Goal: Information Seeking & Learning: Find specific fact

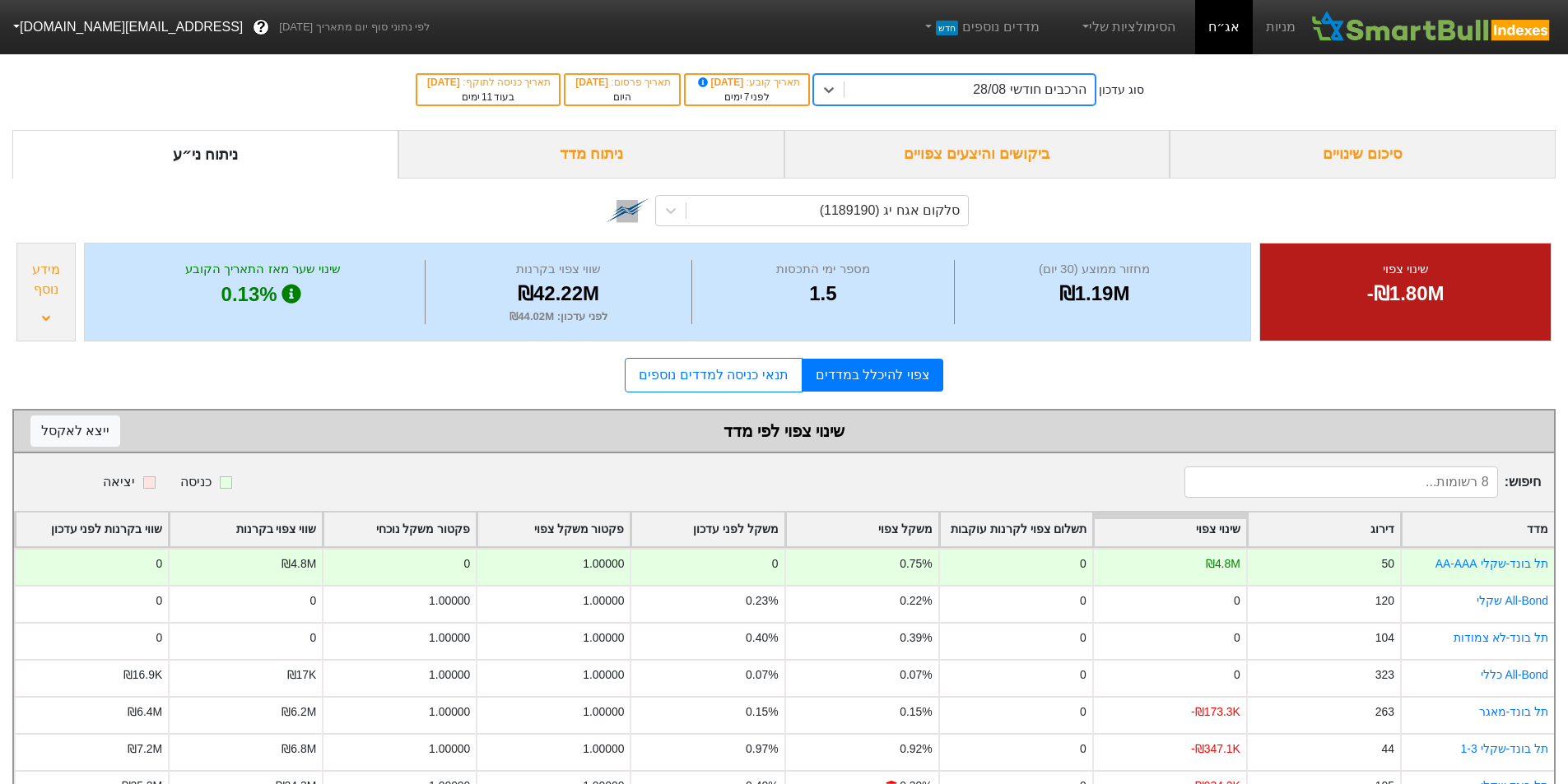
scroll to position [90, 0]
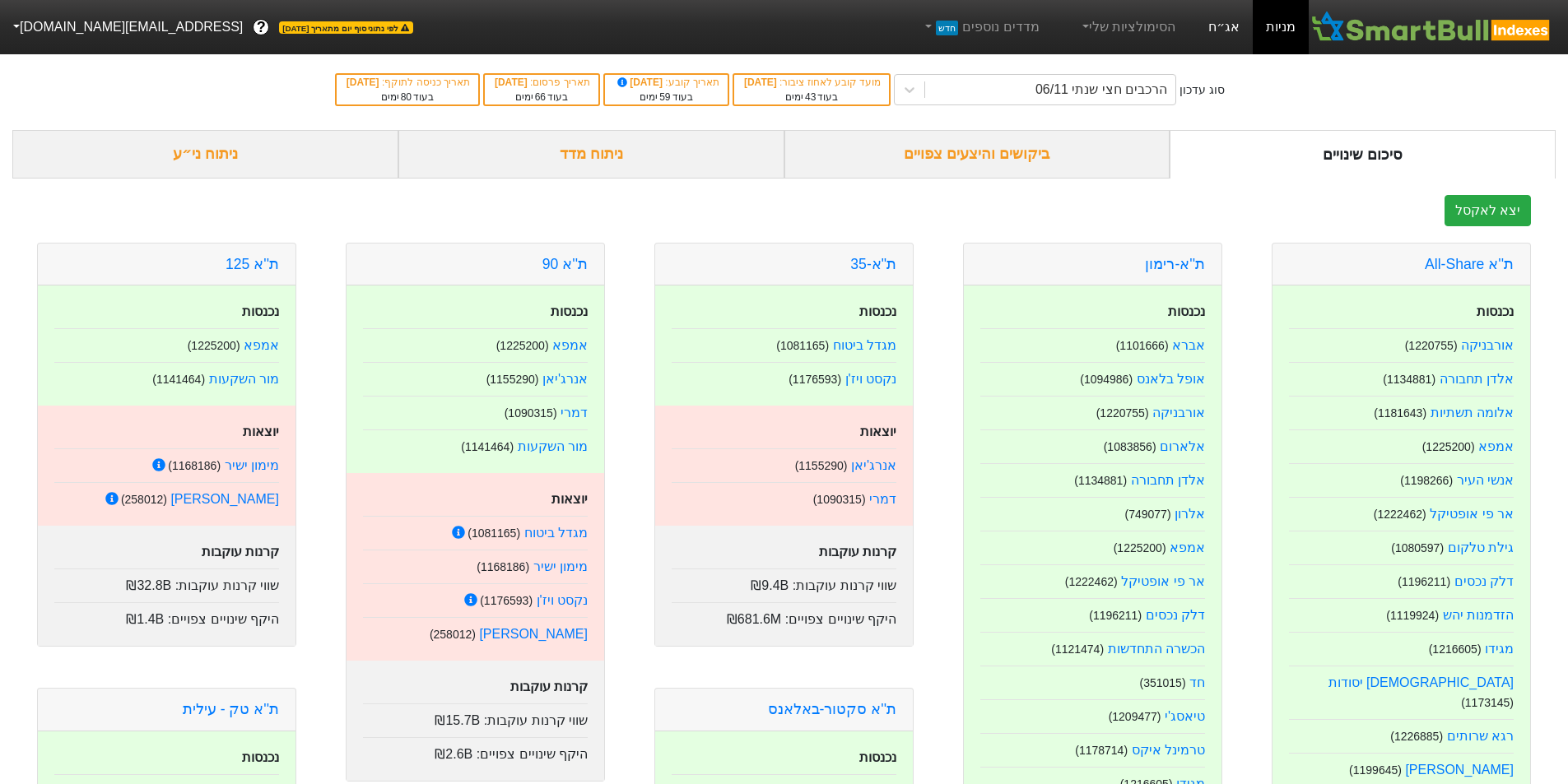
click at [1213, 28] on link "אג״ח" at bounding box center [1224, 27] width 58 height 55
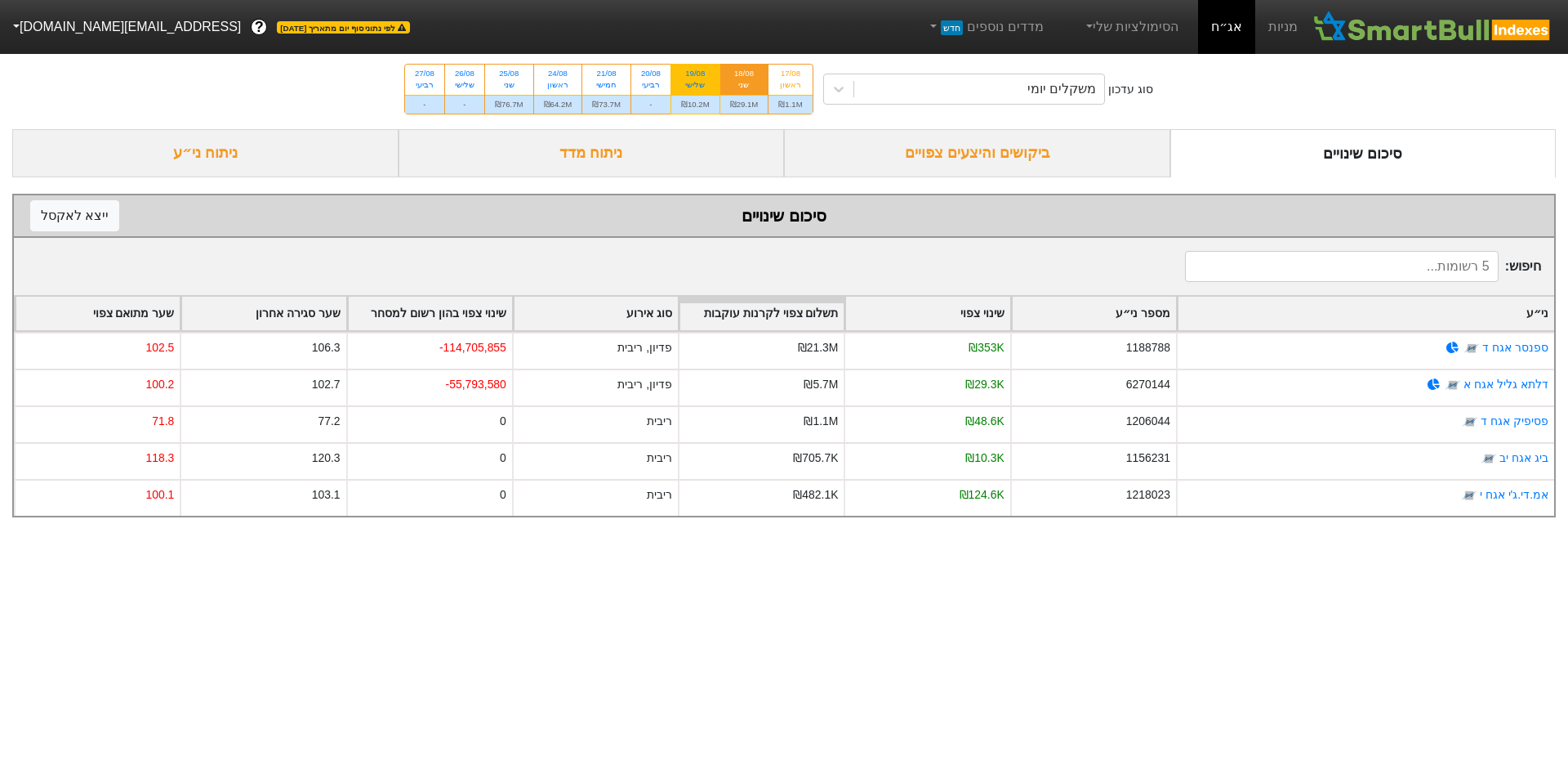
click at [709, 85] on div "שלישי" at bounding box center [695, 85] width 29 height 12
click at [695, 75] on input "19/08 שלישי ₪10.2M" at bounding box center [690, 69] width 11 height 11
radio input "true"
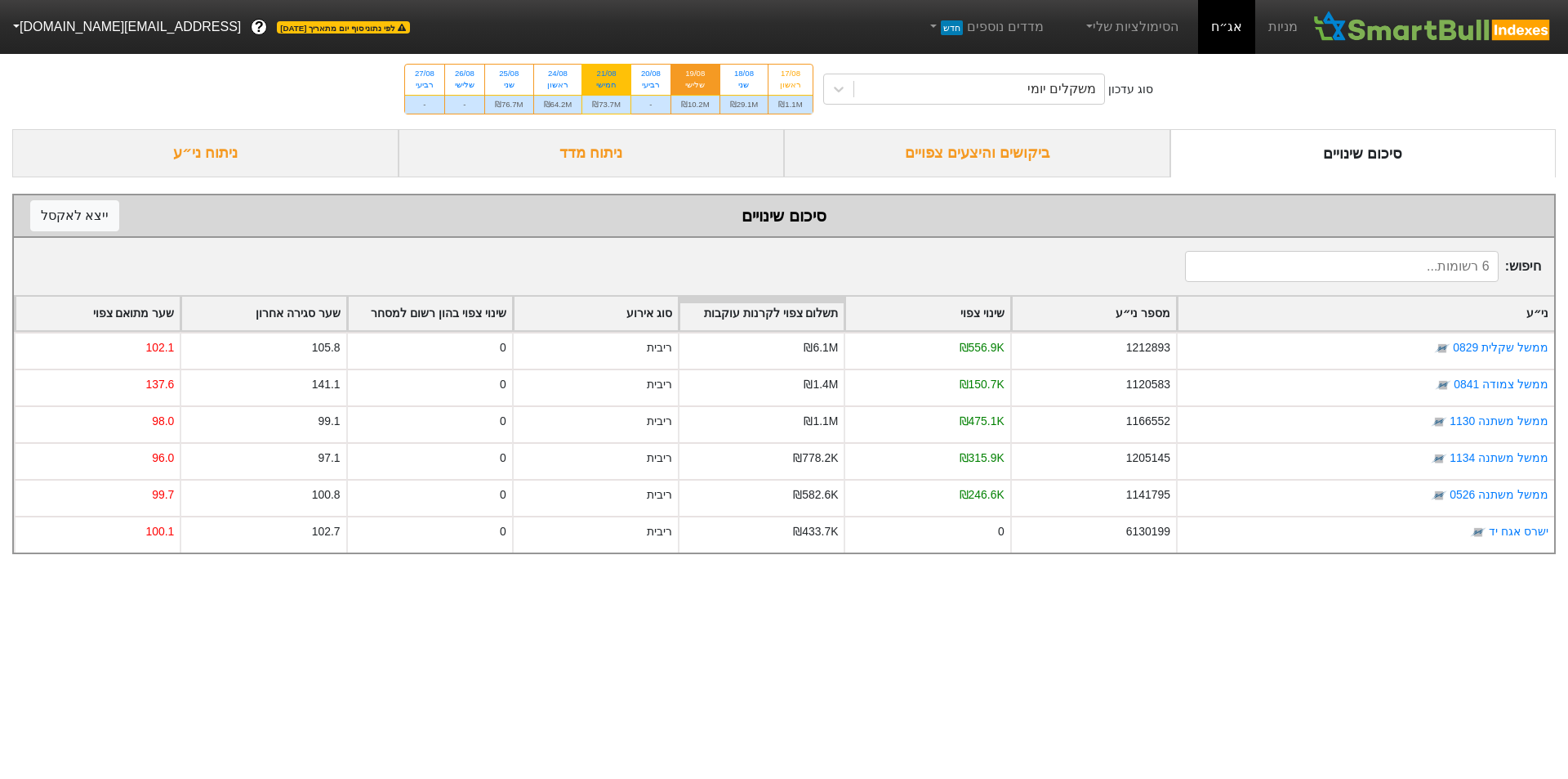
click at [619, 77] on div "21/08" at bounding box center [606, 74] width 29 height 12
click at [607, 75] on input "21/08 חמישי ₪73.7M" at bounding box center [601, 69] width 11 height 11
radio input "true"
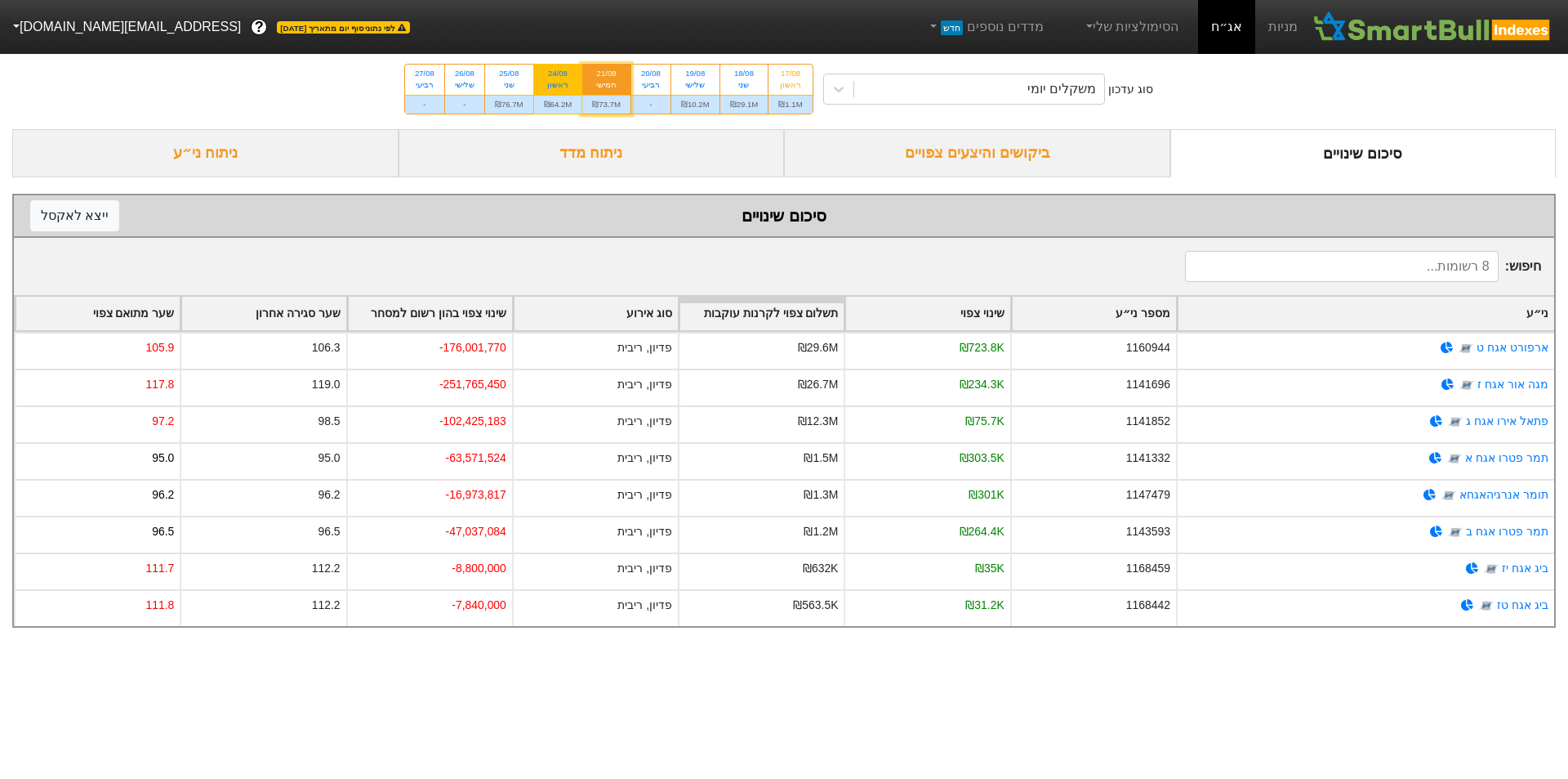
click at [578, 81] on div "24/08 ראשון" at bounding box center [558, 79] width 48 height 30
click at [558, 75] on input "24/08 ראשון ₪64.2M" at bounding box center [553, 69] width 11 height 11
radio input "true"
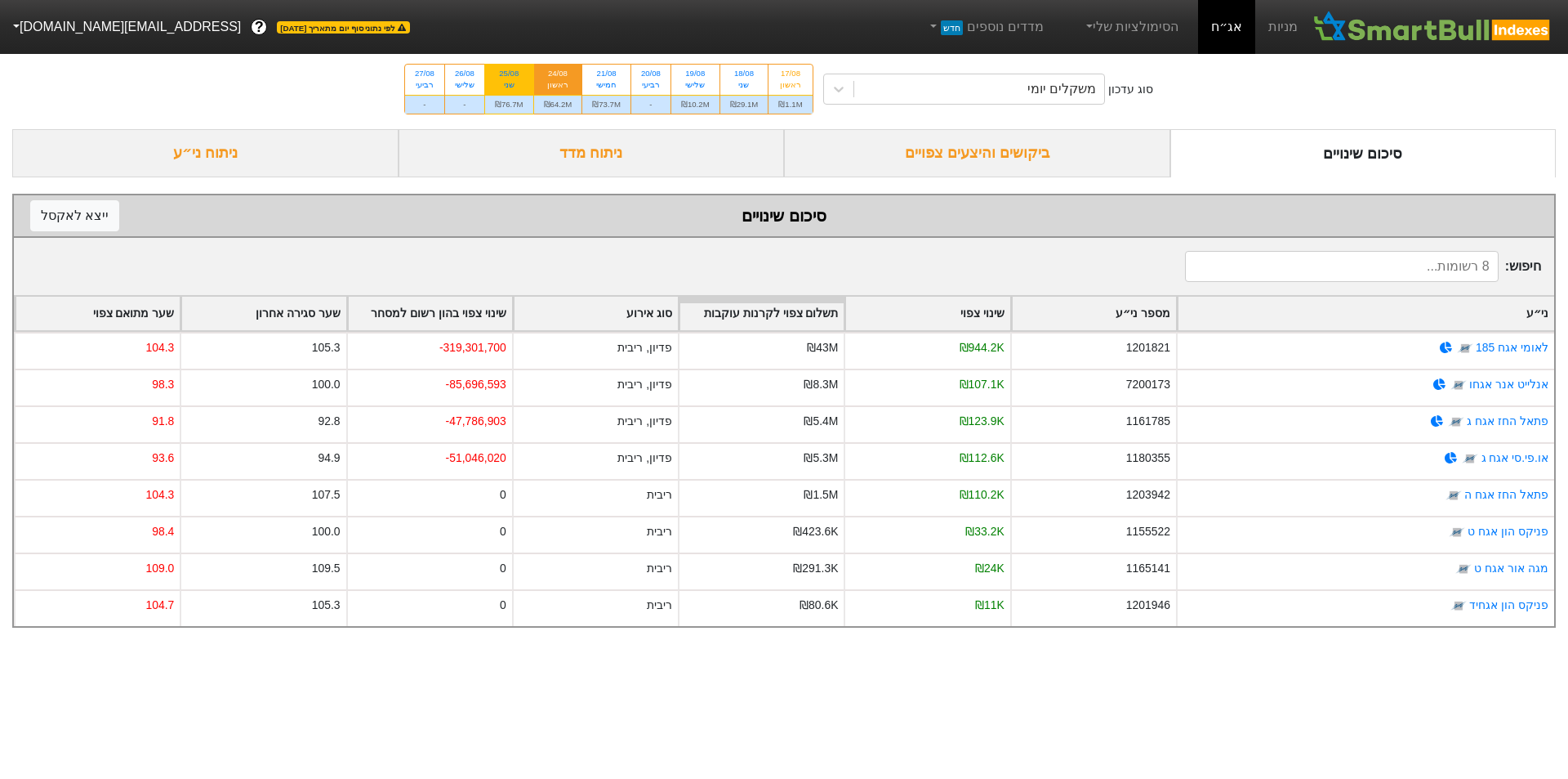
click at [519, 78] on div "25/08" at bounding box center [509, 74] width 29 height 12
click at [509, 75] on input "25/08 שני ₪76.7M" at bounding box center [503, 69] width 11 height 11
radio input "true"
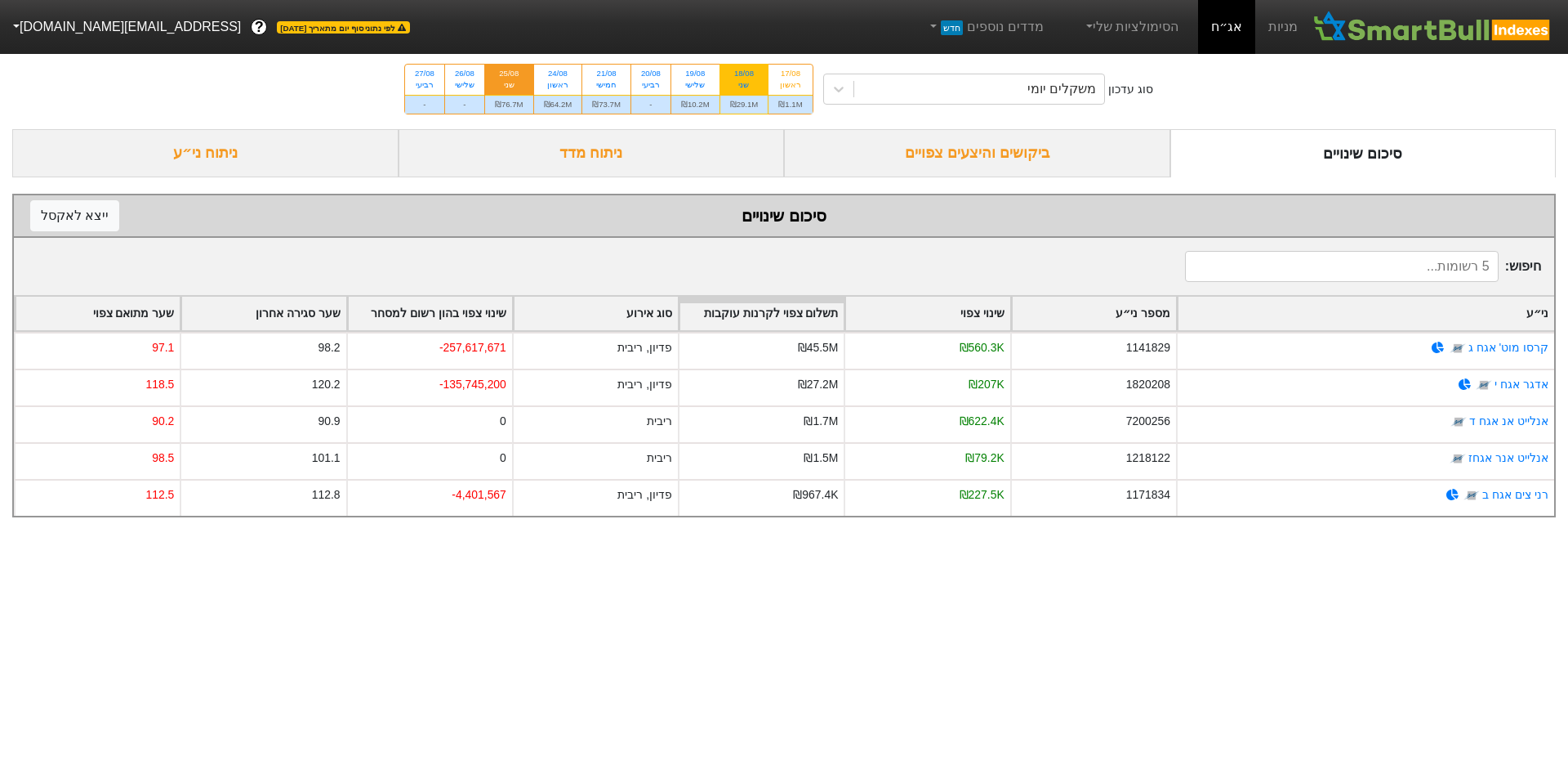
click at [763, 90] on div "18/08 שני" at bounding box center [744, 79] width 48 height 30
click at [744, 75] on input "18/08 שני ₪29.1M" at bounding box center [738, 69] width 11 height 11
radio input "true"
click at [798, 92] on div "17/08 ראשון" at bounding box center [790, 79] width 43 height 30
click at [790, 75] on input "17/08 ראשון ₪1.1M" at bounding box center [784, 69] width 11 height 11
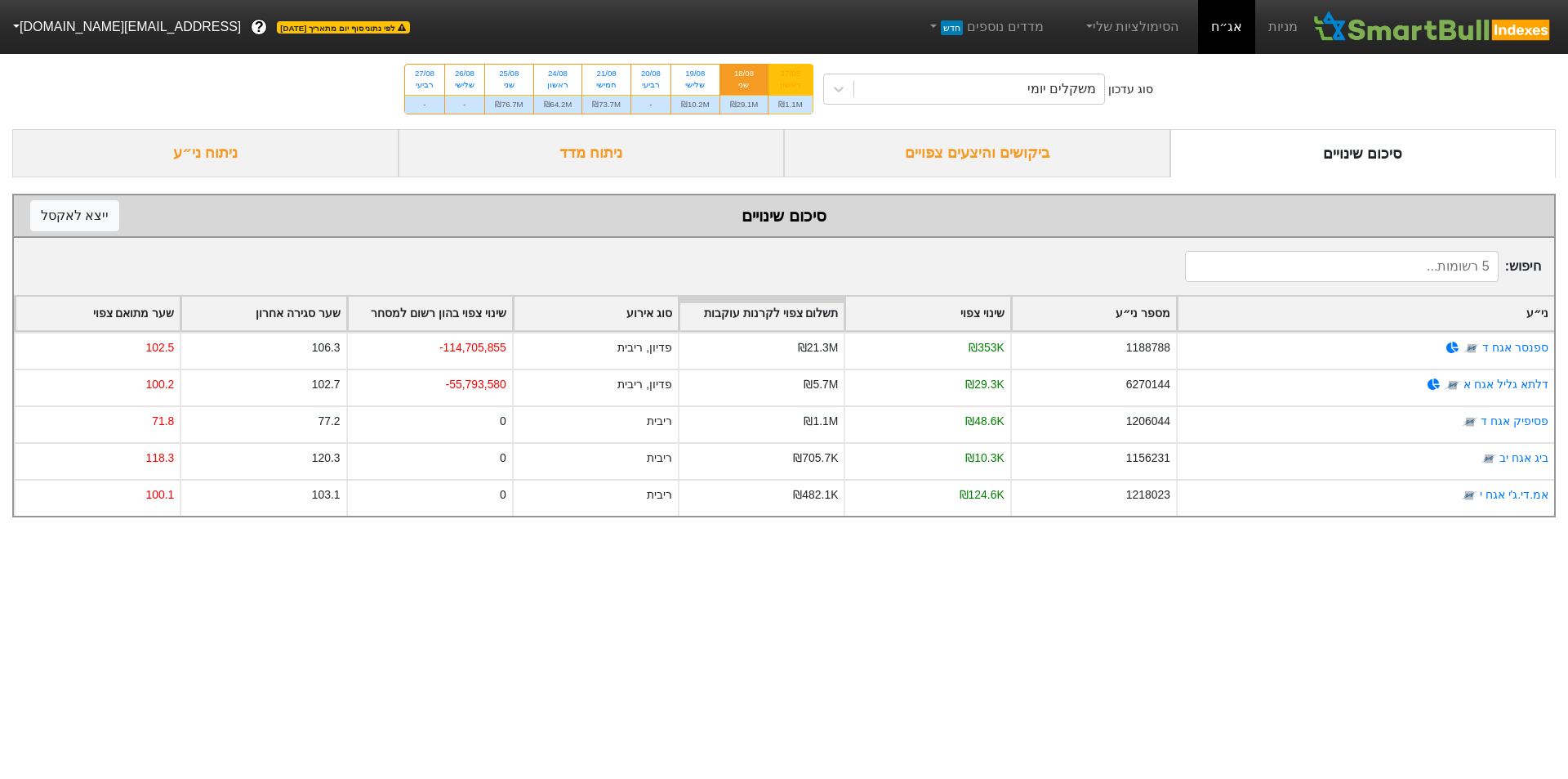
radio input "true"
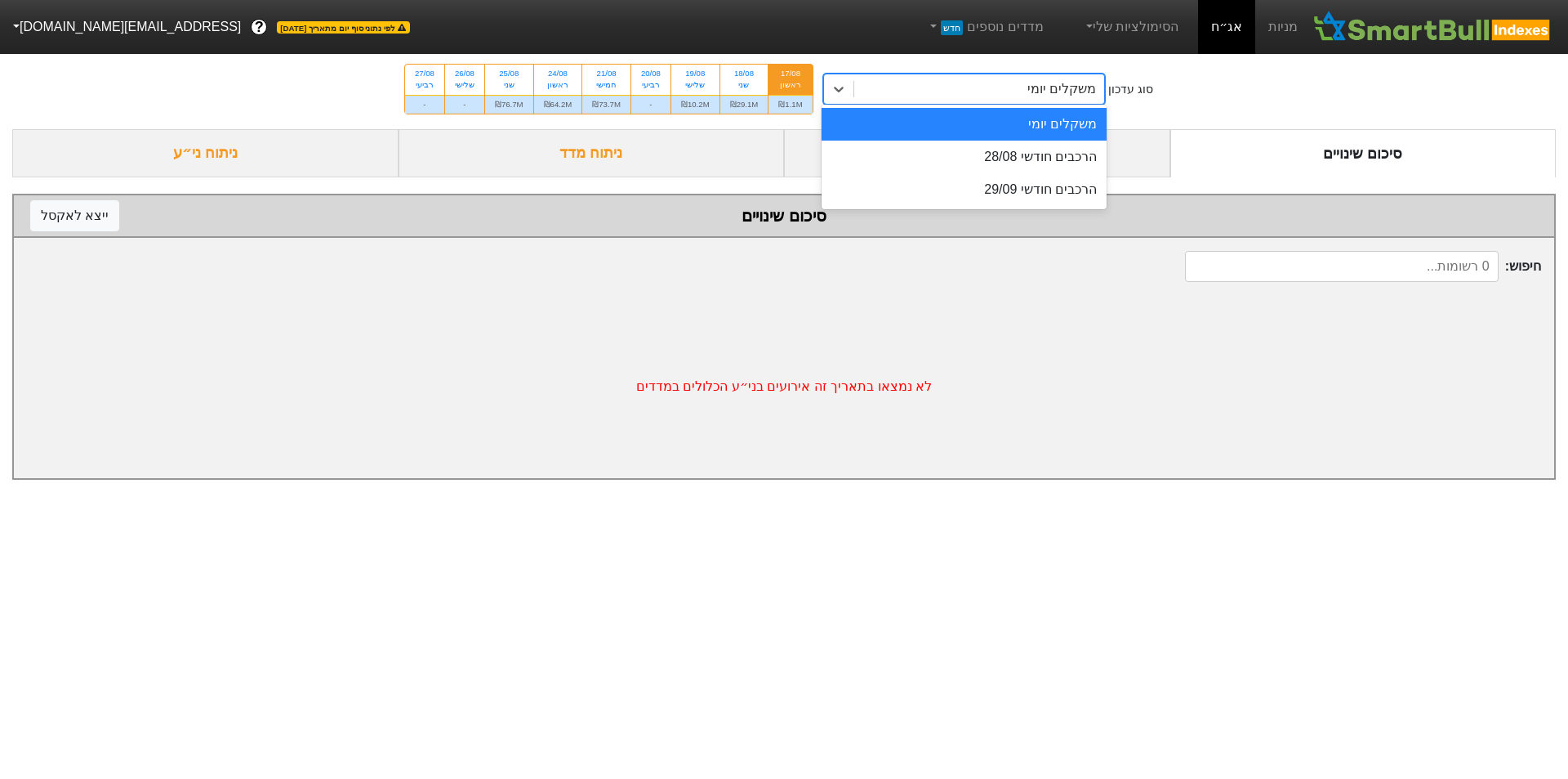
click at [895, 89] on div "משקלים יומי" at bounding box center [980, 89] width 251 height 30
click at [989, 200] on div "הרכבים חודשי 29/09" at bounding box center [965, 189] width 286 height 33
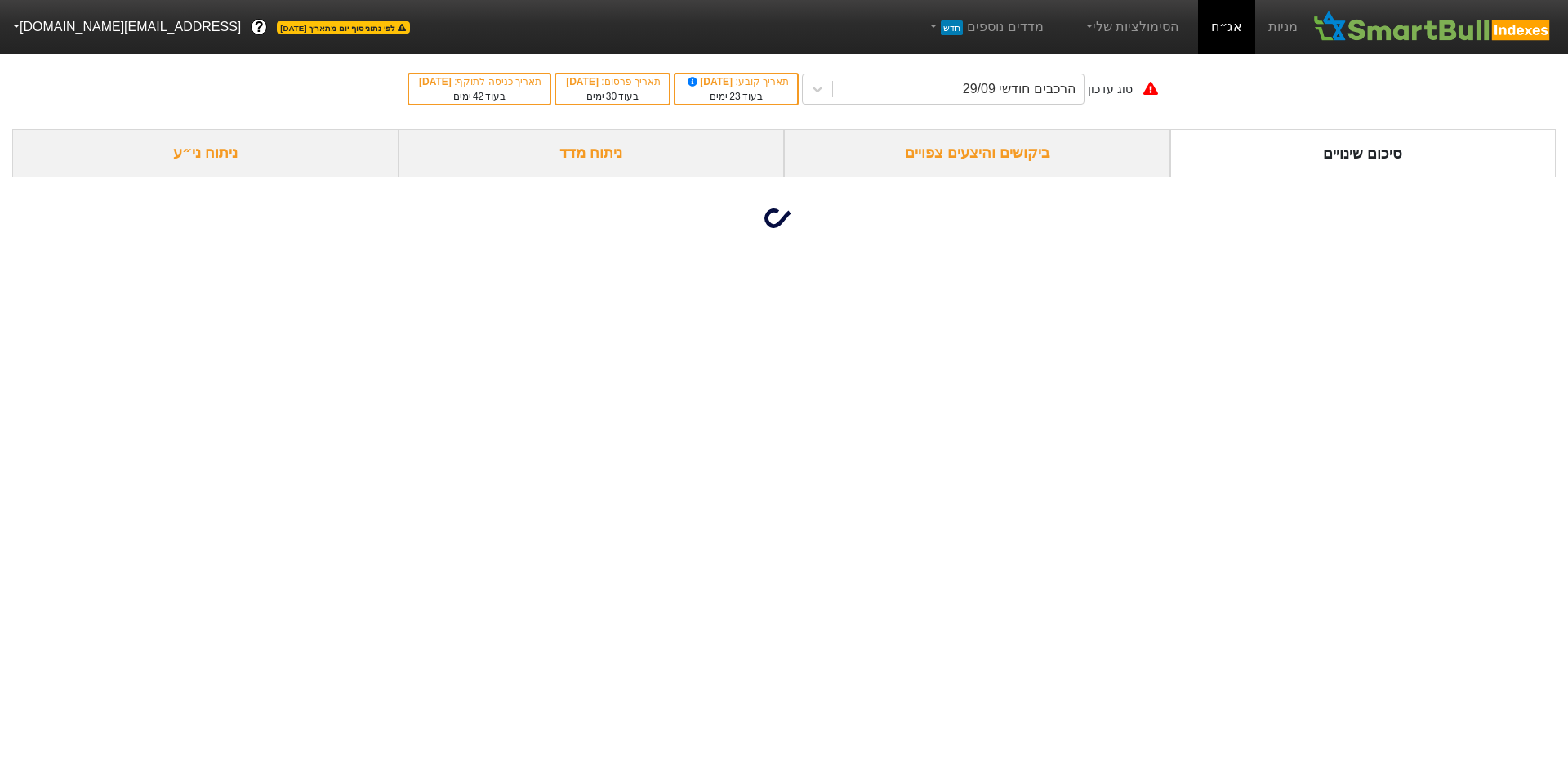
click at [960, 157] on div "ביקושים והיצעים צפויים" at bounding box center [978, 153] width 387 height 48
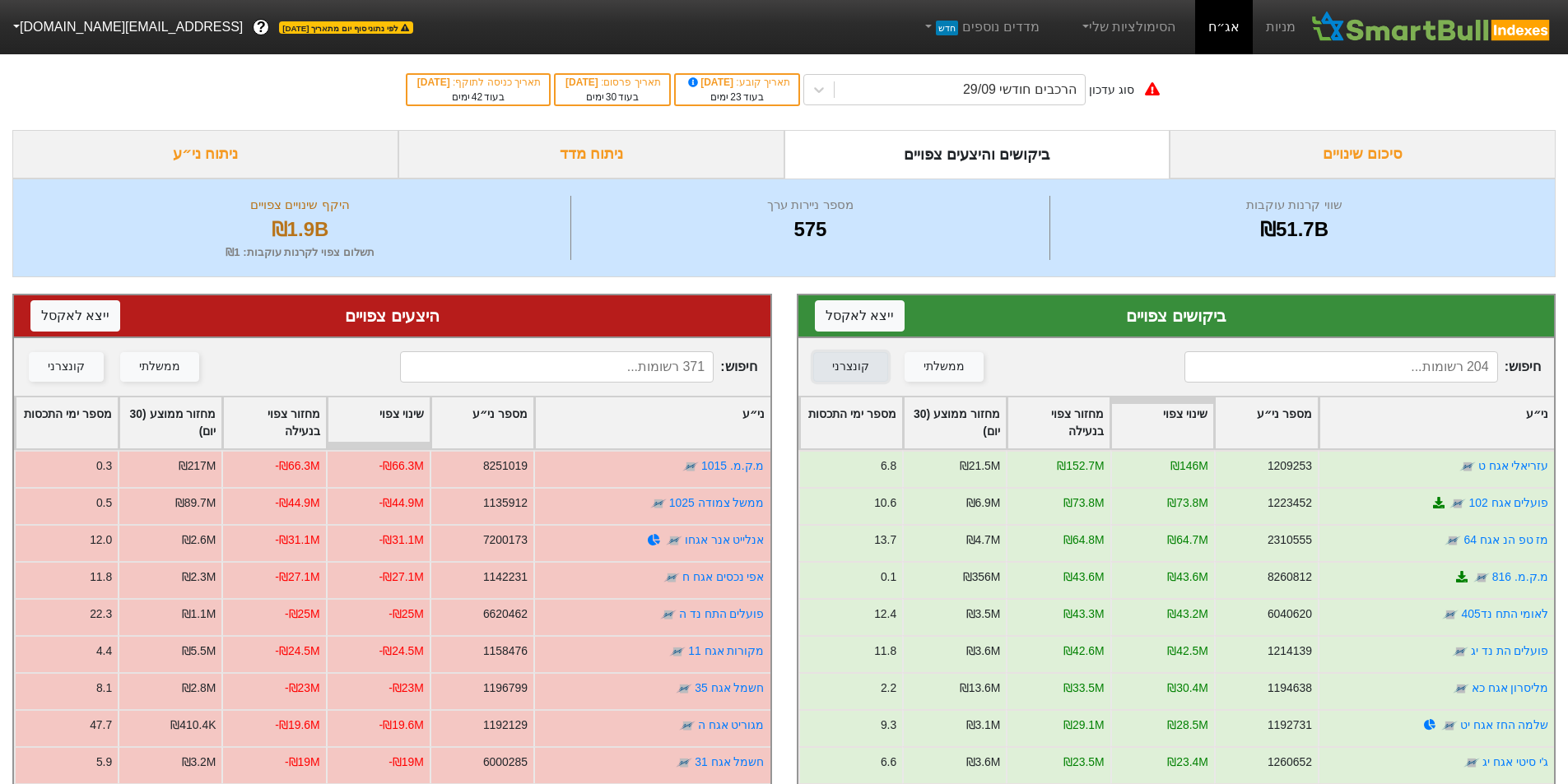
click at [837, 367] on div "קונצרני" at bounding box center [850, 367] width 37 height 18
click at [31, 380] on button "קונצרני" at bounding box center [66, 367] width 75 height 30
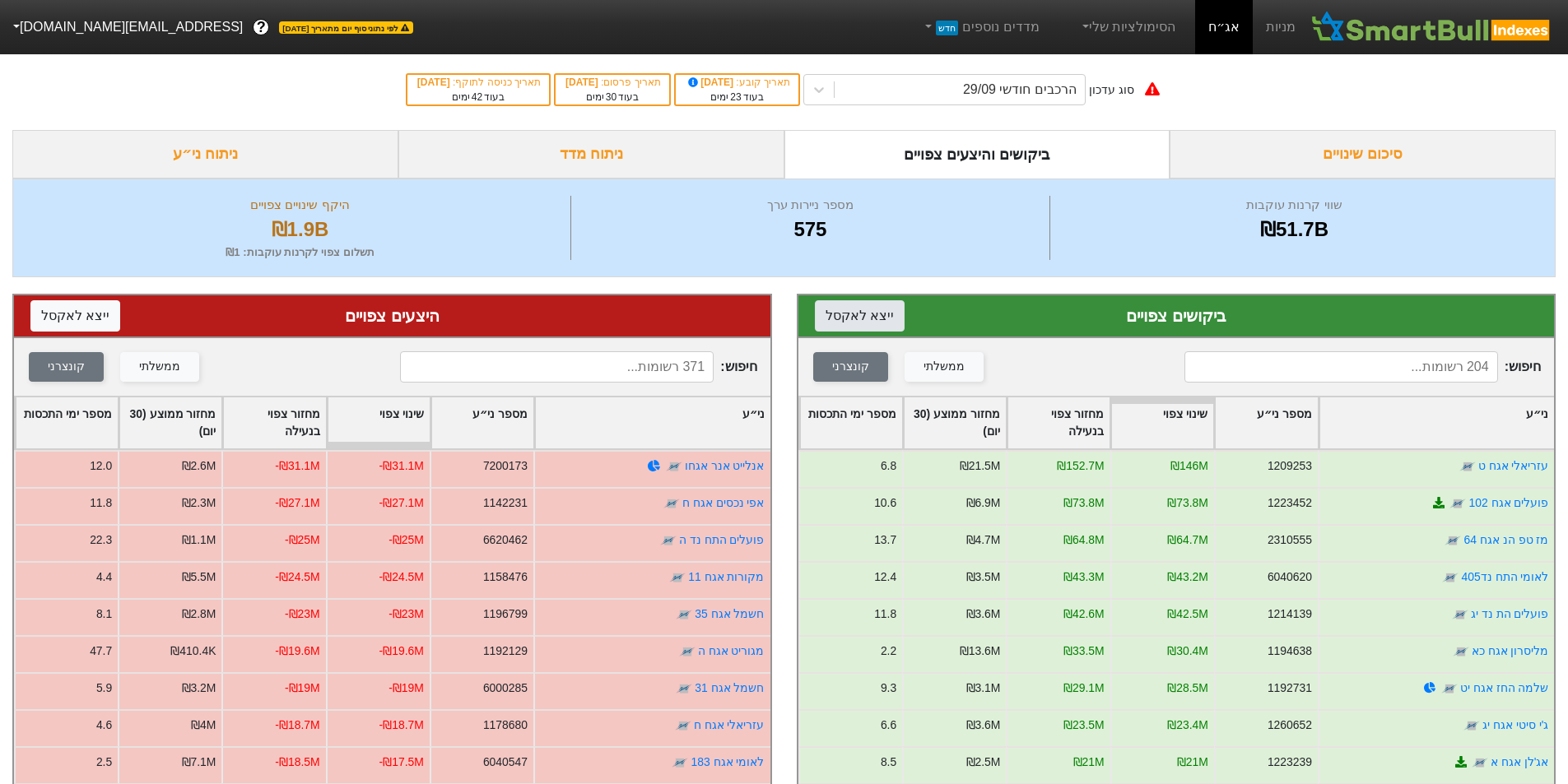
click at [874, 315] on button "ייצא ל אקסל" at bounding box center [859, 315] width 89 height 31
click at [102, 314] on button "ייצא ל אקסל" at bounding box center [76, 315] width 89 height 31
click at [877, 93] on div "הרכבים חודשי 29/09" at bounding box center [959, 89] width 251 height 30
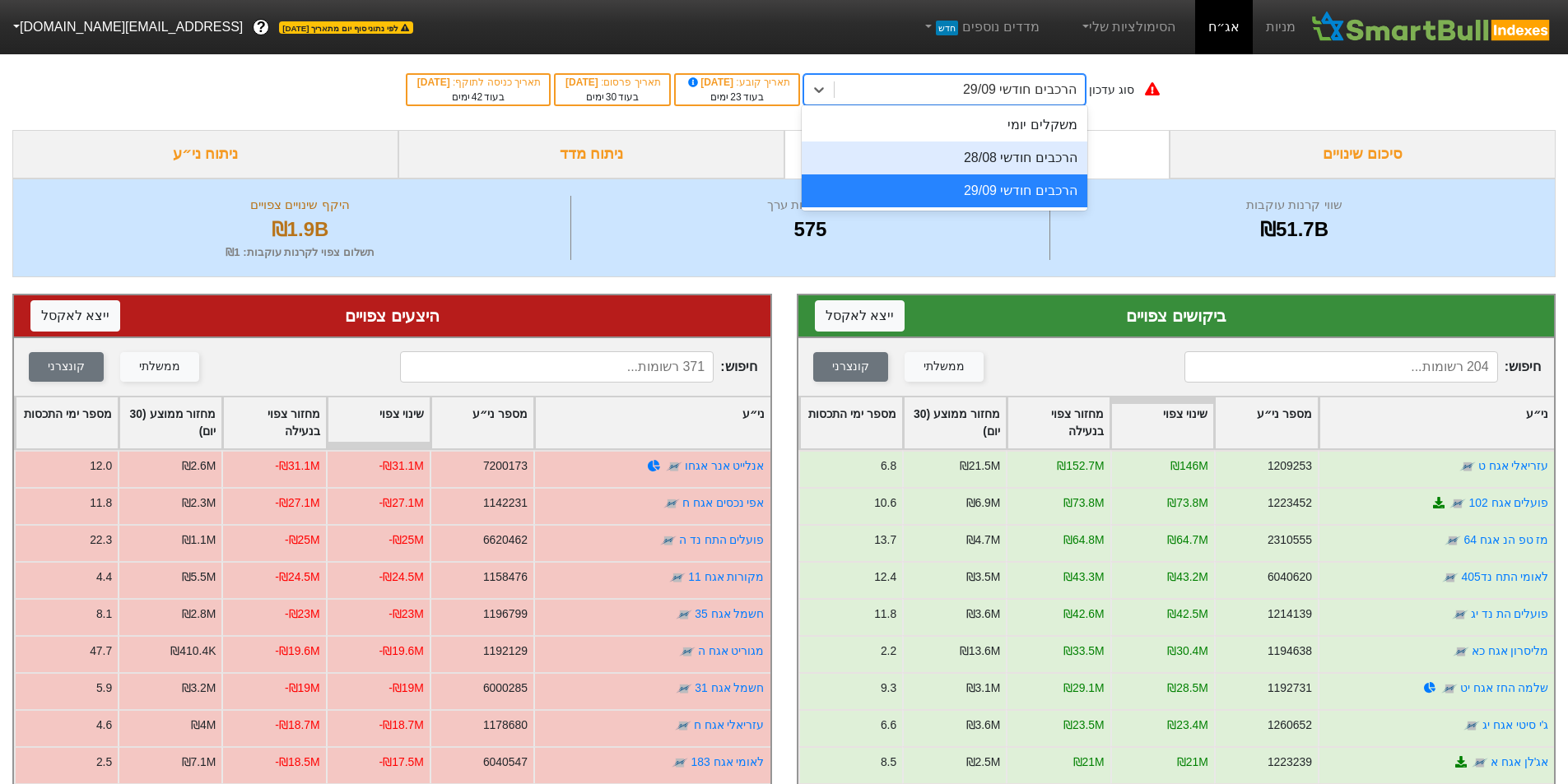
click at [937, 154] on div "הרכבים חודשי 28/08" at bounding box center [944, 157] width 285 height 33
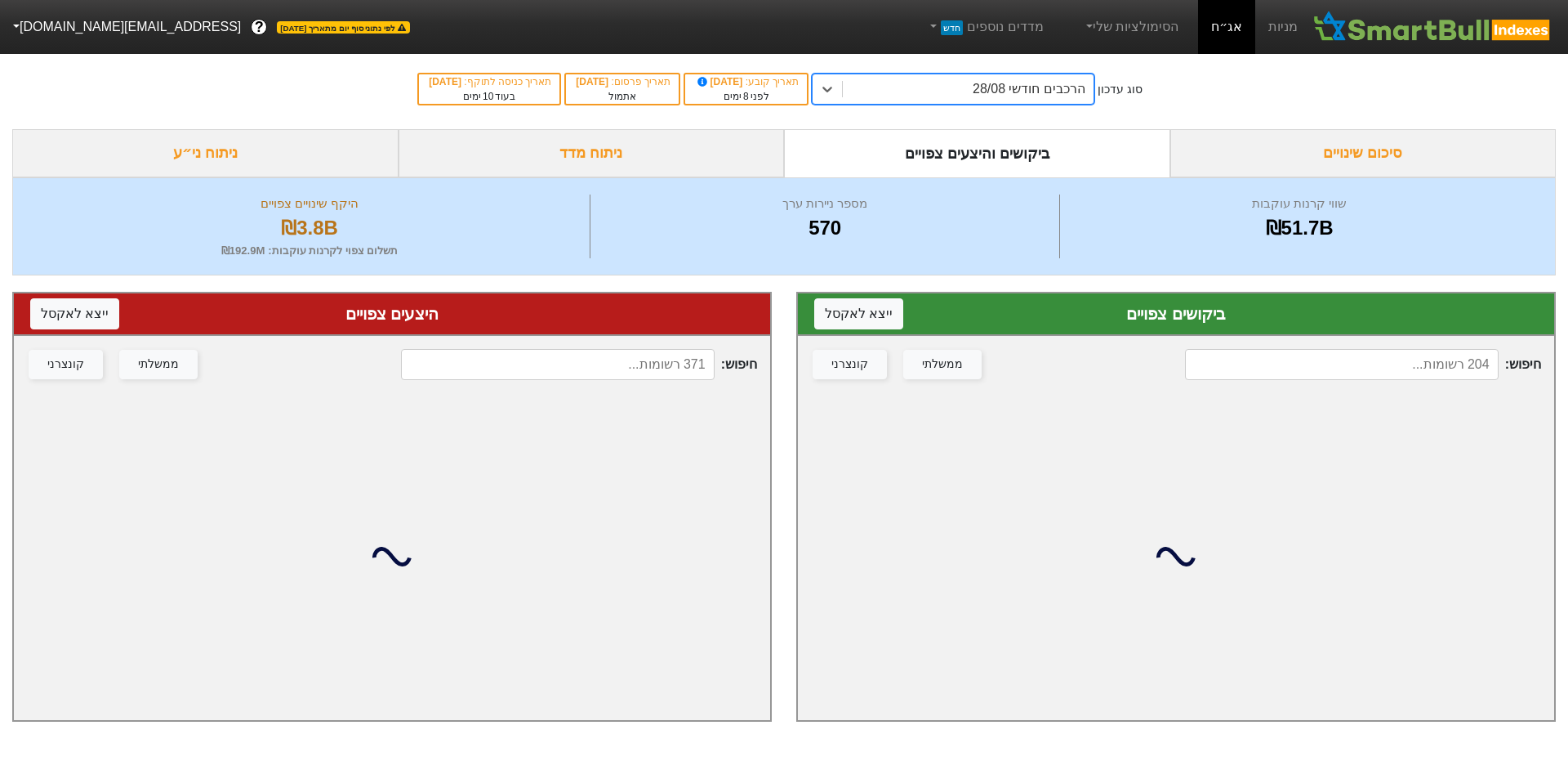
click at [280, 151] on div "ניתוח ני״ע" at bounding box center [205, 153] width 387 height 48
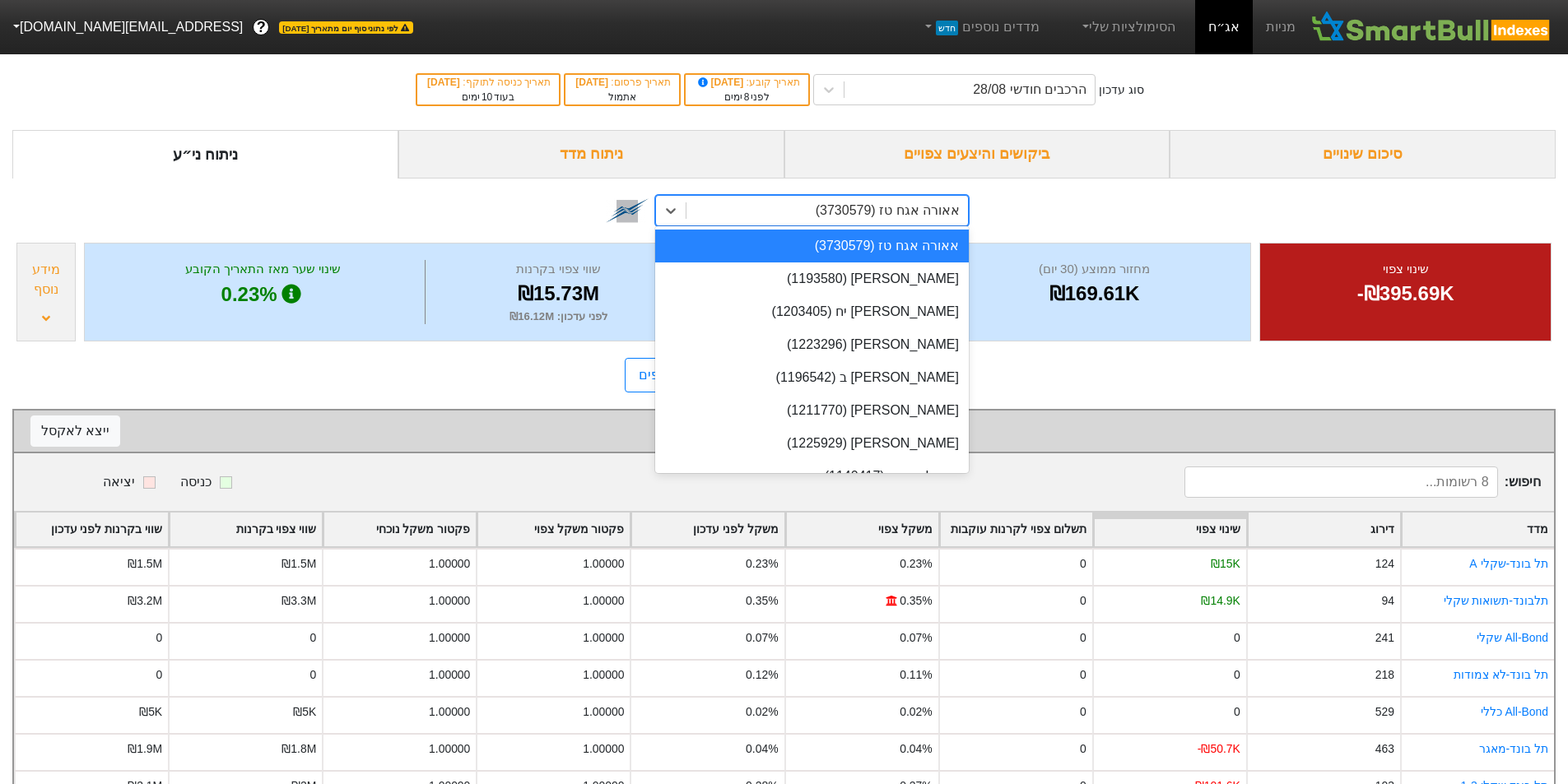
click at [843, 204] on div "אאורה אגח טז (3730579)" at bounding box center [887, 211] width 144 height 20
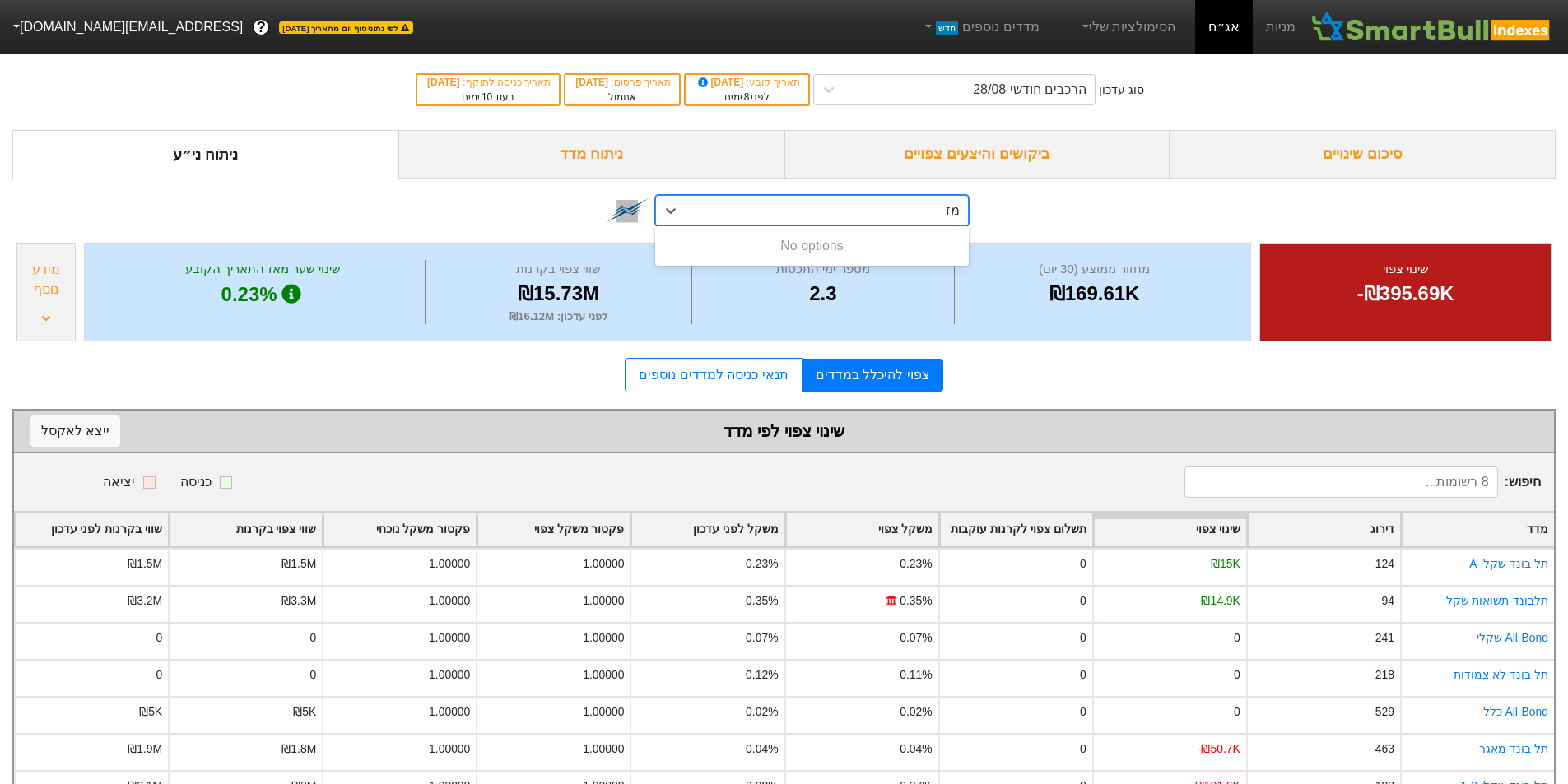
type input "מז"
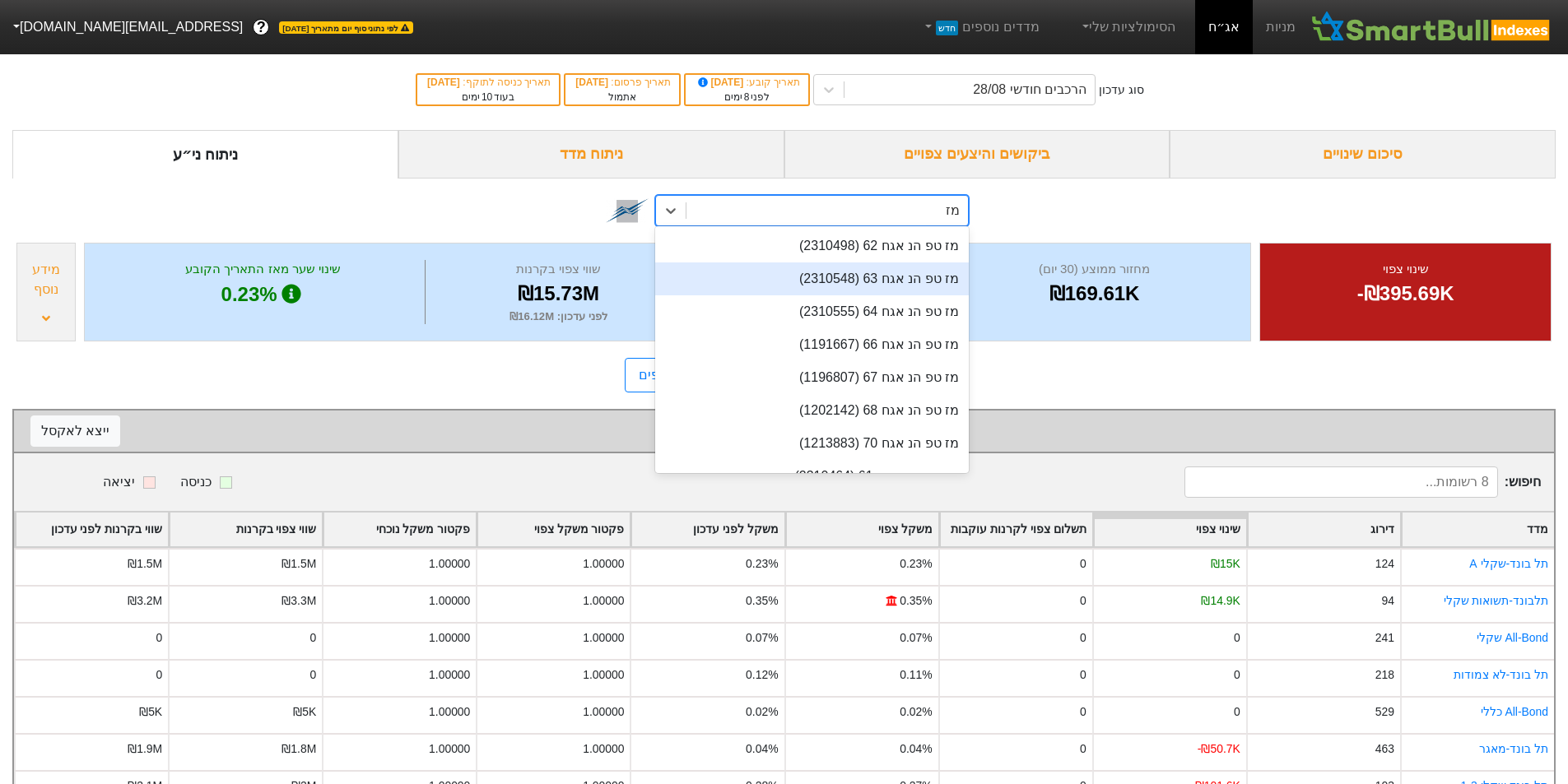
click at [855, 288] on div "מז טפ הנ אגח 63 (2310548)" at bounding box center [811, 278] width 313 height 33
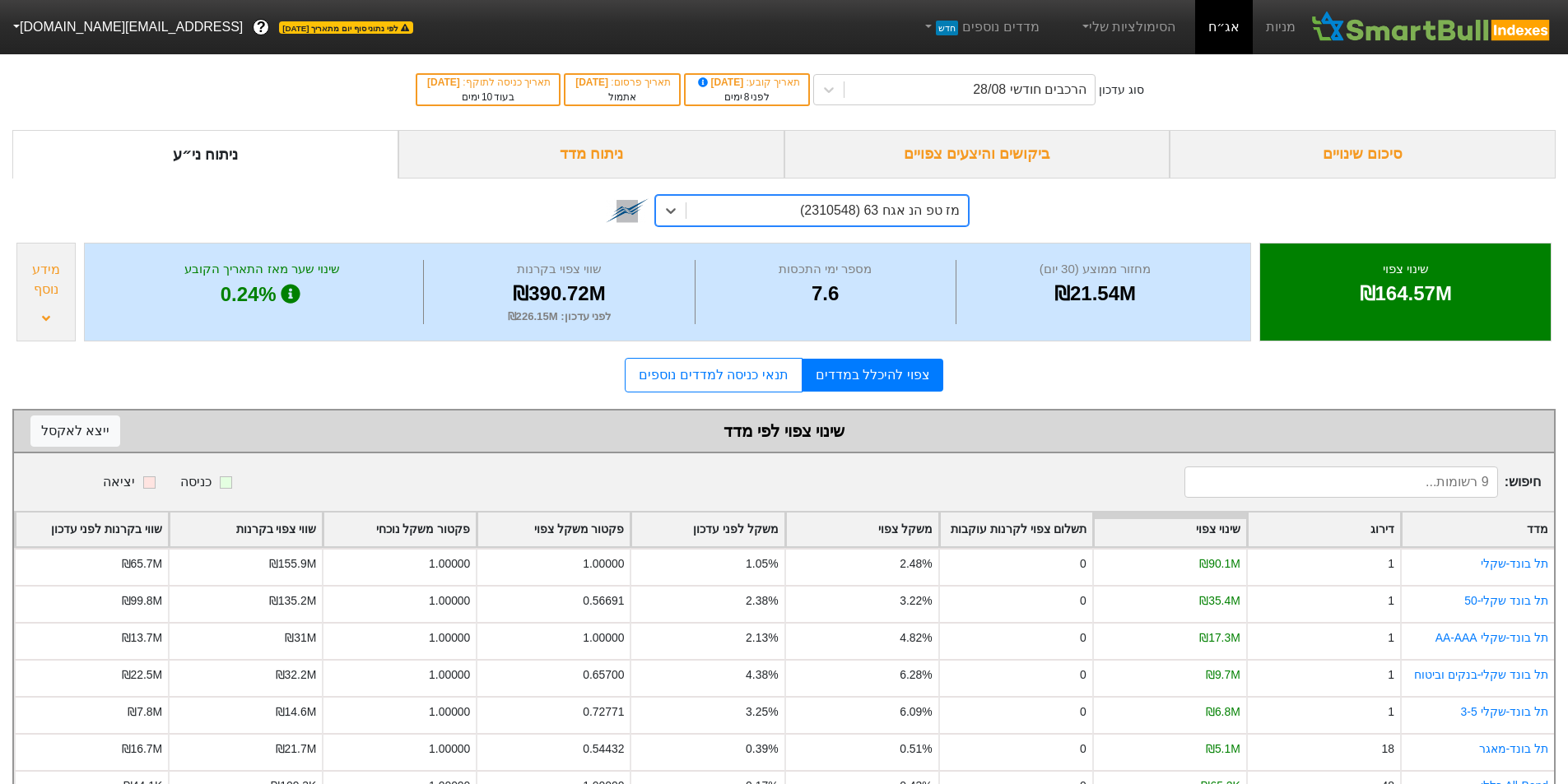
scroll to position [127, 0]
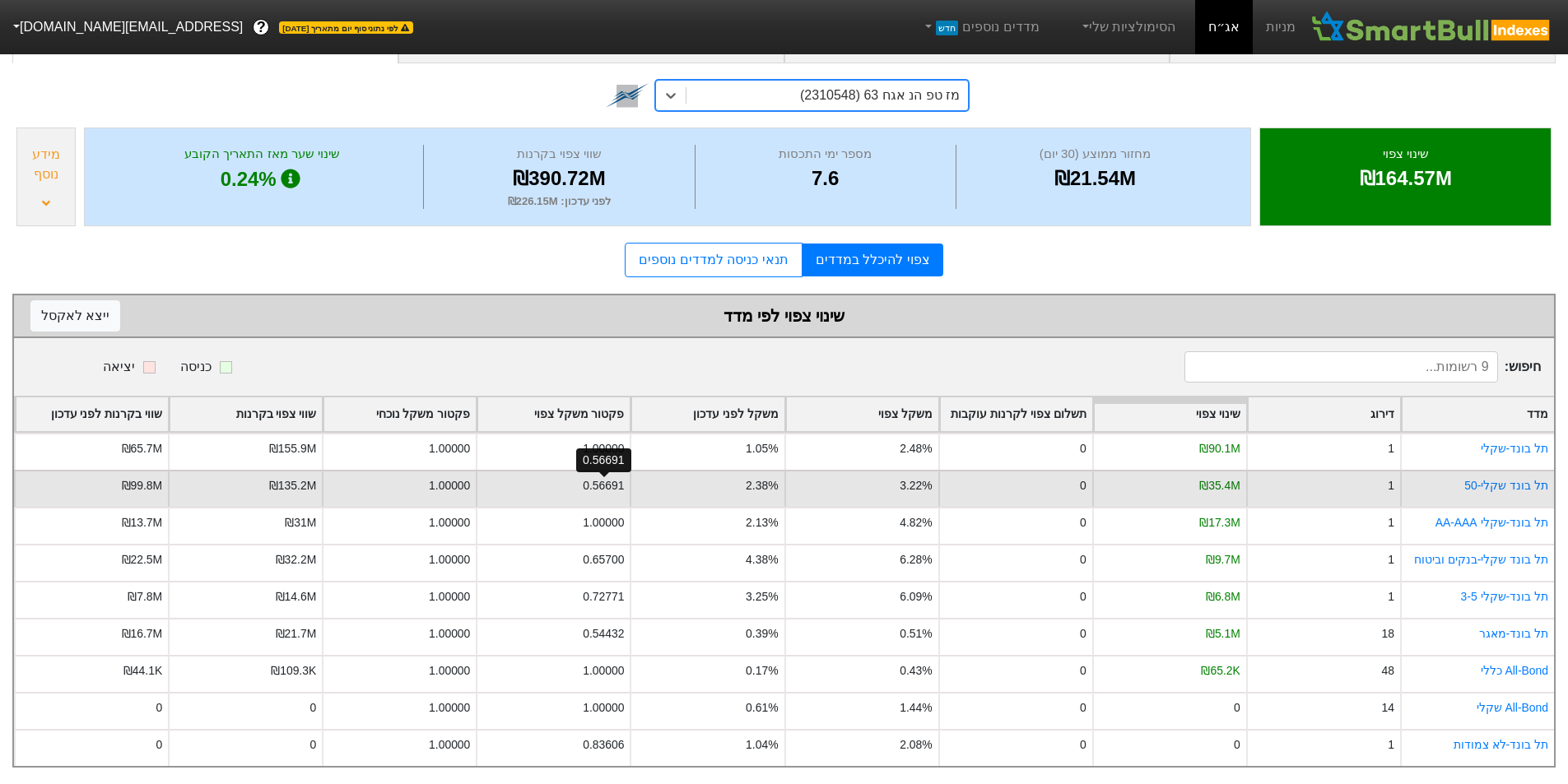
click at [610, 477] on div "0.56691" at bounding box center [603, 485] width 41 height 17
click at [713, 481] on div "2.38%" at bounding box center [706, 488] width 154 height 37
drag, startPoint x: 577, startPoint y: 477, endPoint x: 613, endPoint y: 483, distance: 36.5
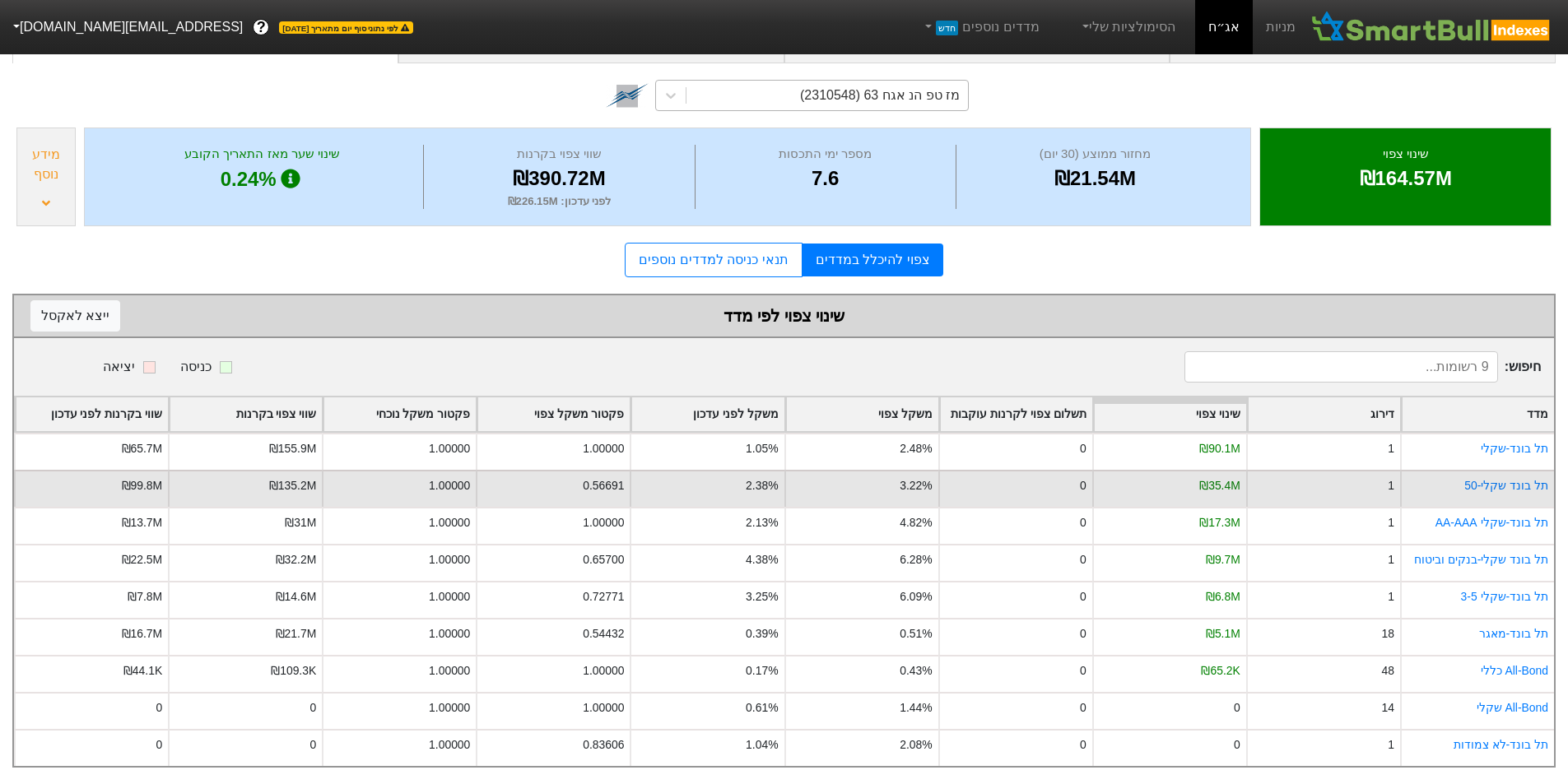
click at [613, 483] on div "0.56691" at bounding box center [552, 488] width 154 height 37
click at [593, 480] on div "0.56691" at bounding box center [603, 485] width 41 height 17
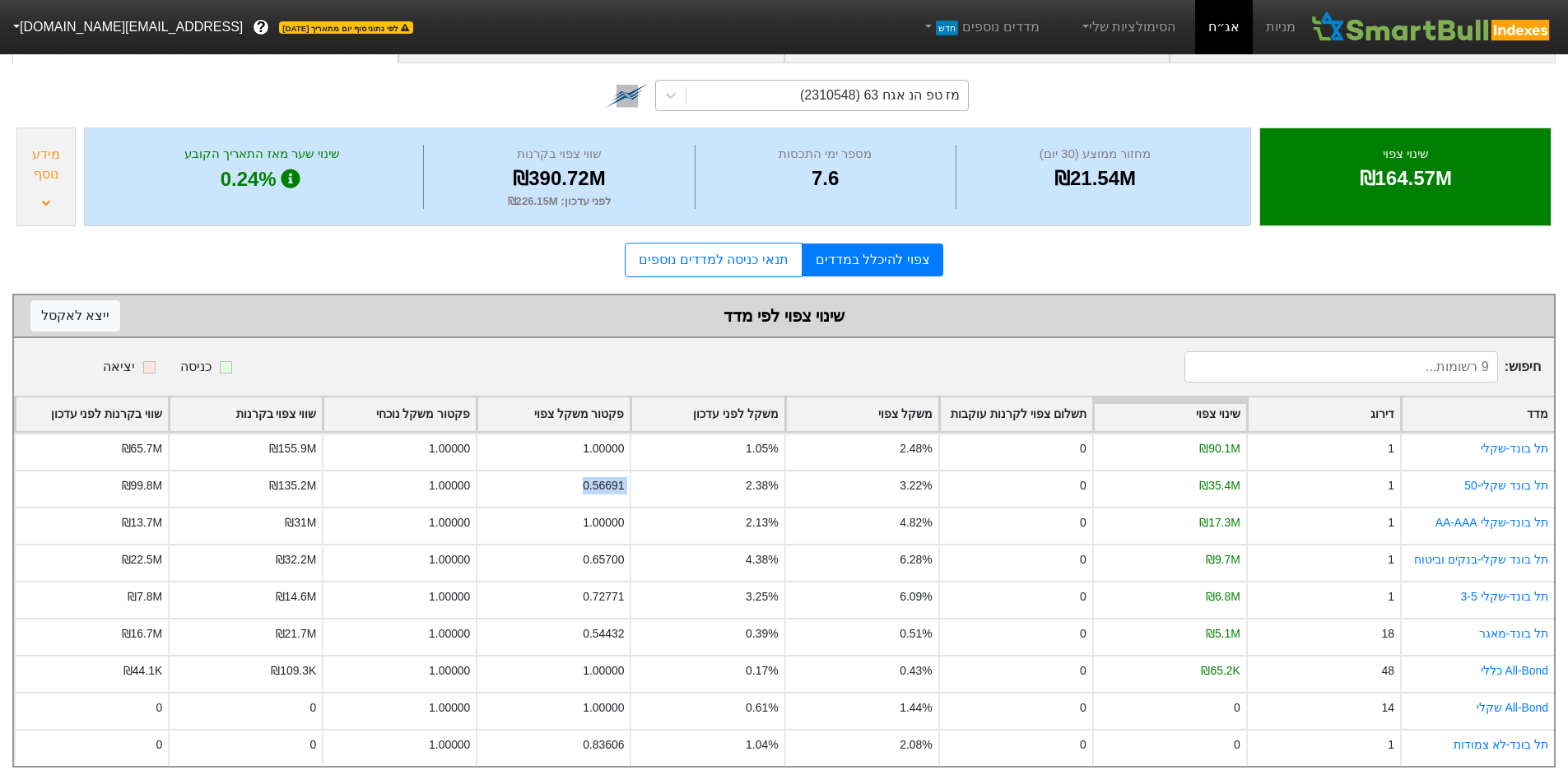
click at [898, 85] on div "מז טפ הנ אגח 63 (2310548)" at bounding box center [880, 95] width 160 height 20
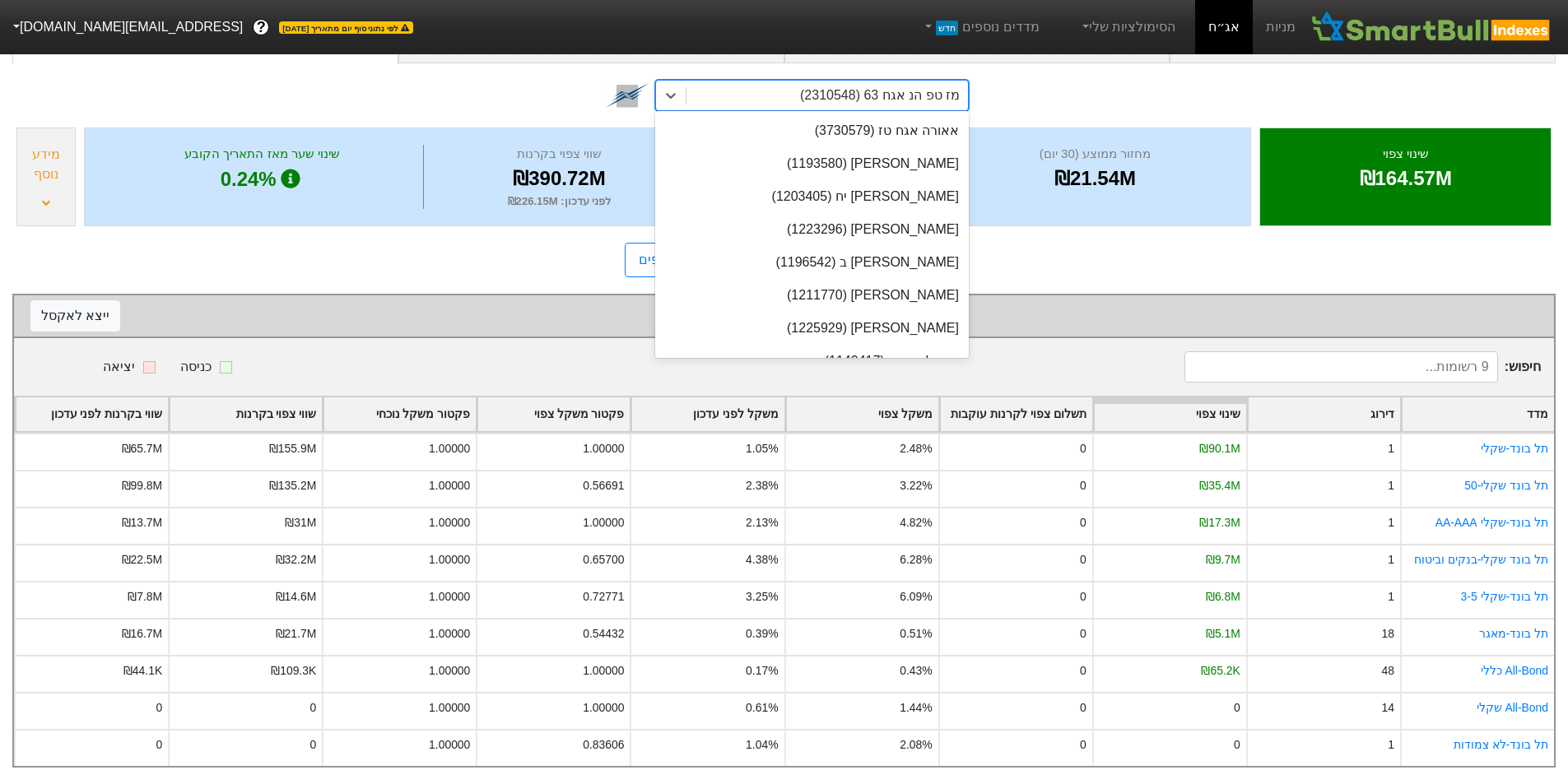
scroll to position [17237, 0]
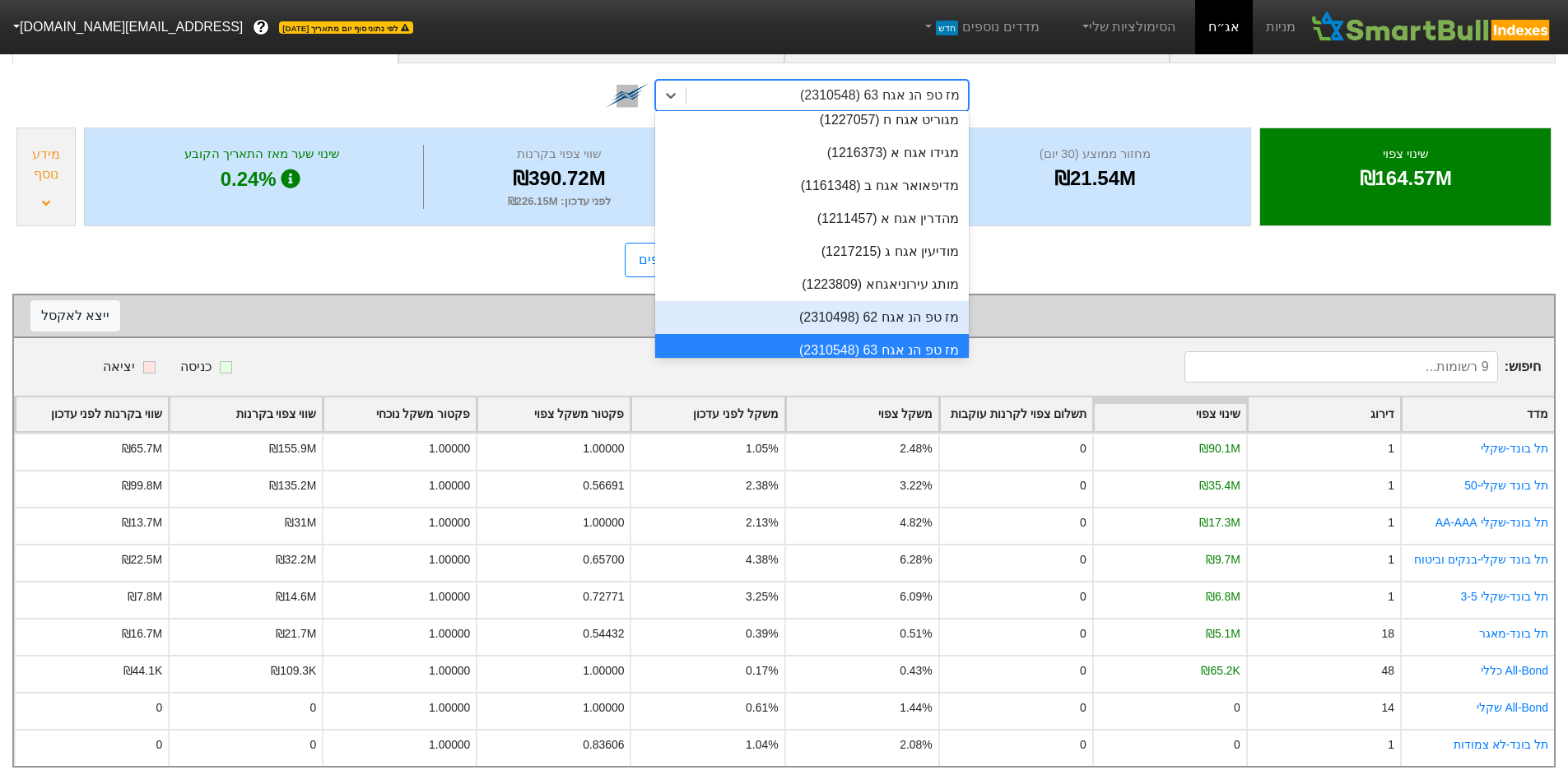
click at [1018, 265] on div "צפוי להיכלל במדדים תנאי כניסה למדדים נוספים" at bounding box center [784, 259] width 1543 height 35
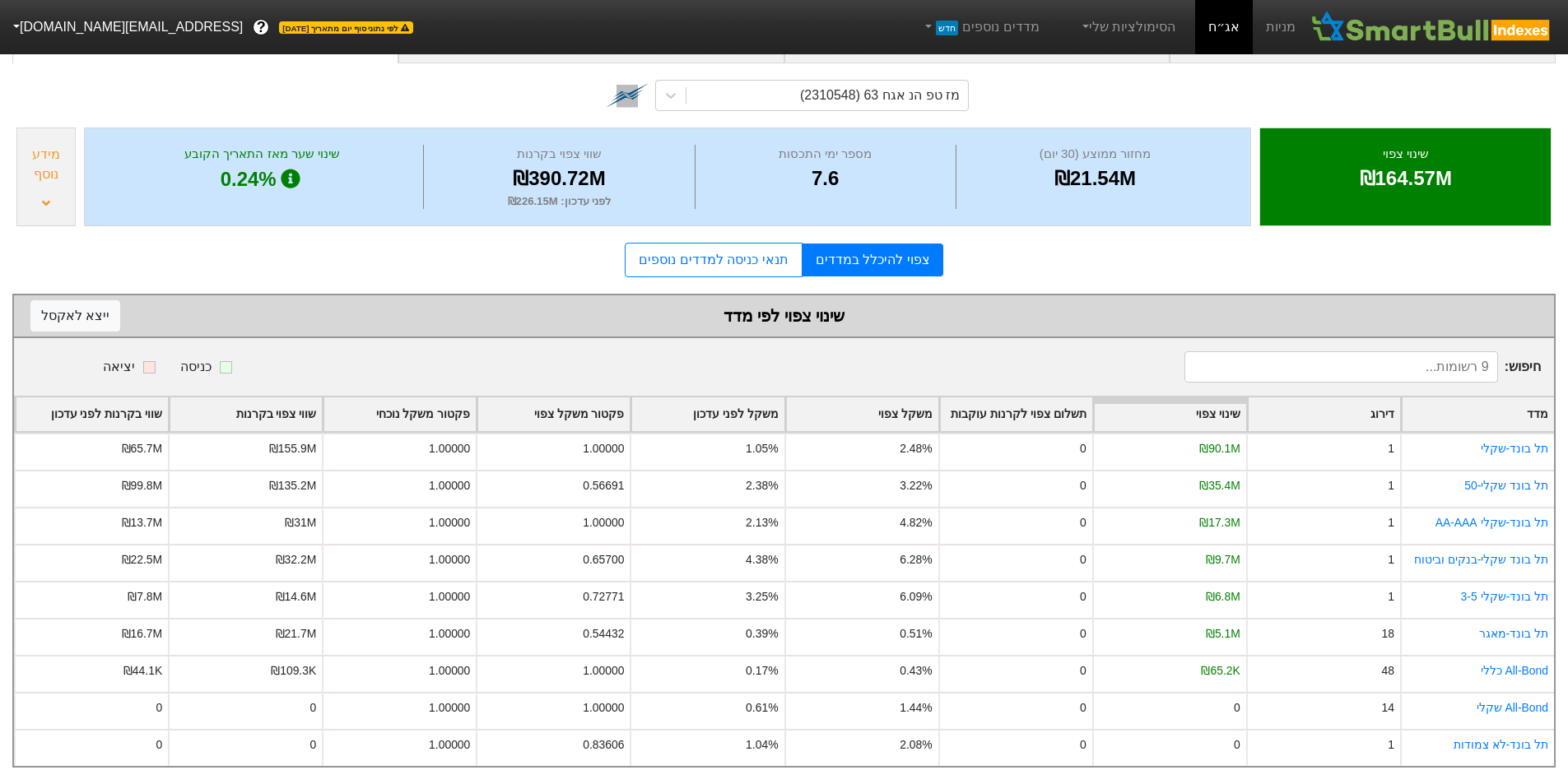
scroll to position [0, 0]
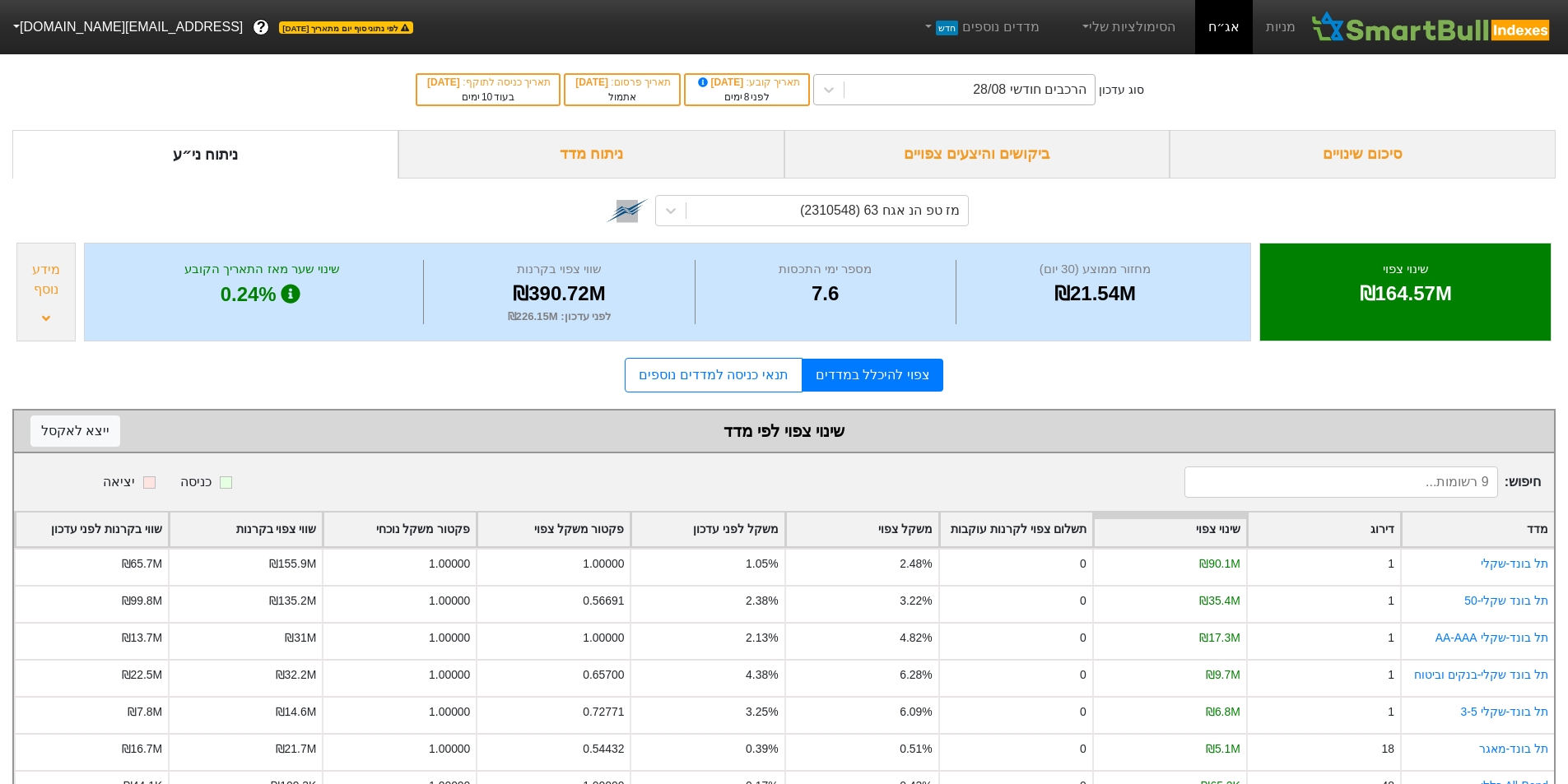
click at [933, 90] on div "הרכבים חודשי 28/08" at bounding box center [969, 89] width 251 height 30
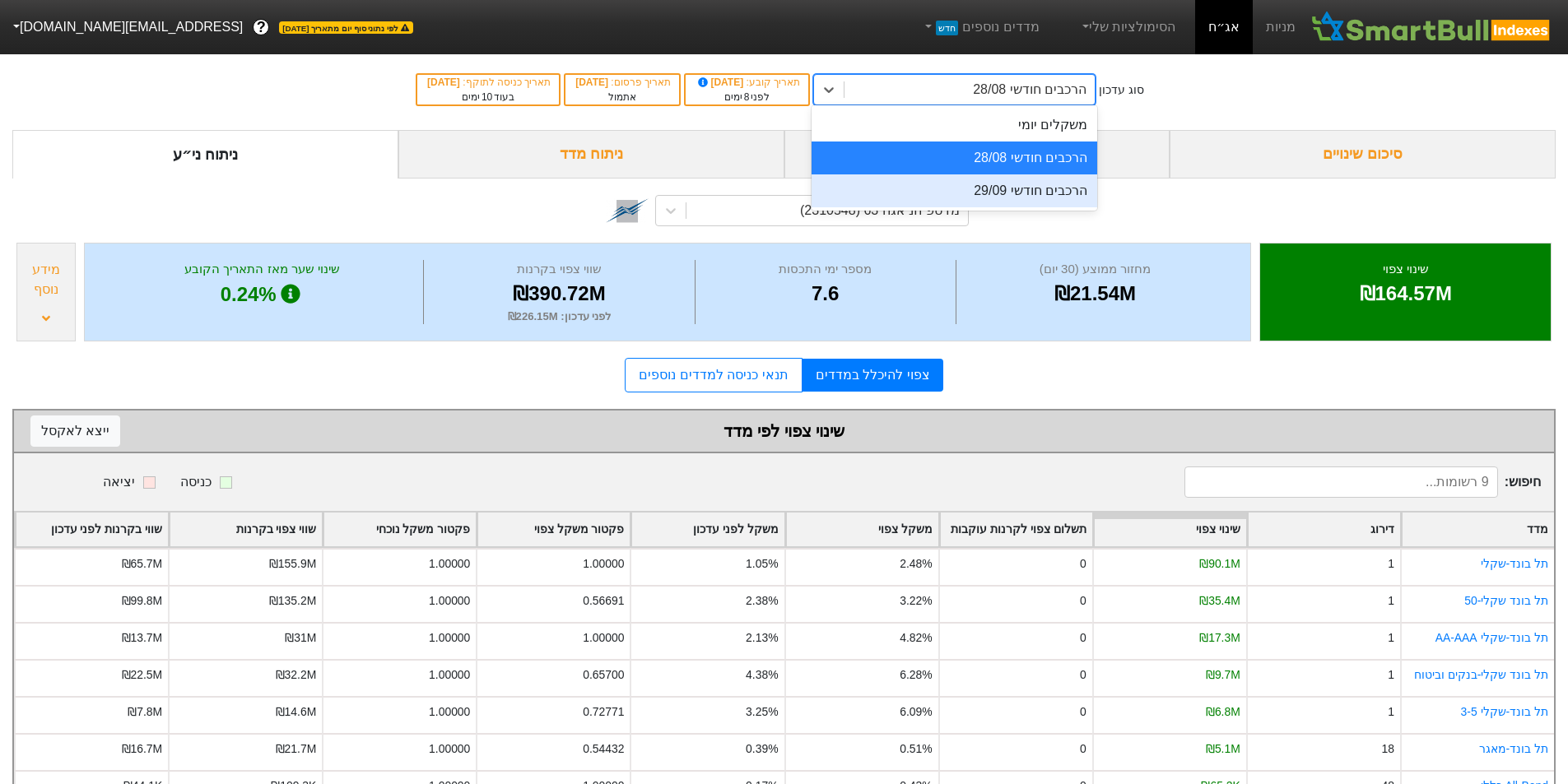
click at [949, 187] on div "הרכבים חודשי 29/09" at bounding box center [954, 190] width 285 height 33
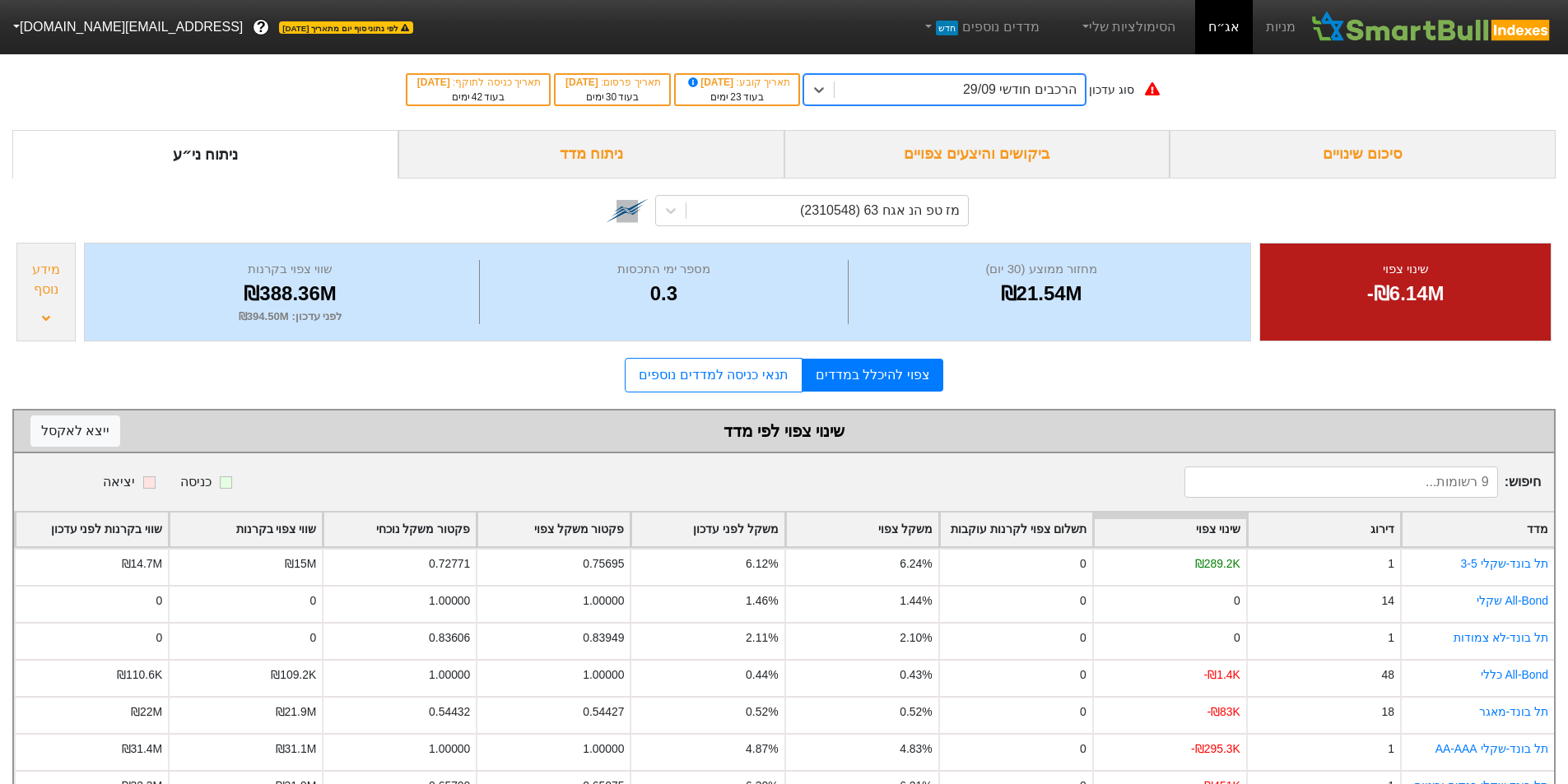
click at [939, 77] on div "הרכבים חודשי 29/09" at bounding box center [959, 89] width 251 height 30
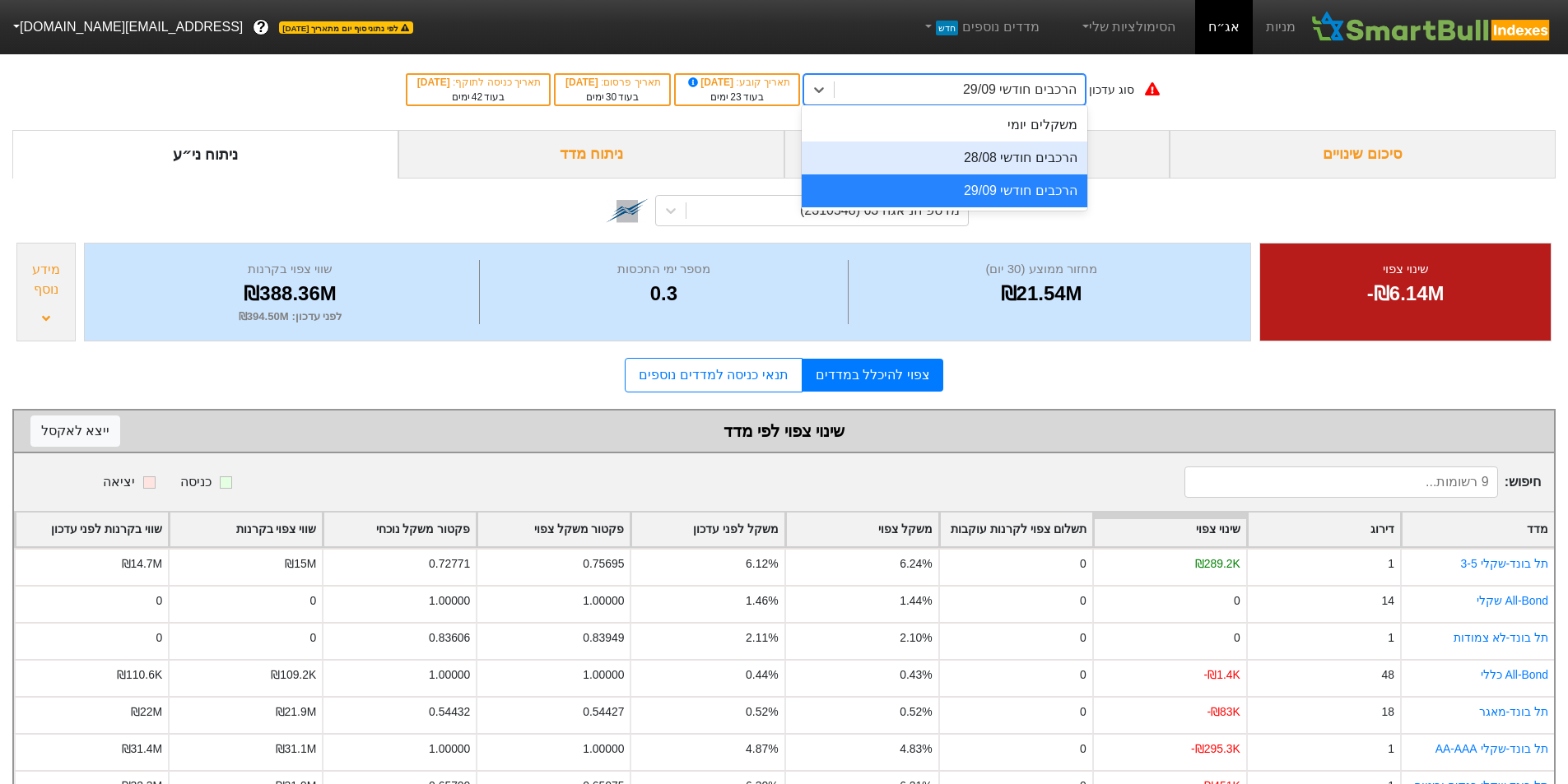
click at [981, 155] on div "הרכבים חודשי 28/08" at bounding box center [944, 157] width 285 height 33
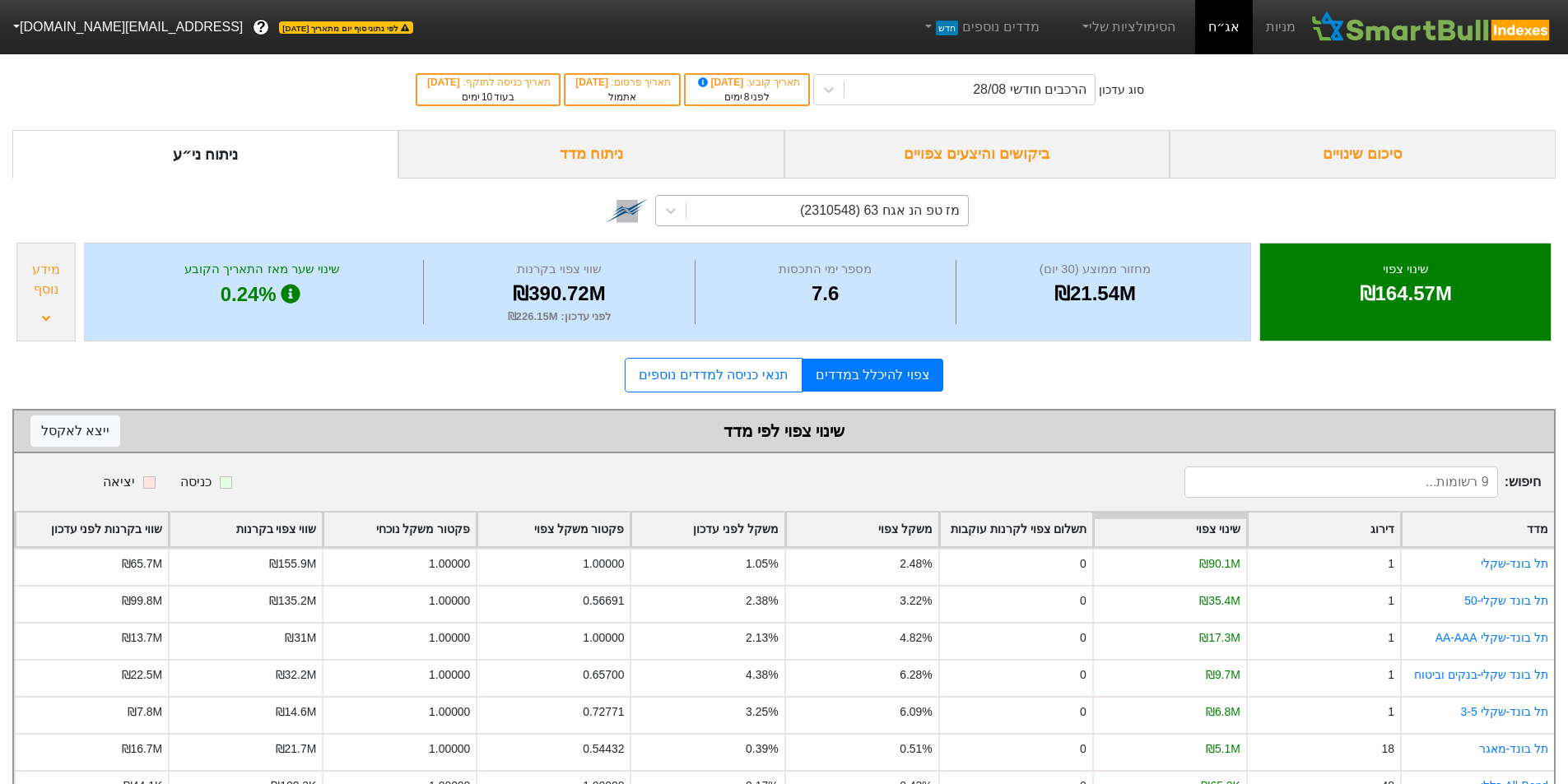
click at [779, 202] on div "מז טפ הנ אגח 63 (2310548)" at bounding box center [826, 211] width 281 height 30
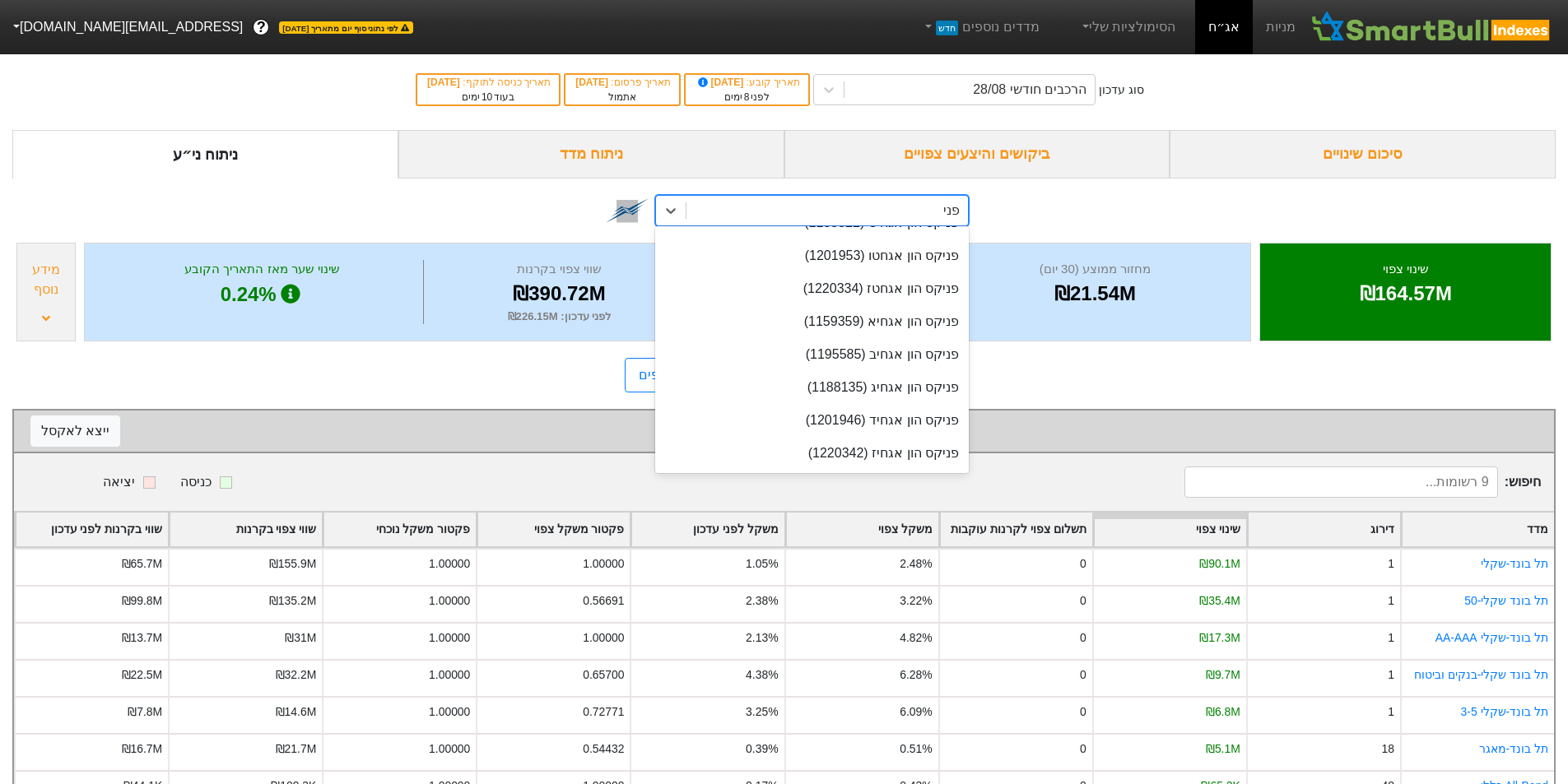
scroll to position [155, 0]
type input "פניקס"
click at [862, 281] on div "פניקס הון אגחטז (1220334)" at bounding box center [811, 288] width 313 height 33
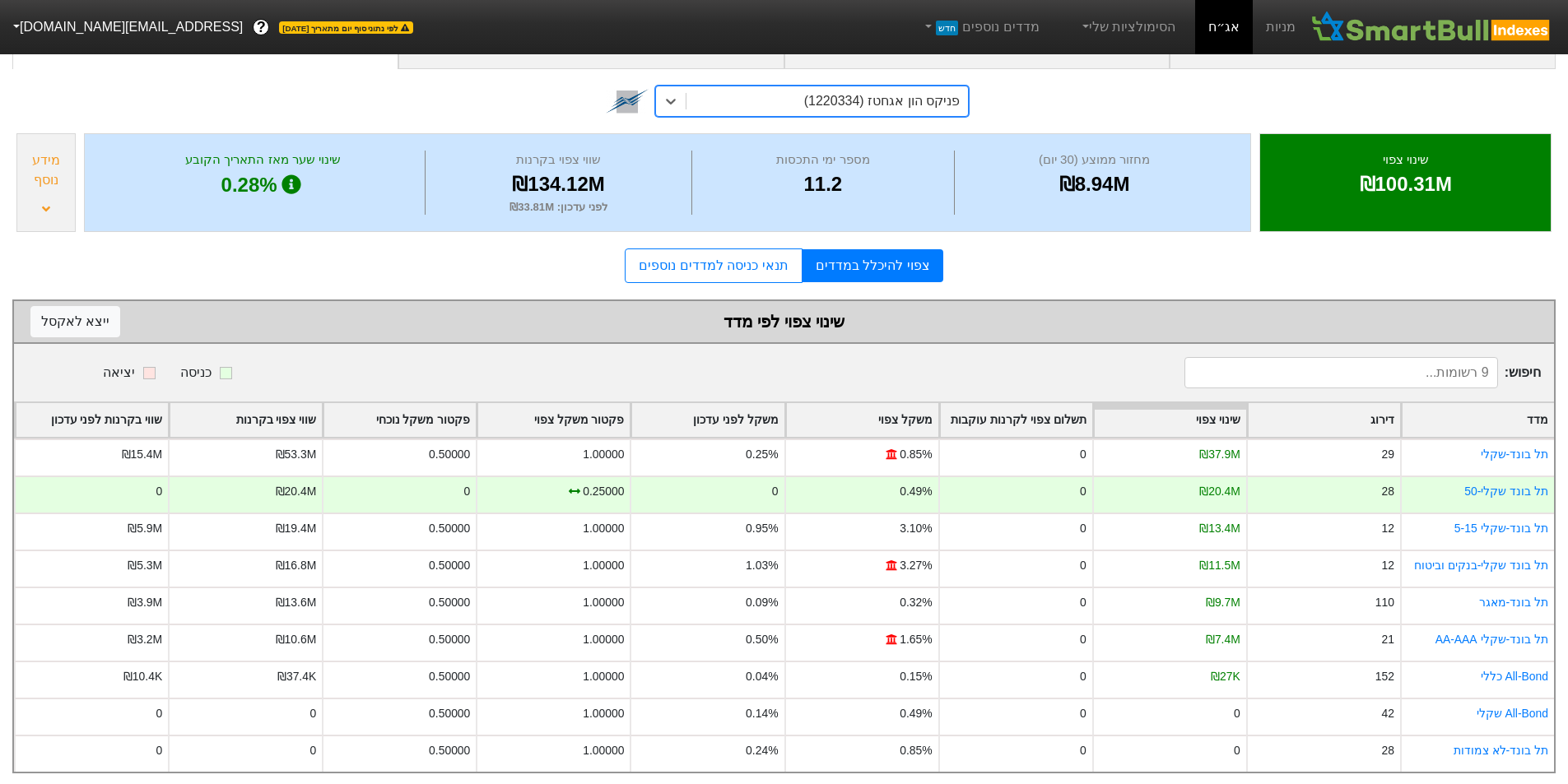
scroll to position [127, 0]
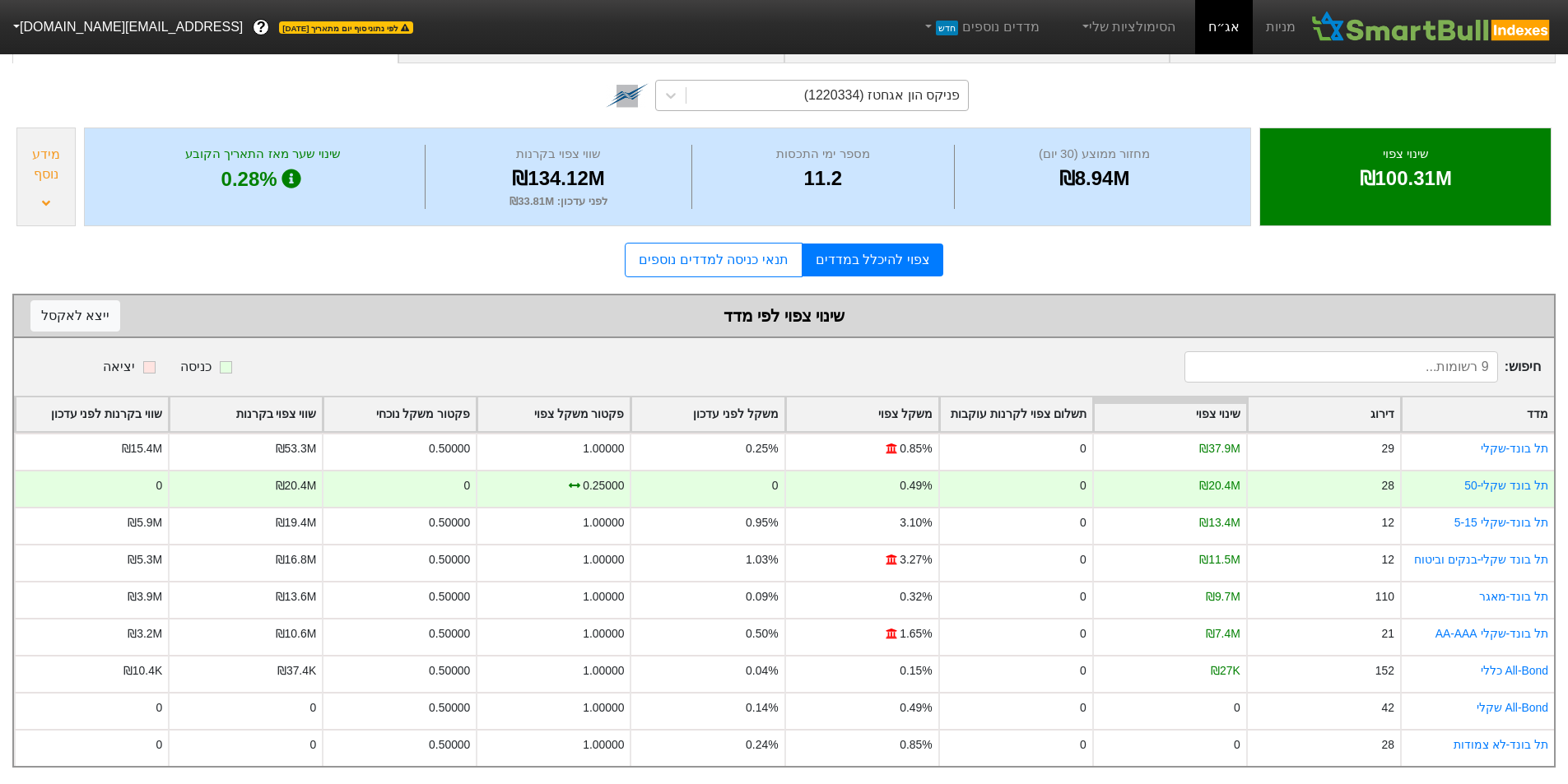
click at [854, 86] on div "פניקס הון אגחטז (1220334)" at bounding box center [882, 95] width 155 height 20
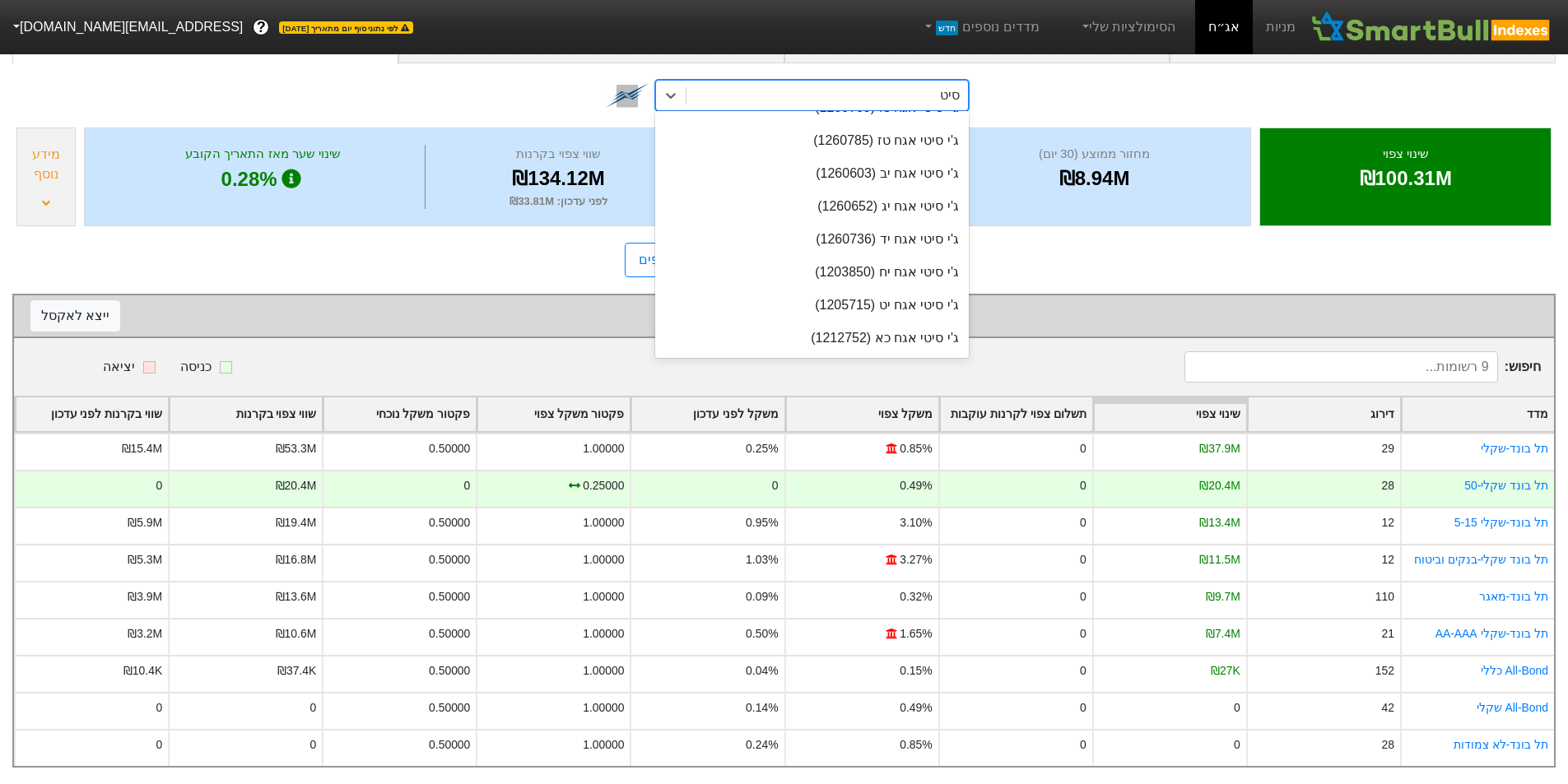
type input "סיטי"
click at [915, 194] on div "ג'י סיטי אגח יג (1260652)" at bounding box center [811, 206] width 313 height 33
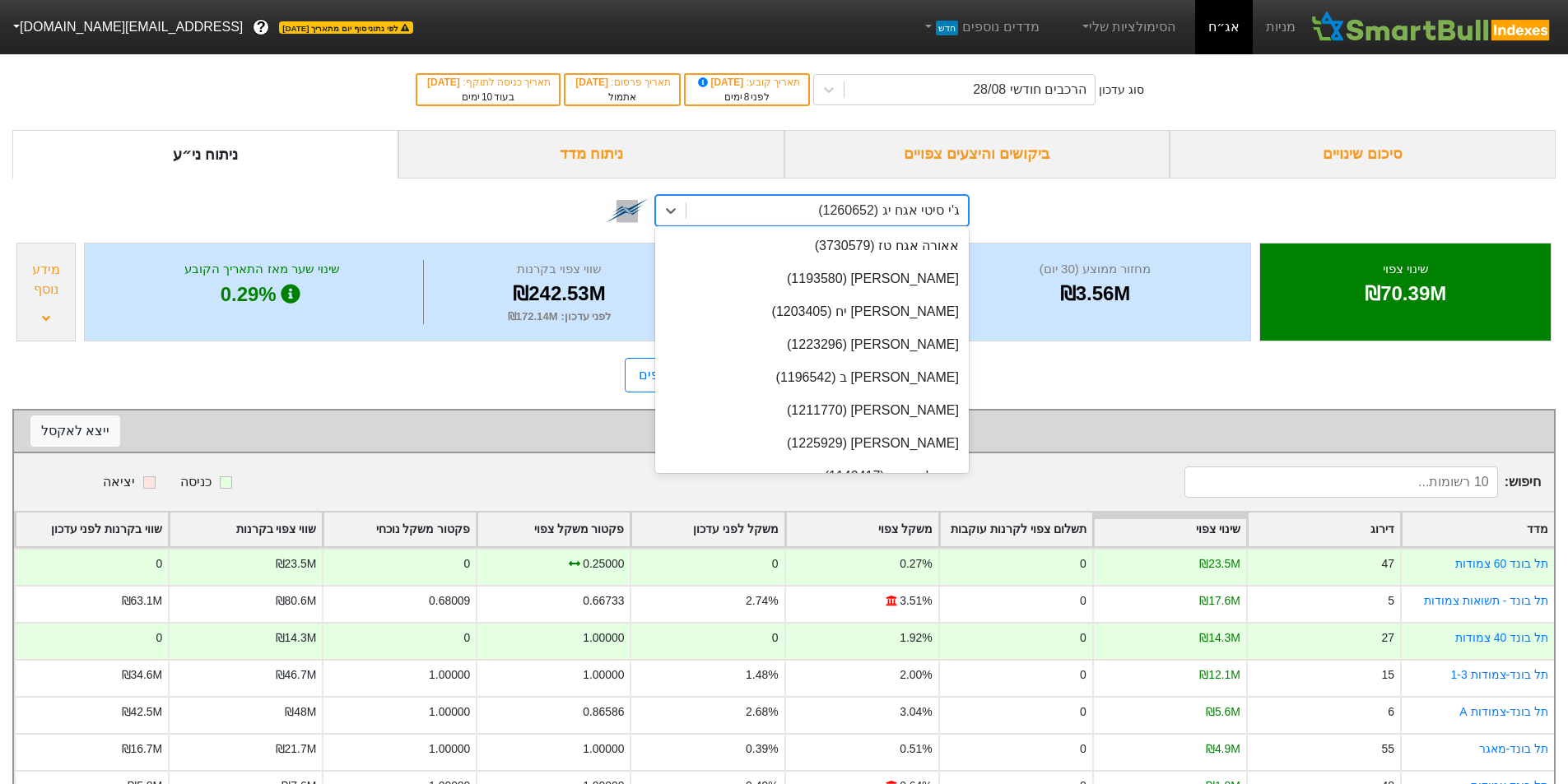
click at [817, 203] on div "ג'י סיטי אגח יג (1260652)" at bounding box center [826, 211] width 281 height 30
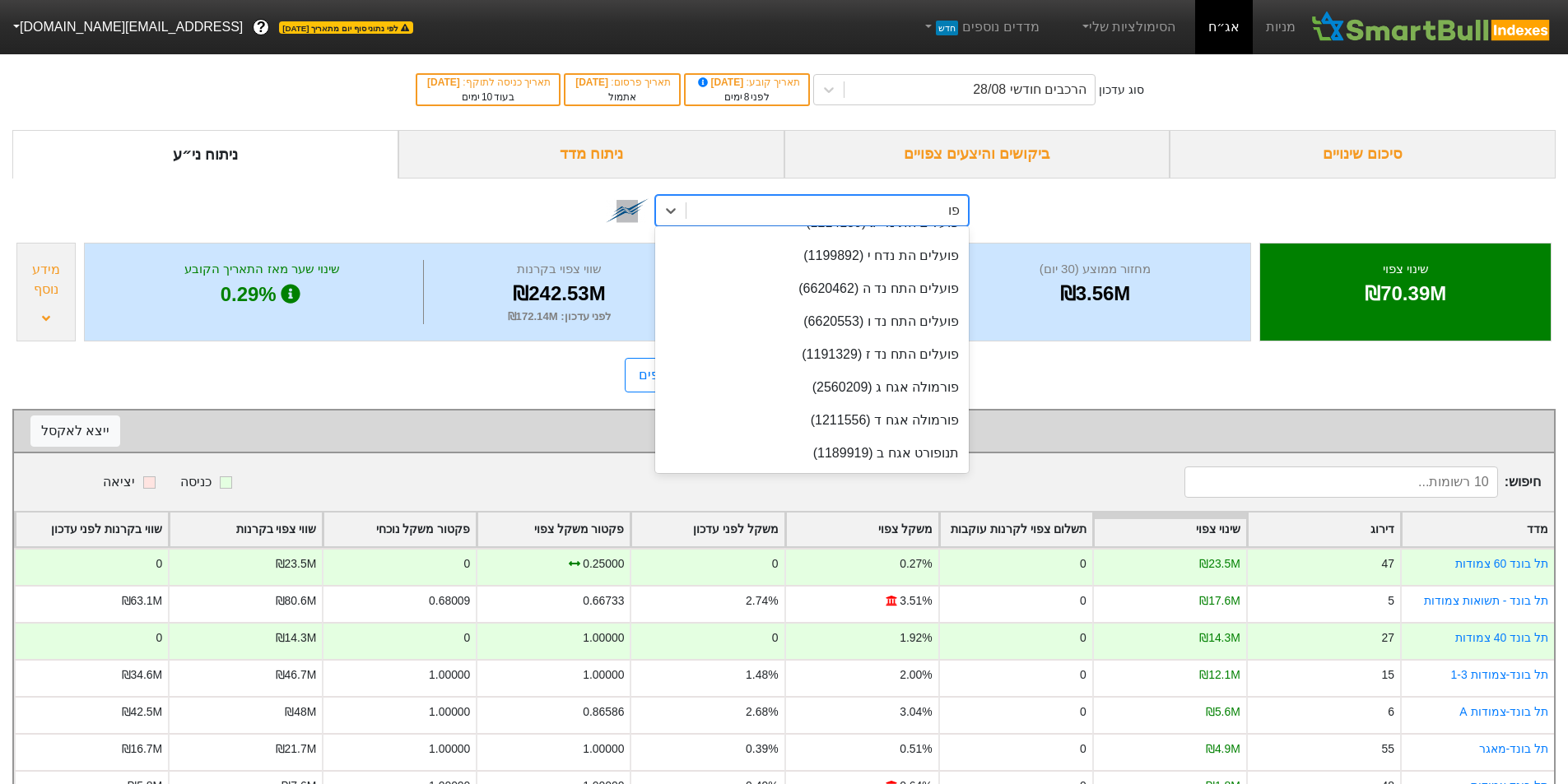
type input "פוע"
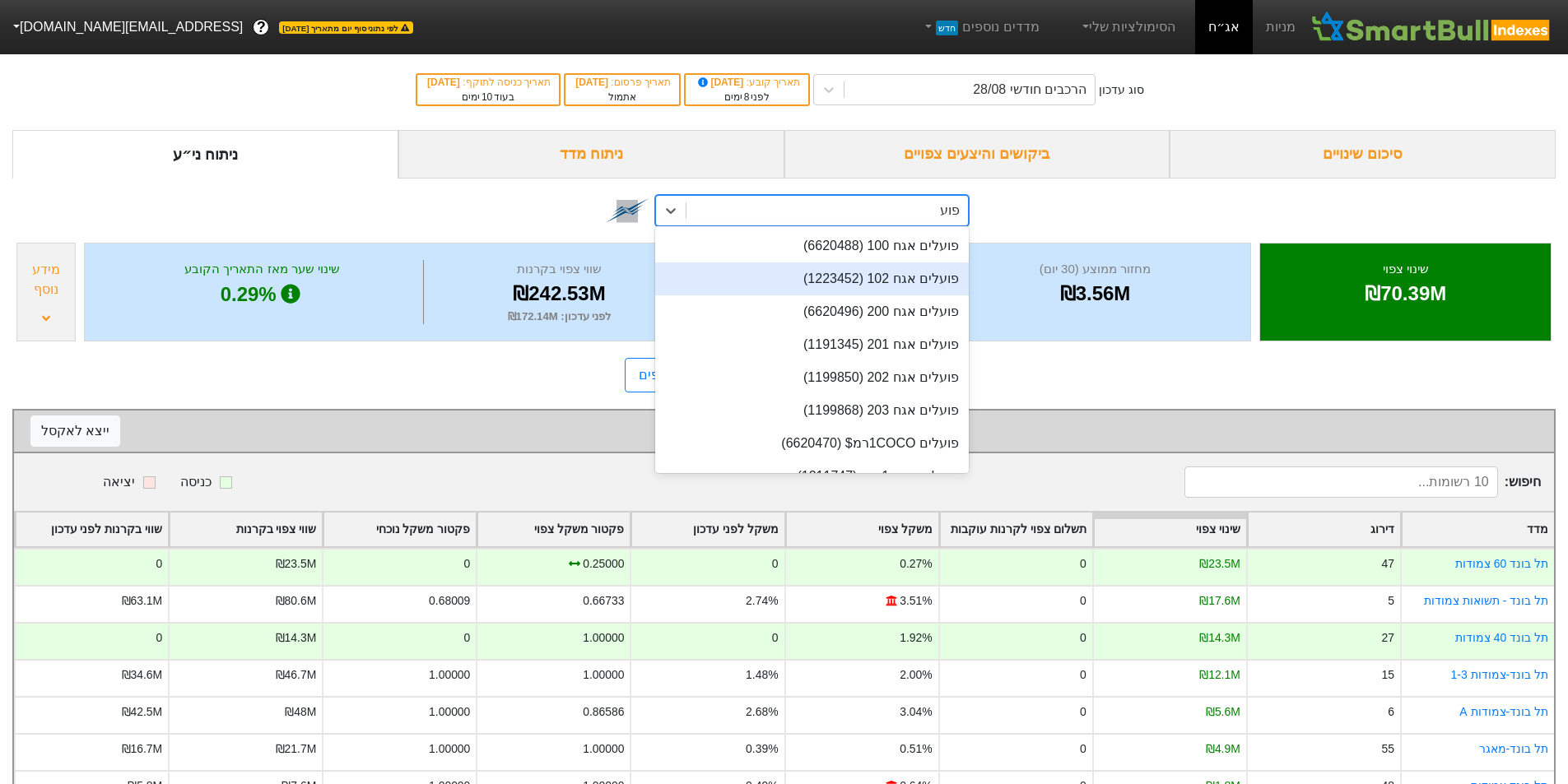
click at [884, 269] on div "פועלים אגח 102 (1223452)" at bounding box center [811, 278] width 313 height 33
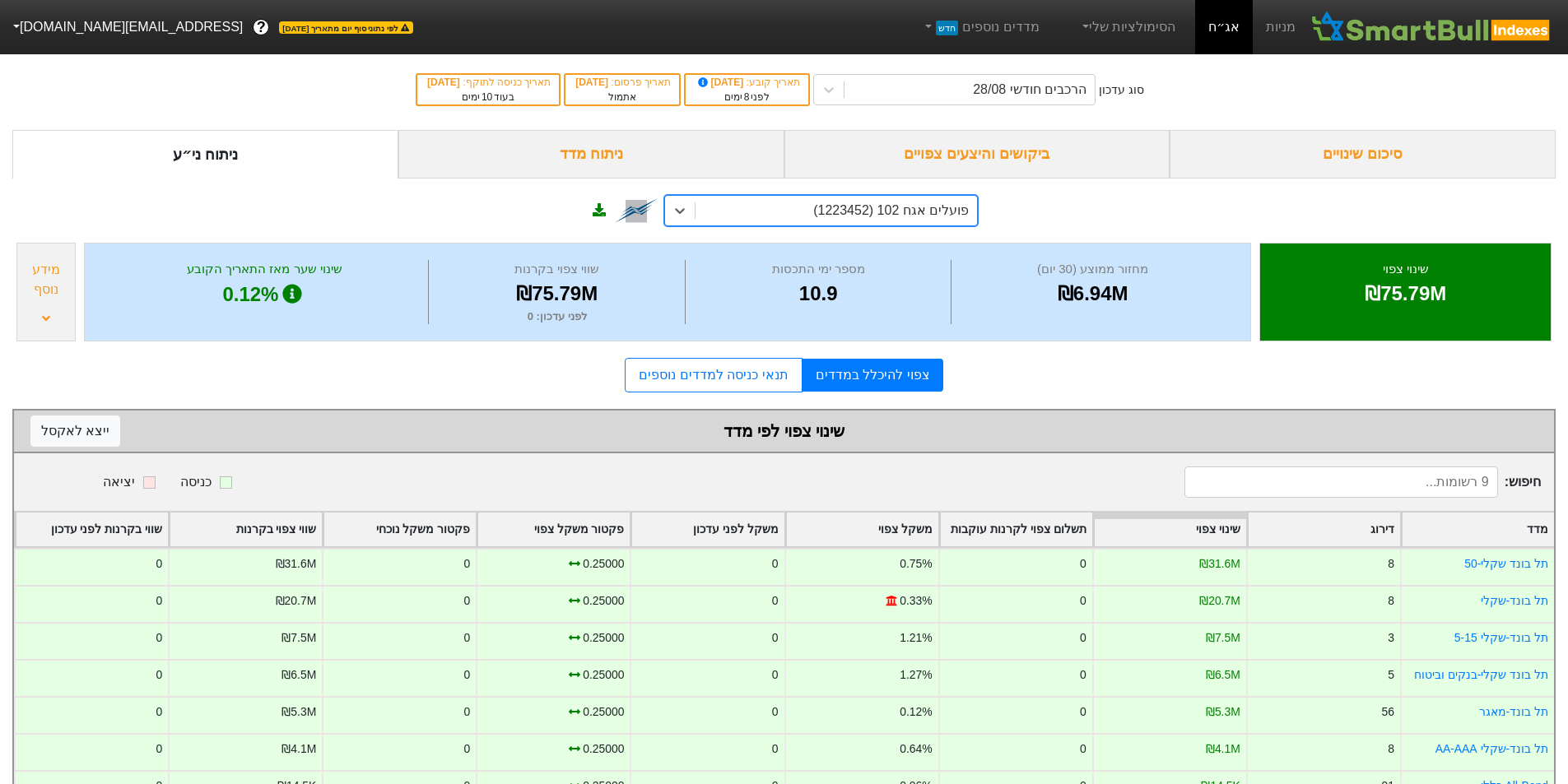
scroll to position [127, 0]
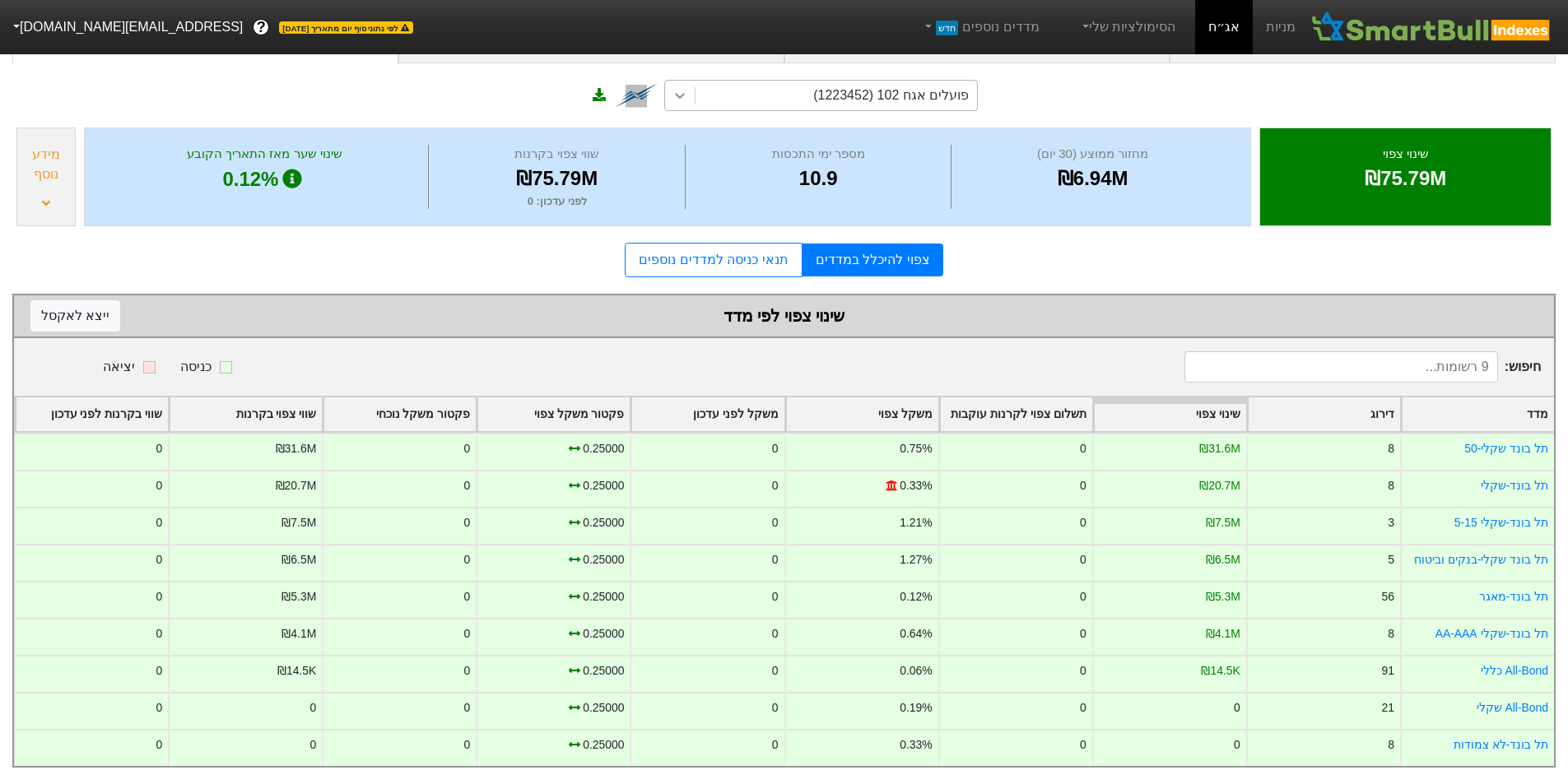
click at [669, 80] on div at bounding box center [680, 95] width 30 height 30
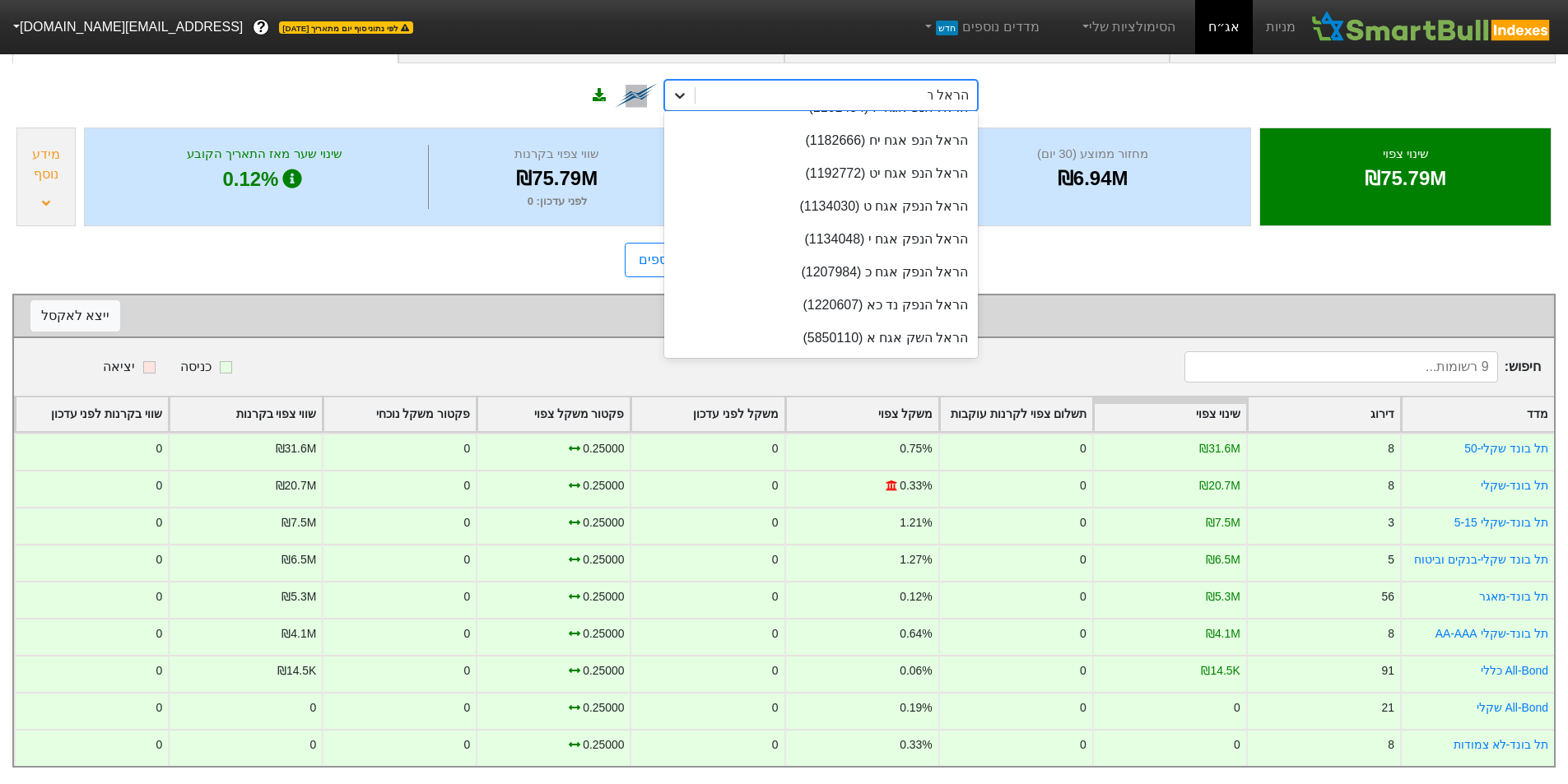
scroll to position [188, 0]
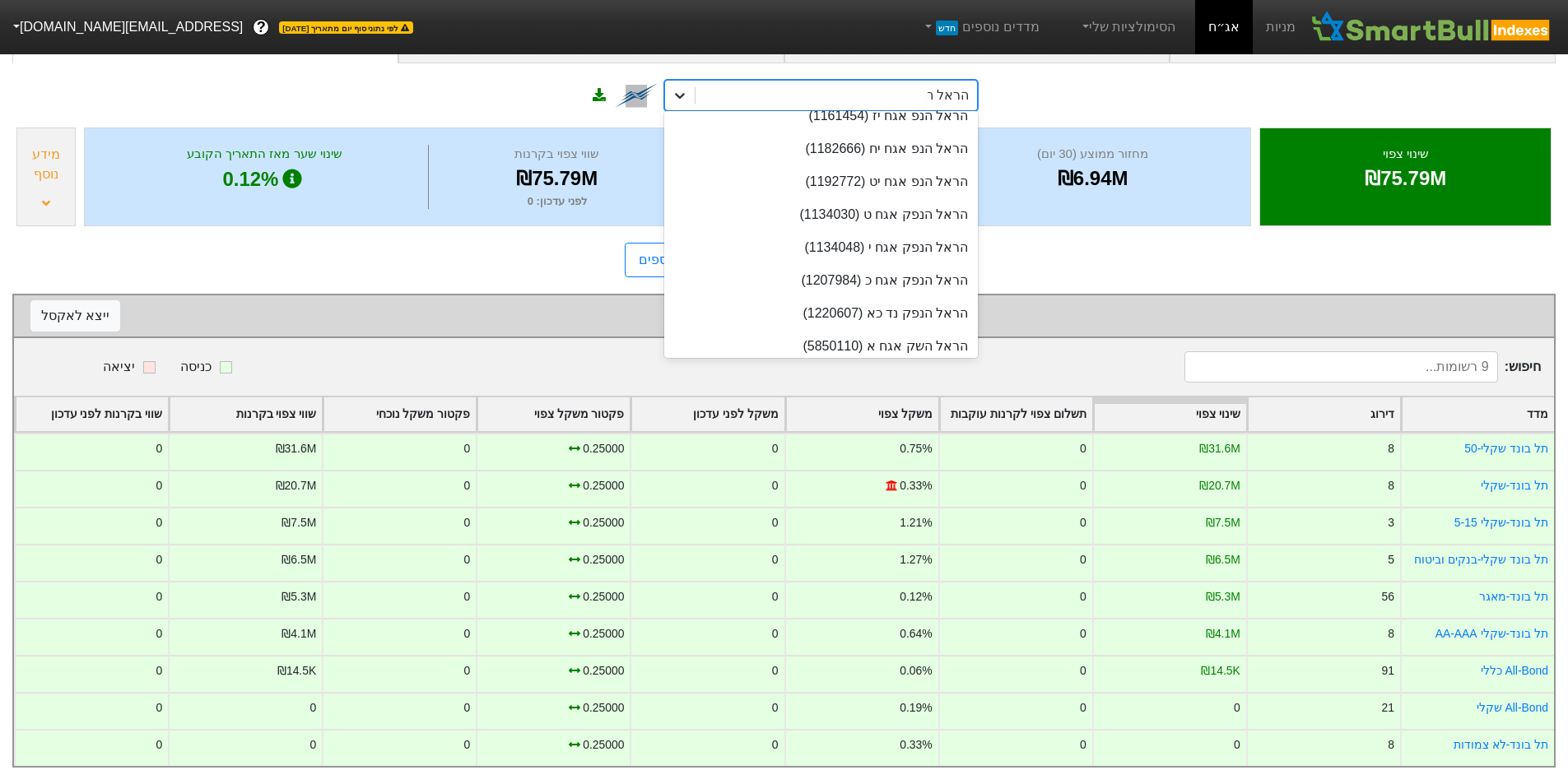
type input "הראל הנ"
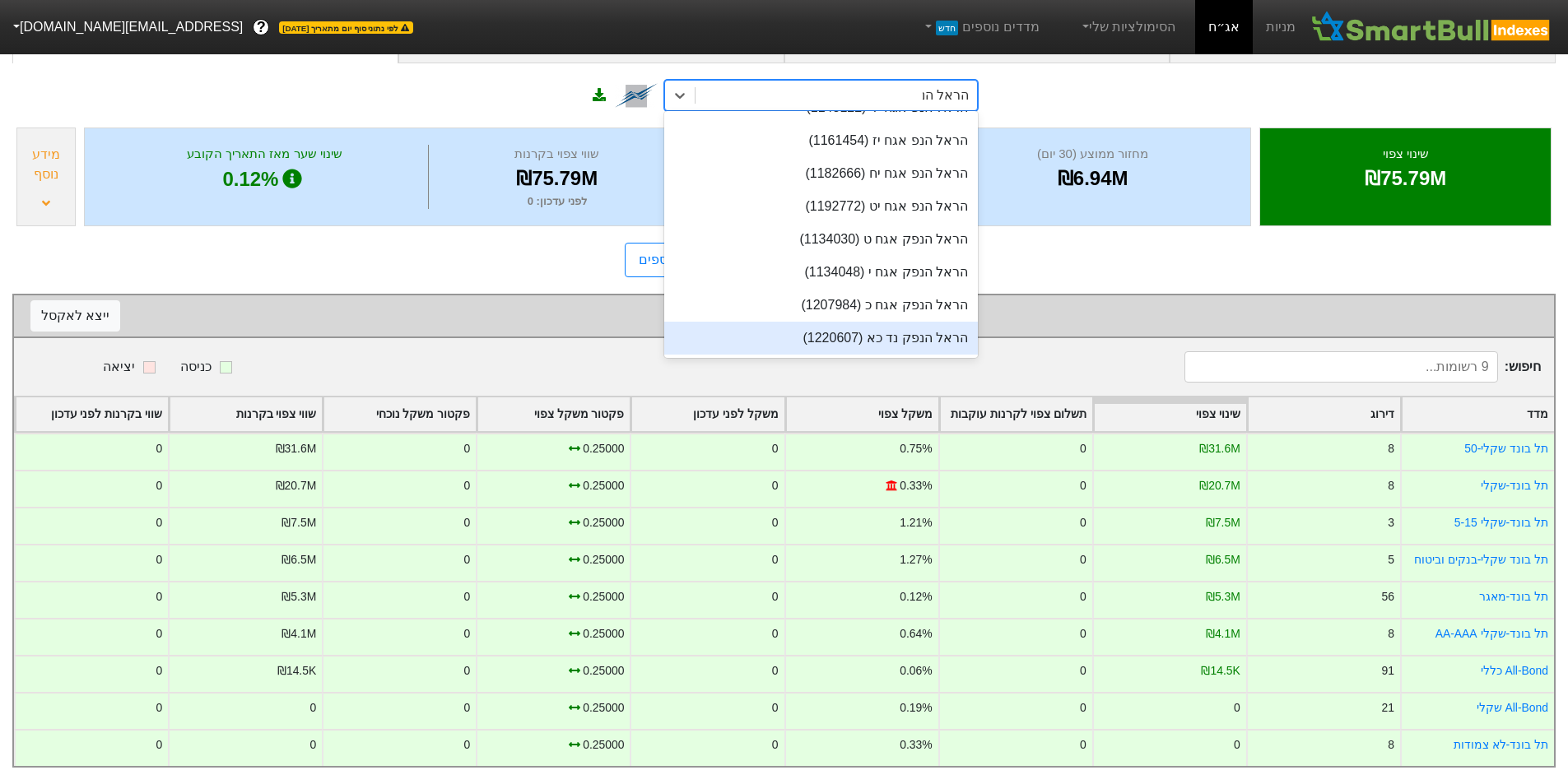
click at [882, 322] on div "הראל הנפק נד כא (1220607)" at bounding box center [820, 338] width 313 height 33
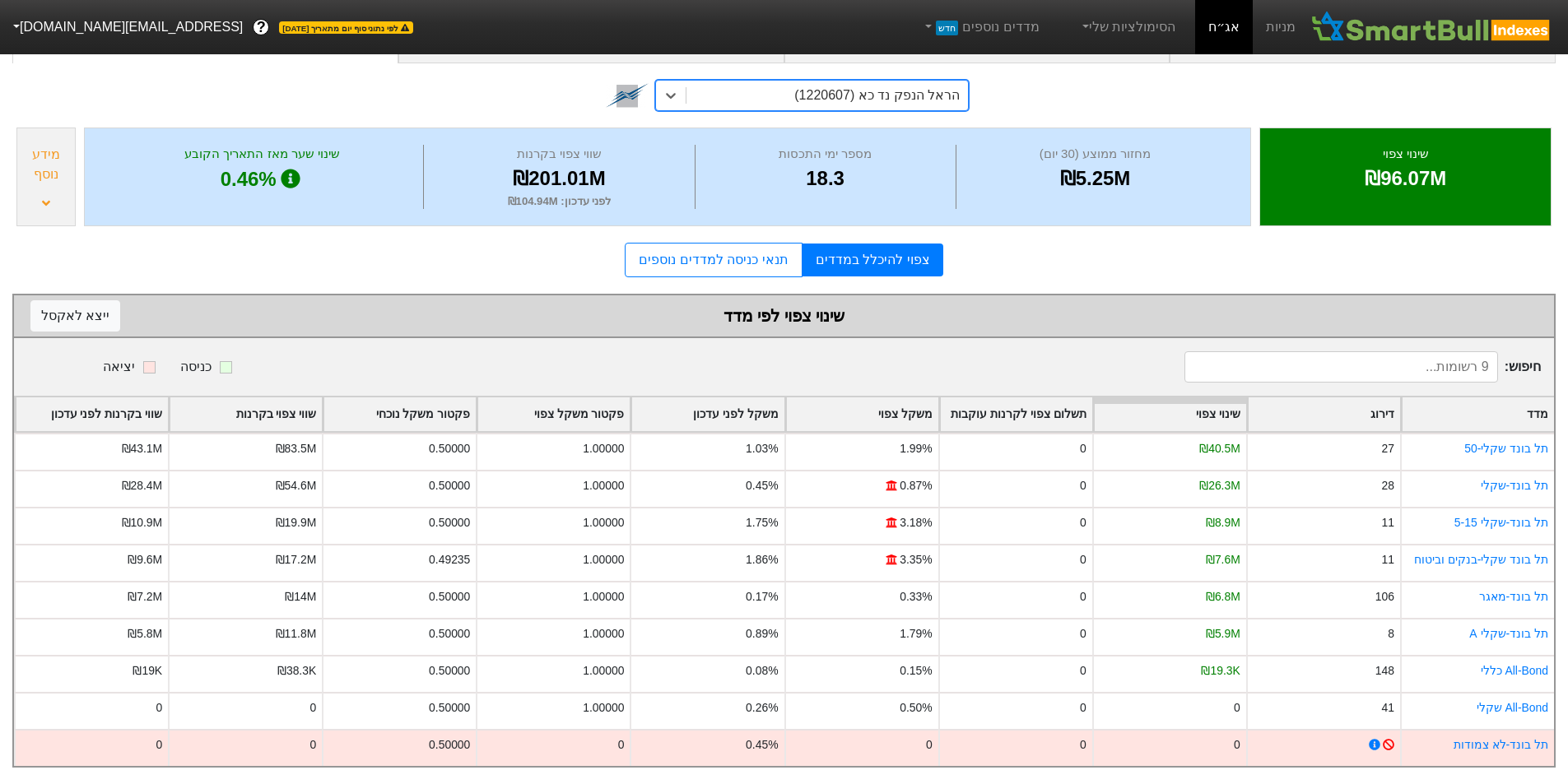
scroll to position [18, 0]
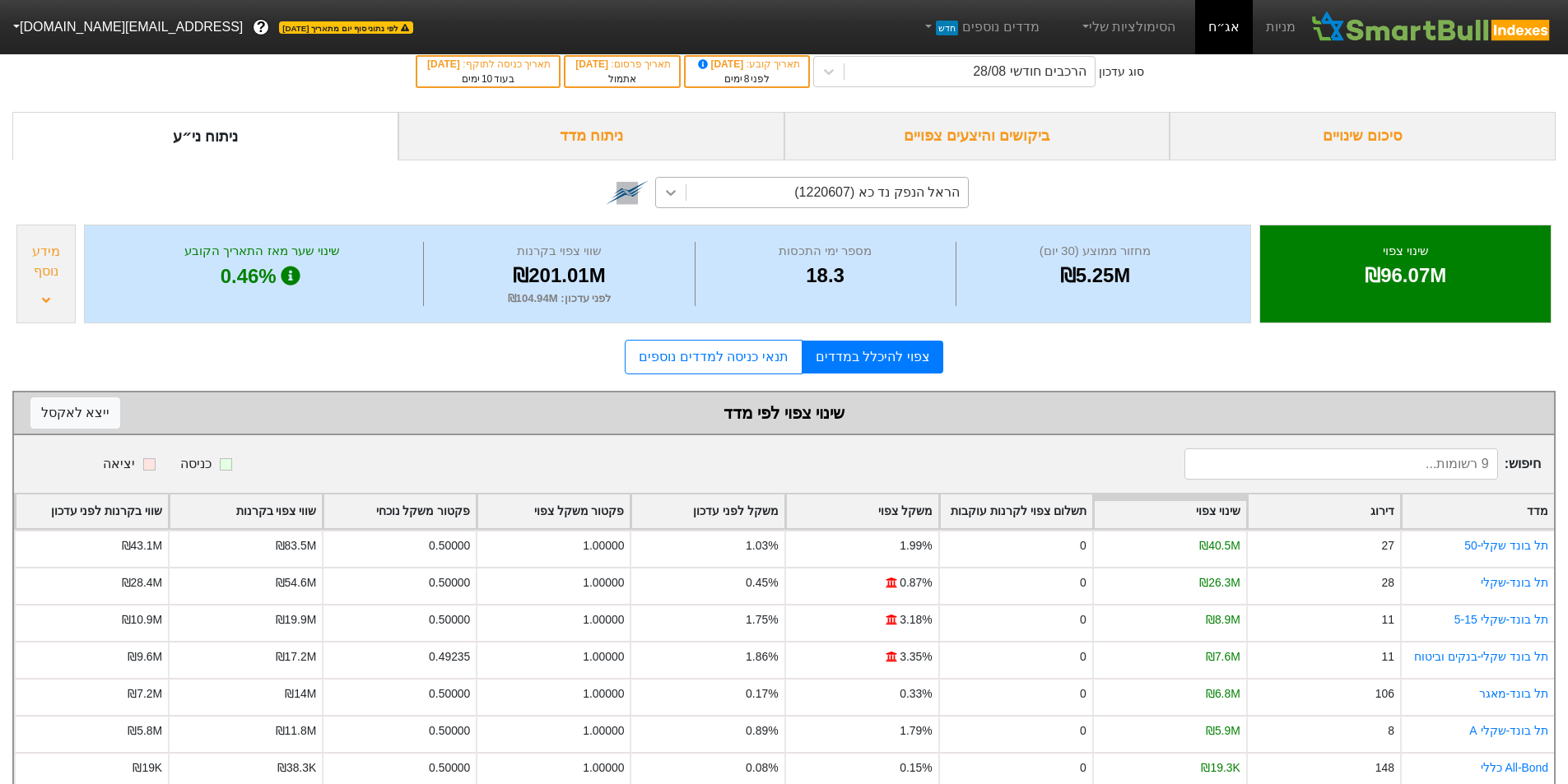
click at [674, 193] on icon at bounding box center [670, 192] width 17 height 17
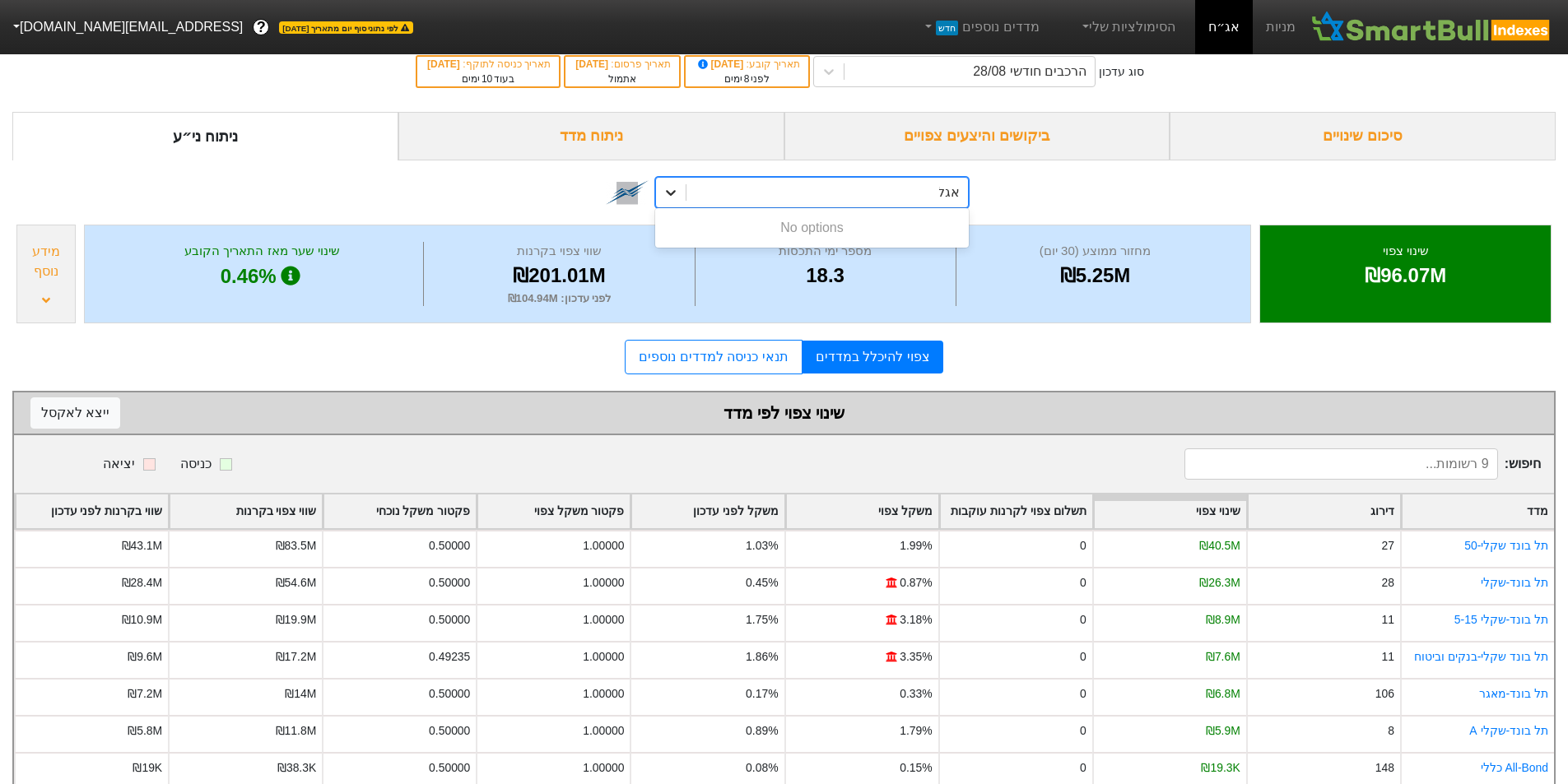
scroll to position [0, 0]
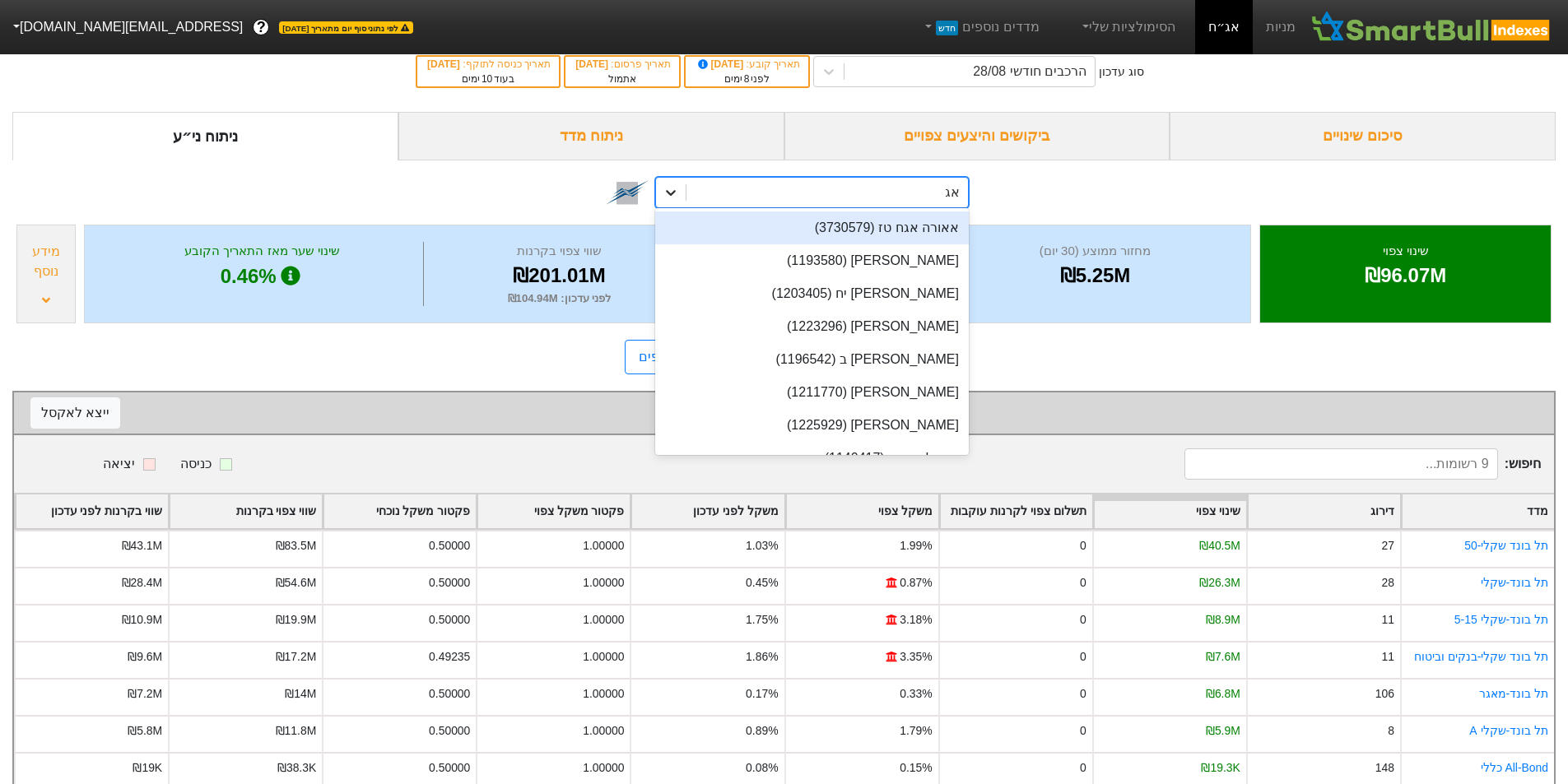
type input "אג'"
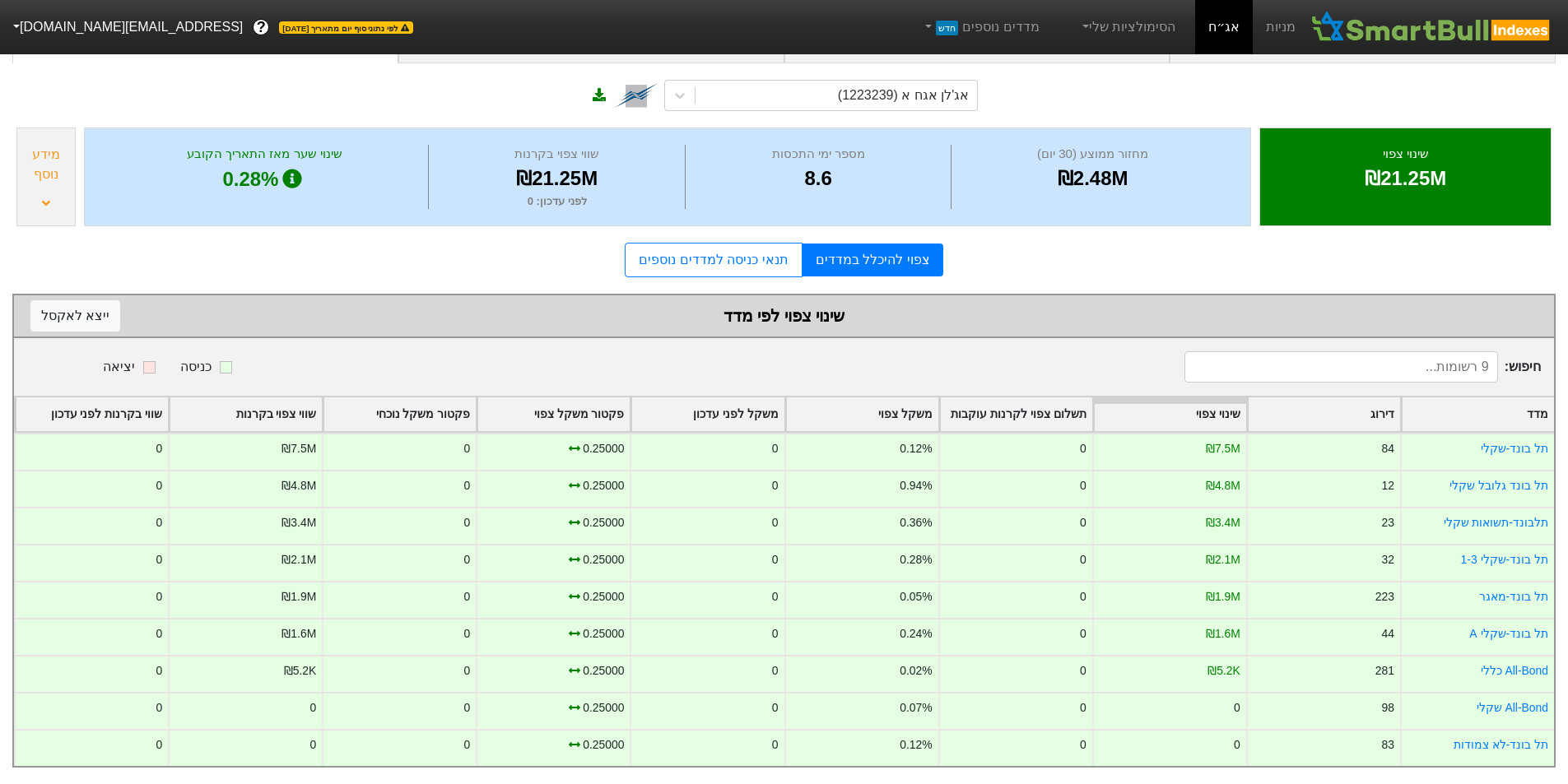
scroll to position [18, 0]
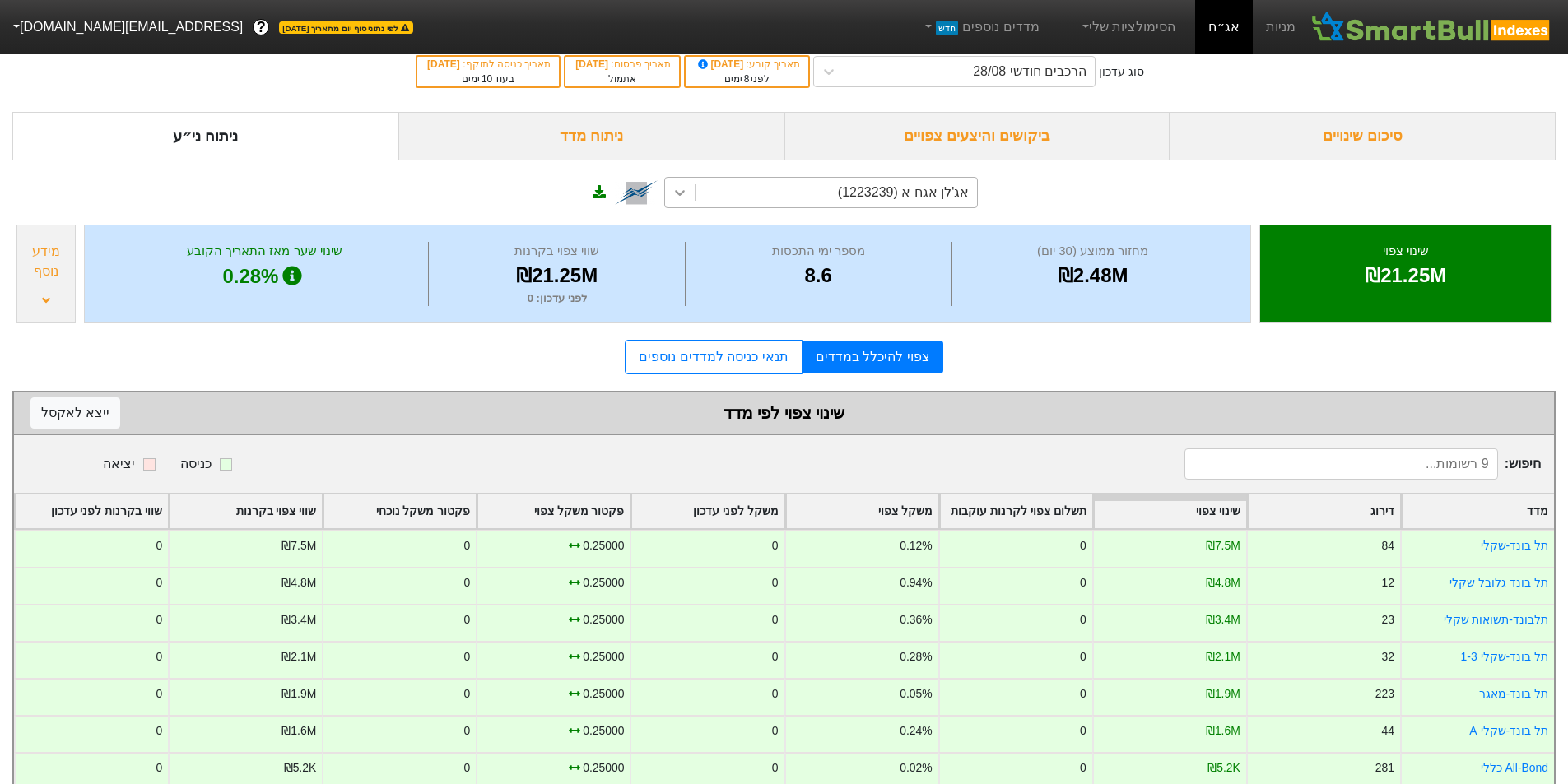
click at [690, 194] on div at bounding box center [680, 193] width 30 height 30
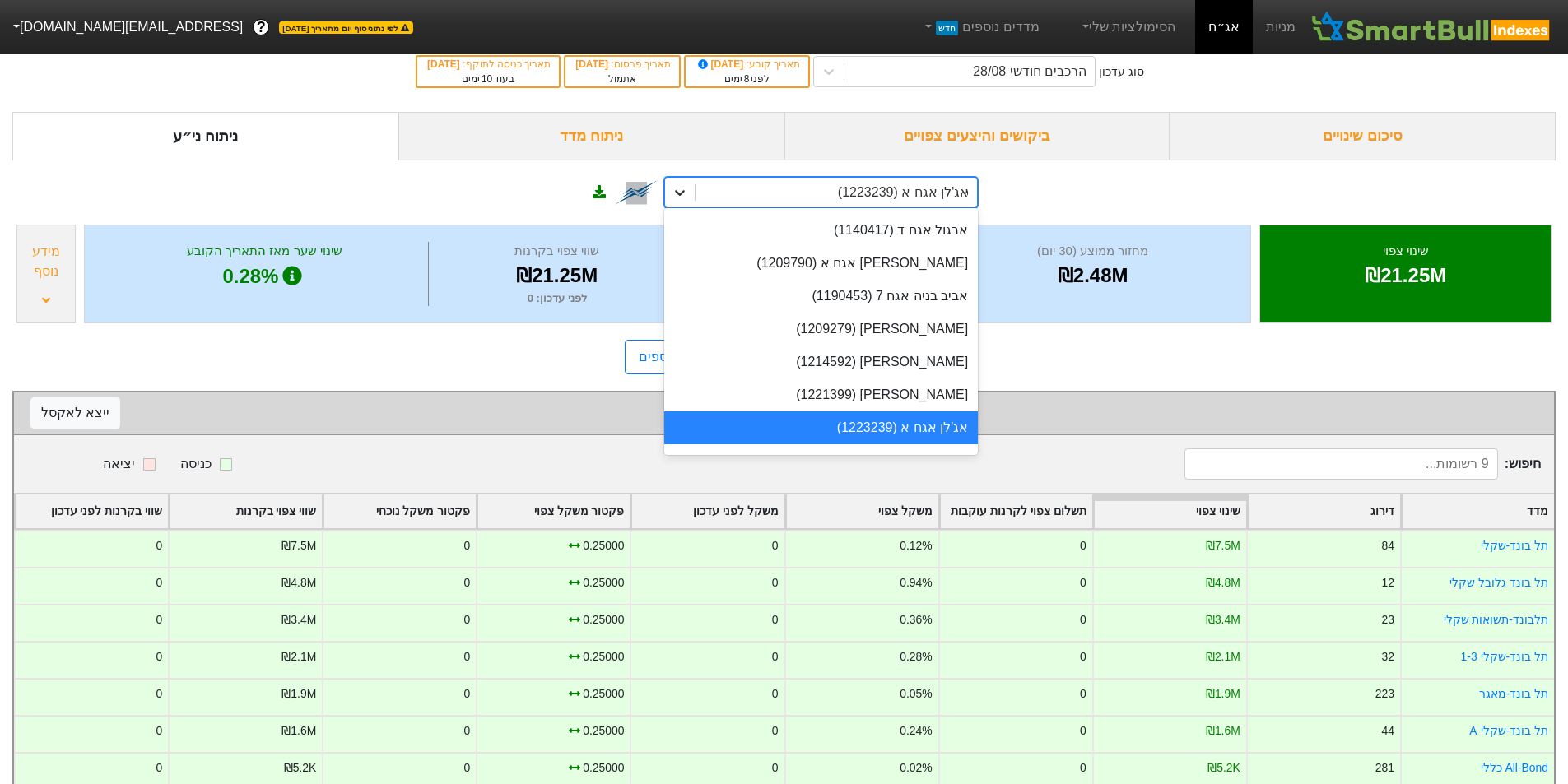
scroll to position [0, 0]
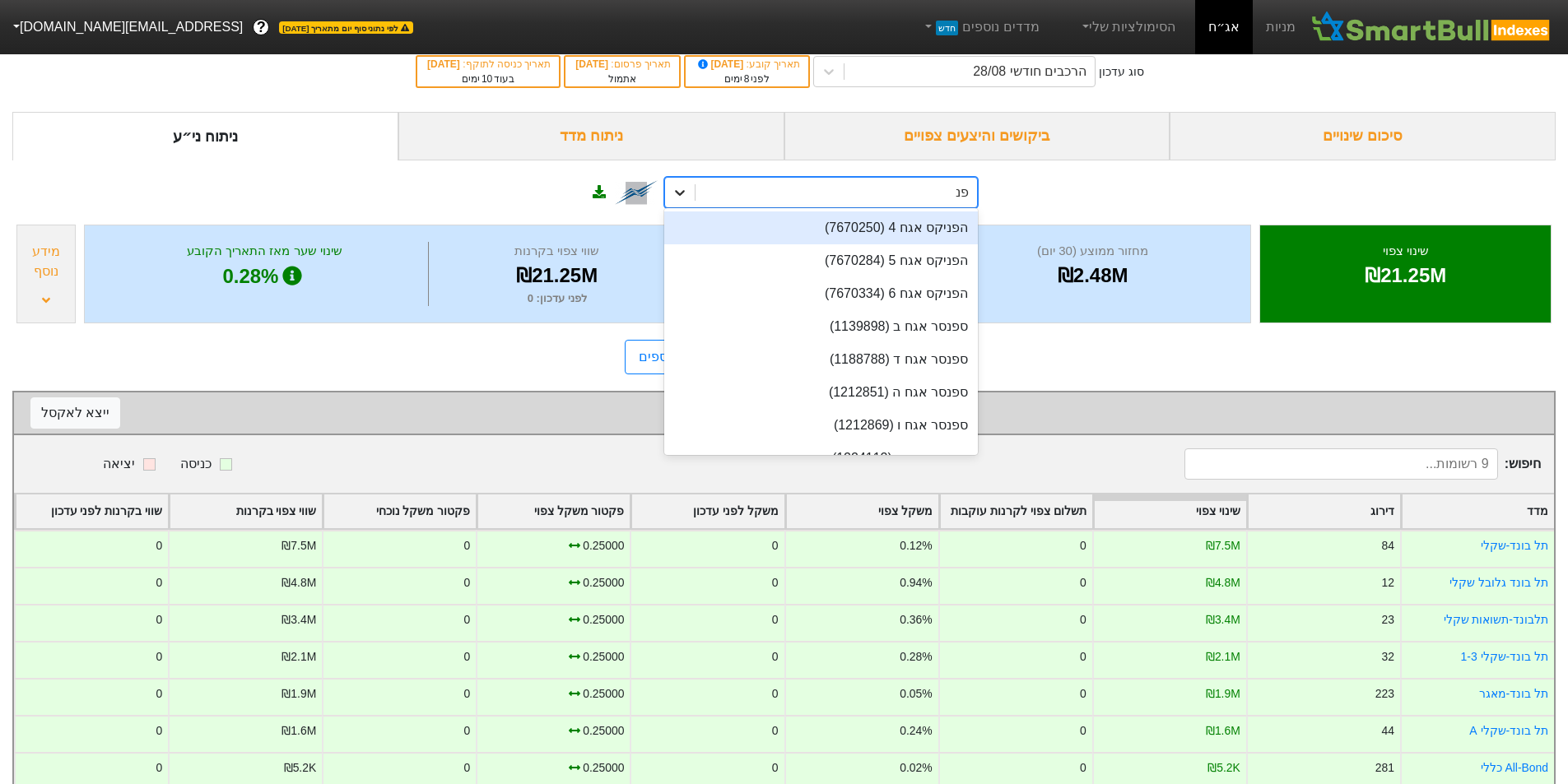
type input "פנינ"
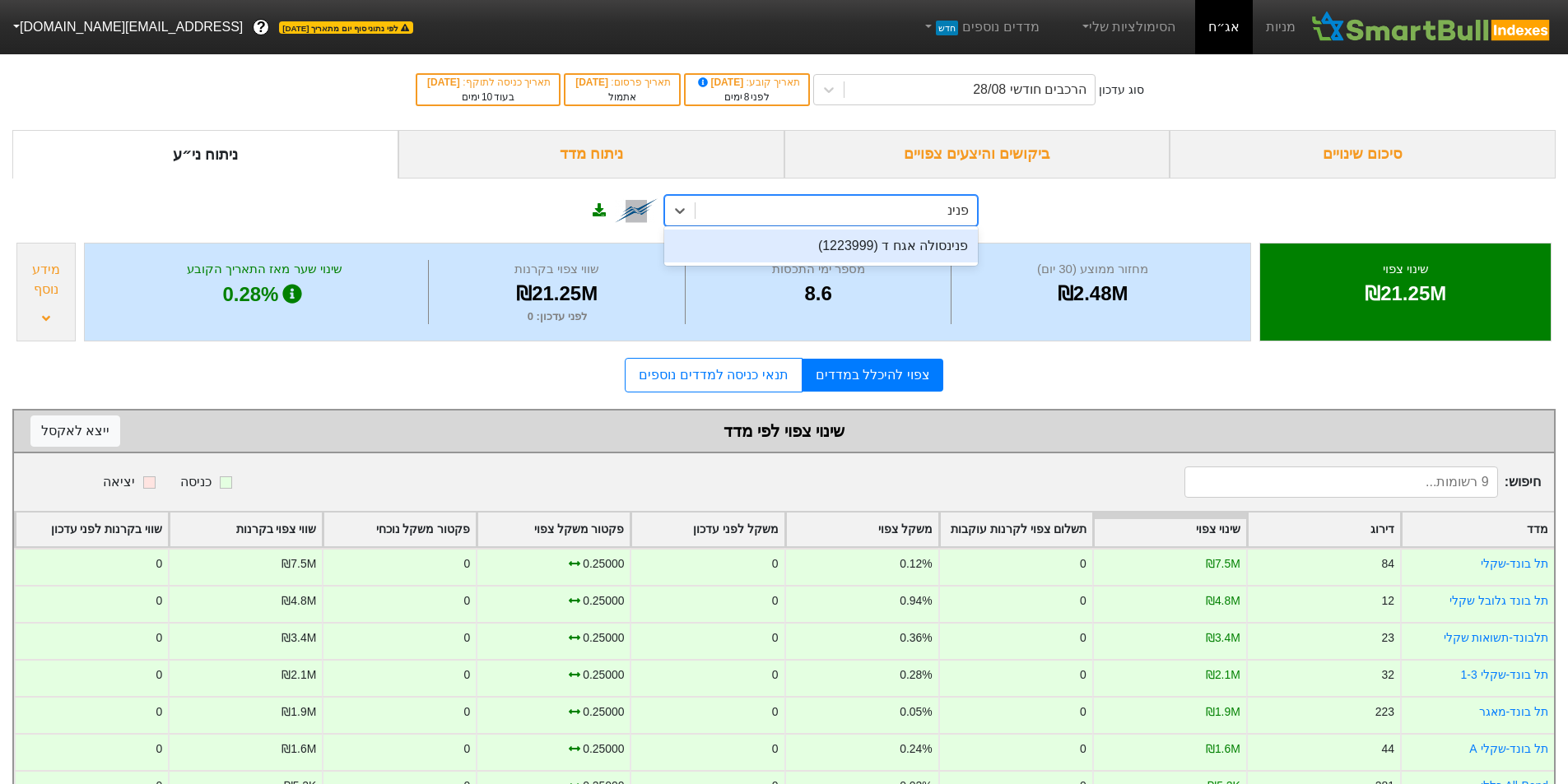
click at [858, 250] on div "פנינסולה אגח ד (1223999)" at bounding box center [820, 245] width 313 height 33
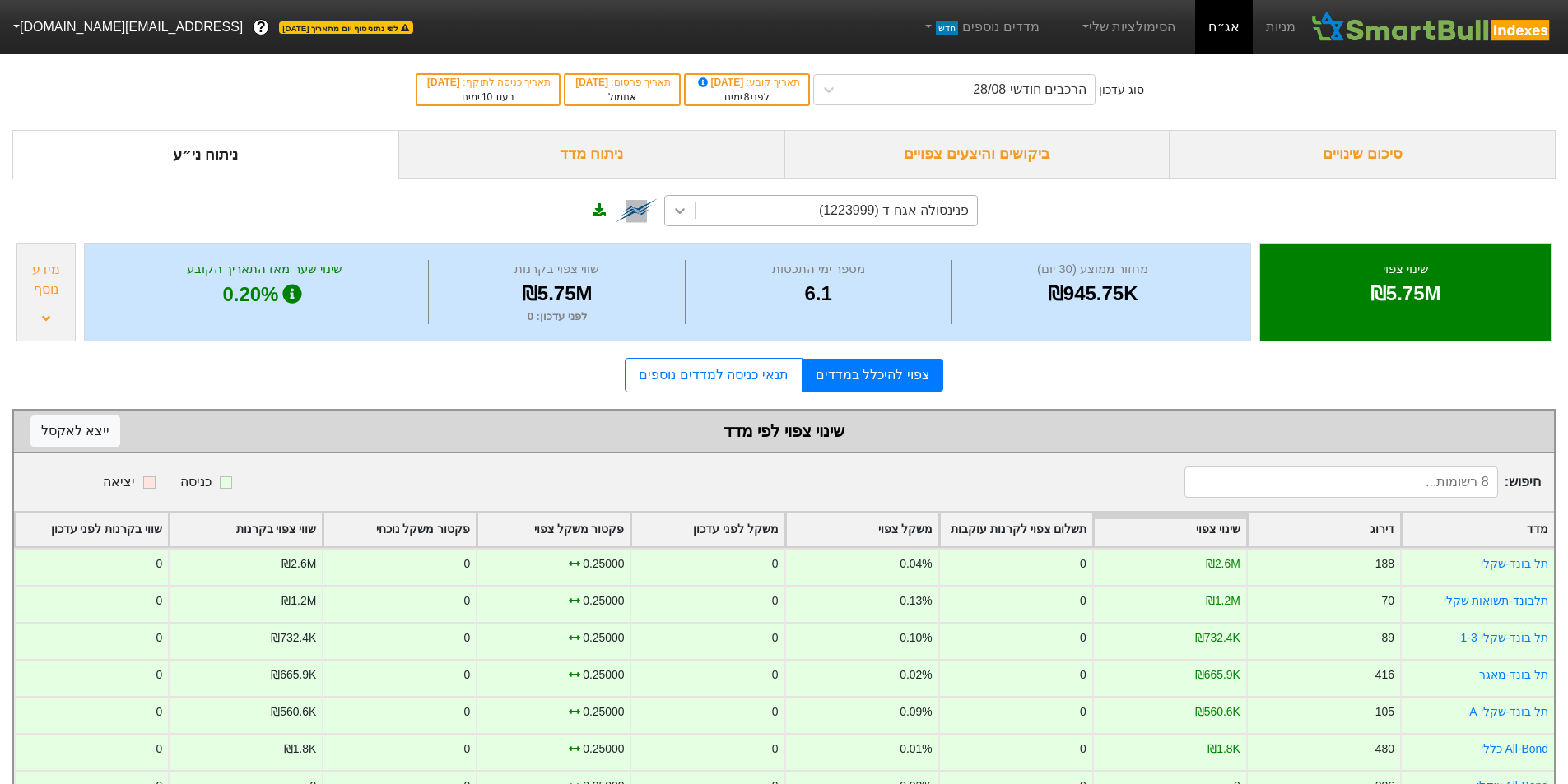
click at [676, 210] on icon at bounding box center [680, 211] width 10 height 6
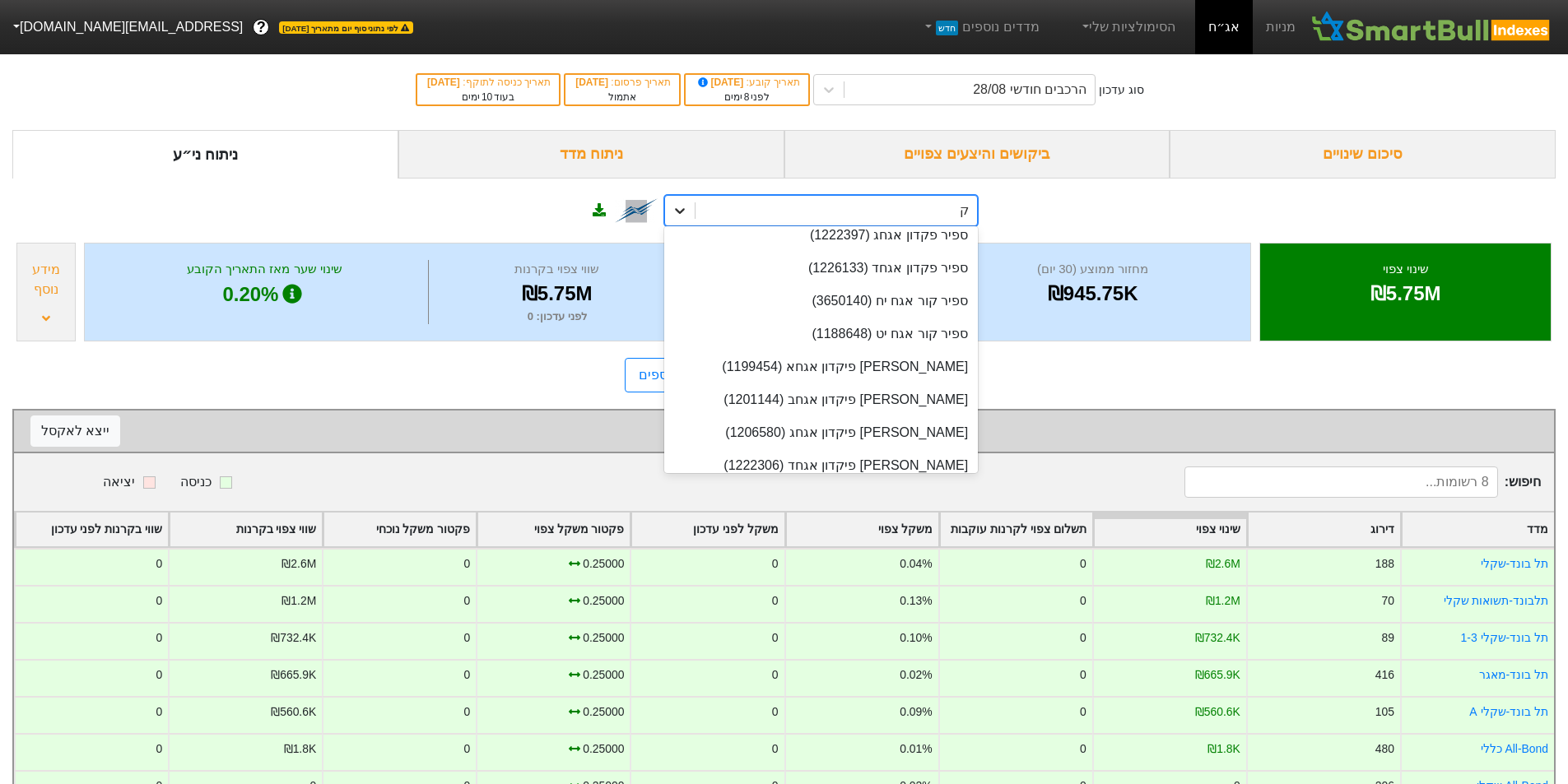
scroll to position [327, 0]
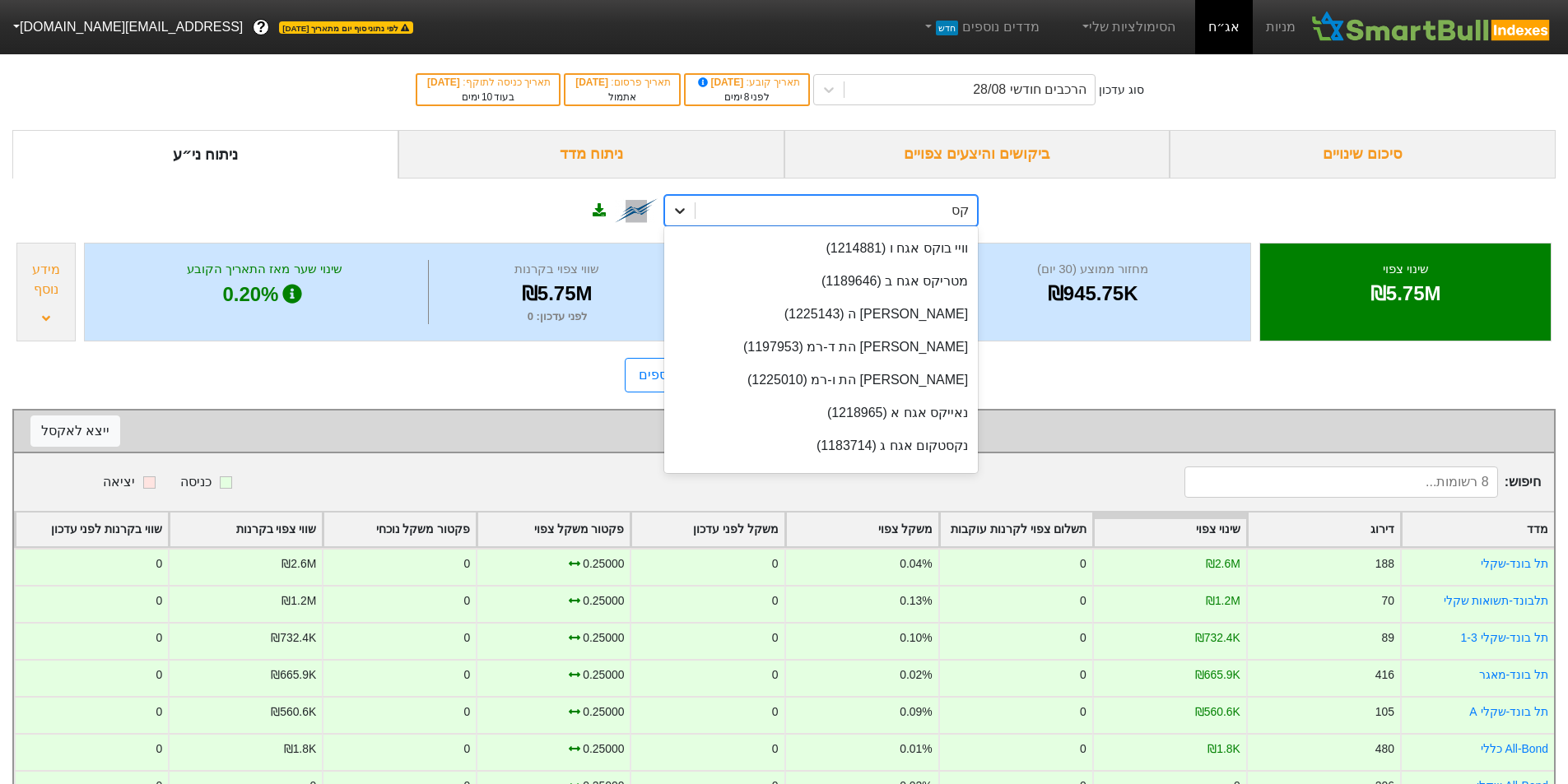
type input "קסט"
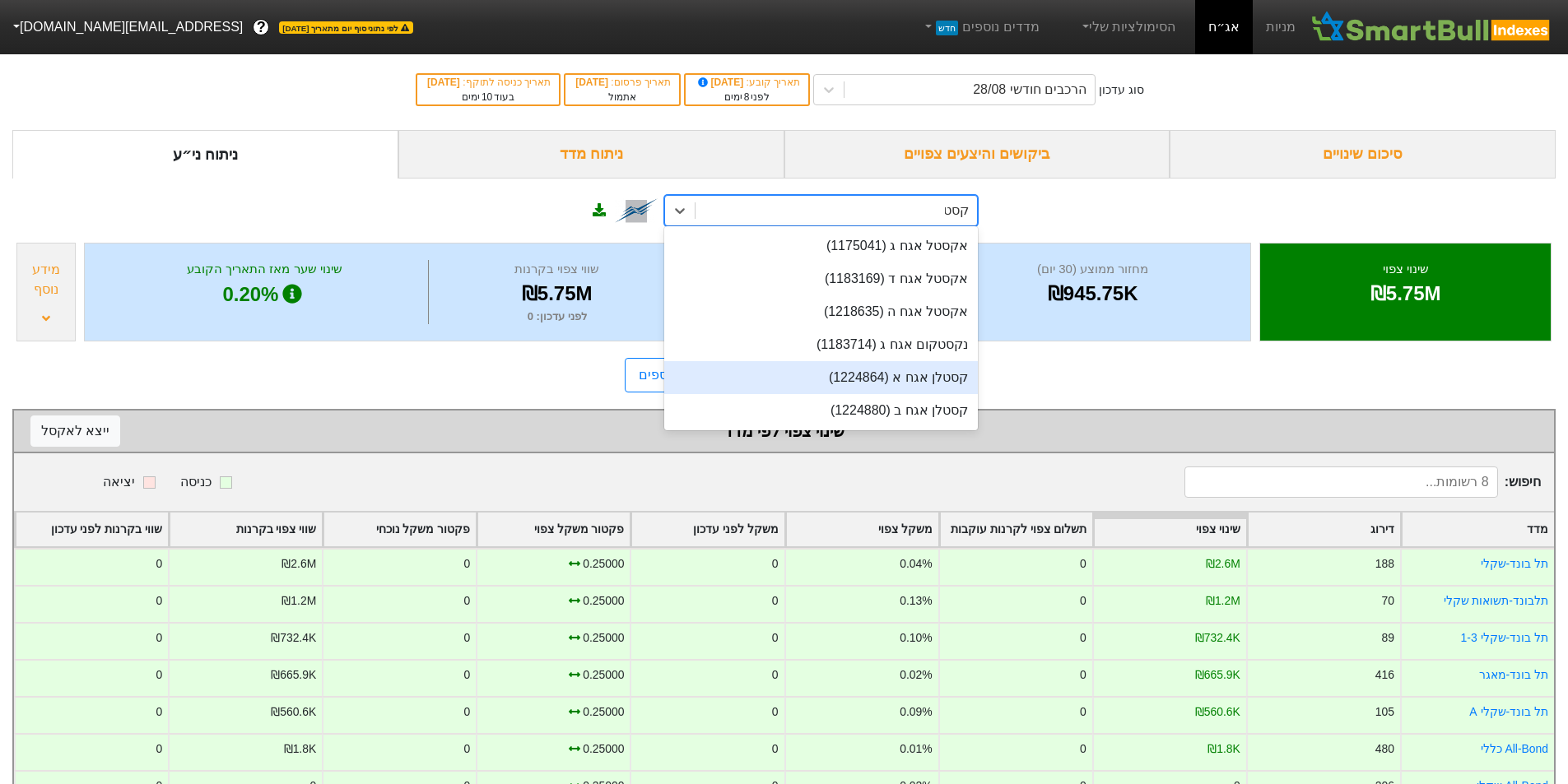
click at [936, 370] on div "קסטלן אגח א (1224864)" at bounding box center [820, 377] width 313 height 33
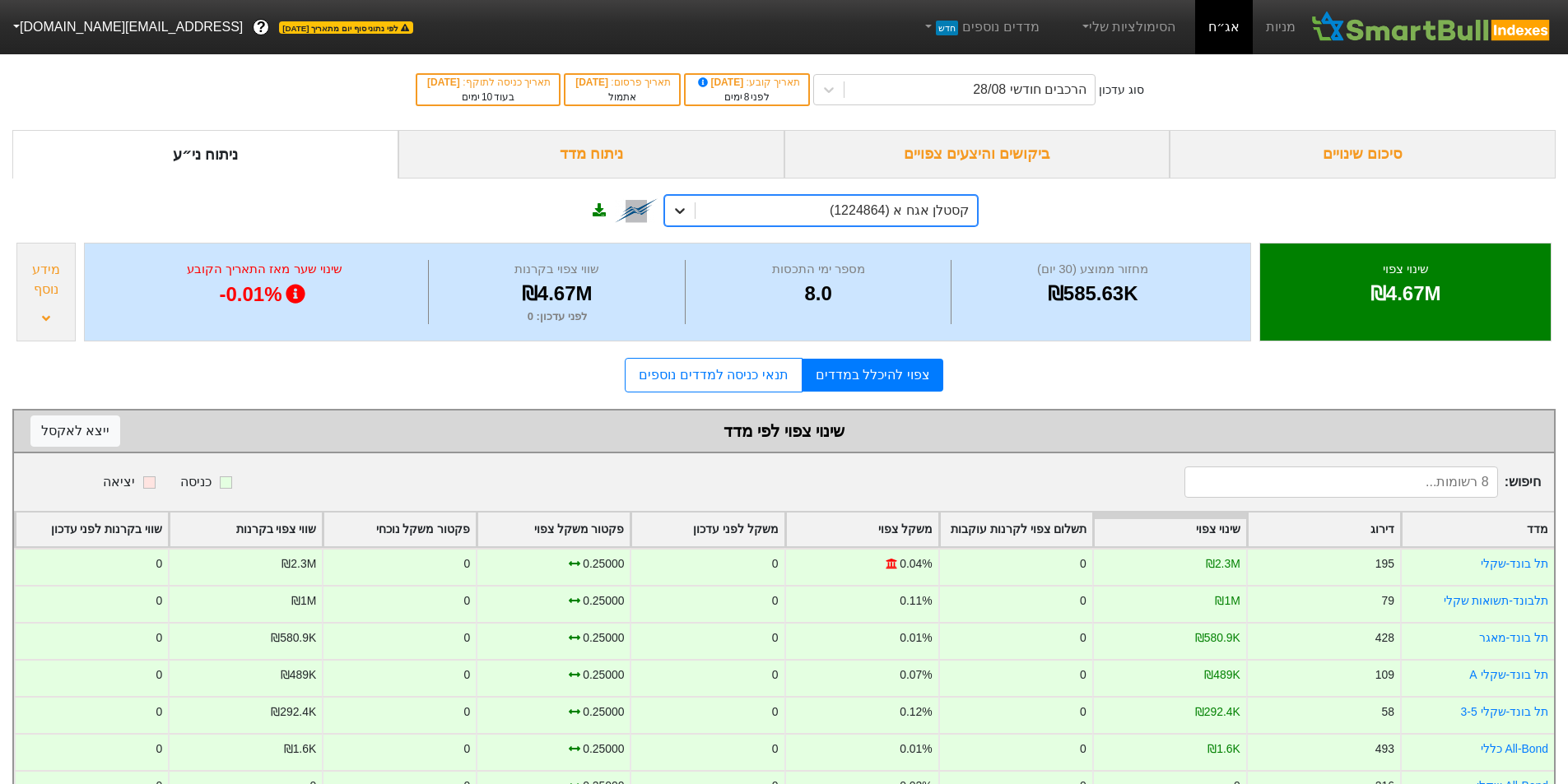
click at [693, 209] on div at bounding box center [680, 211] width 30 height 30
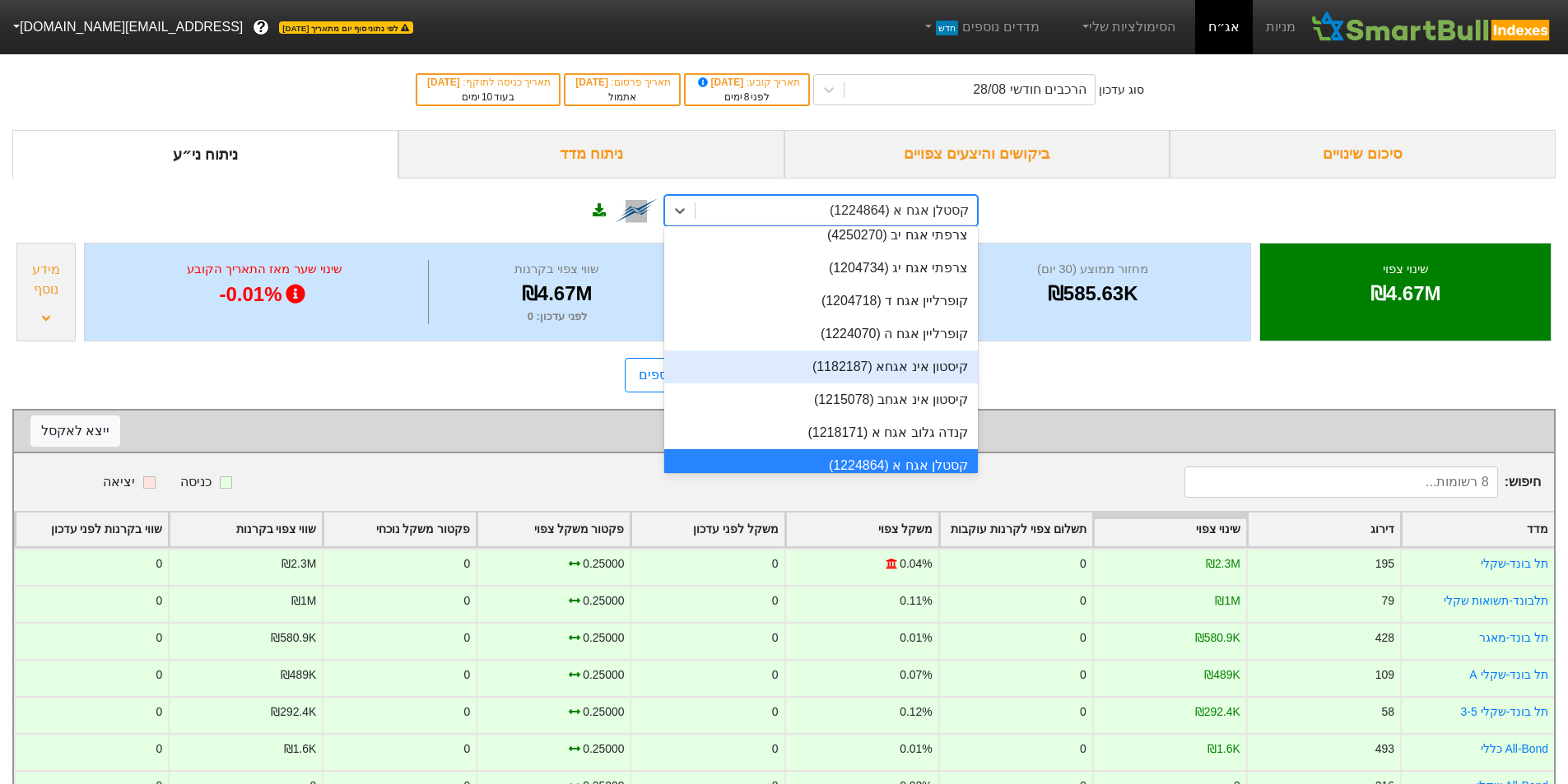
scroll to position [26920, 0]
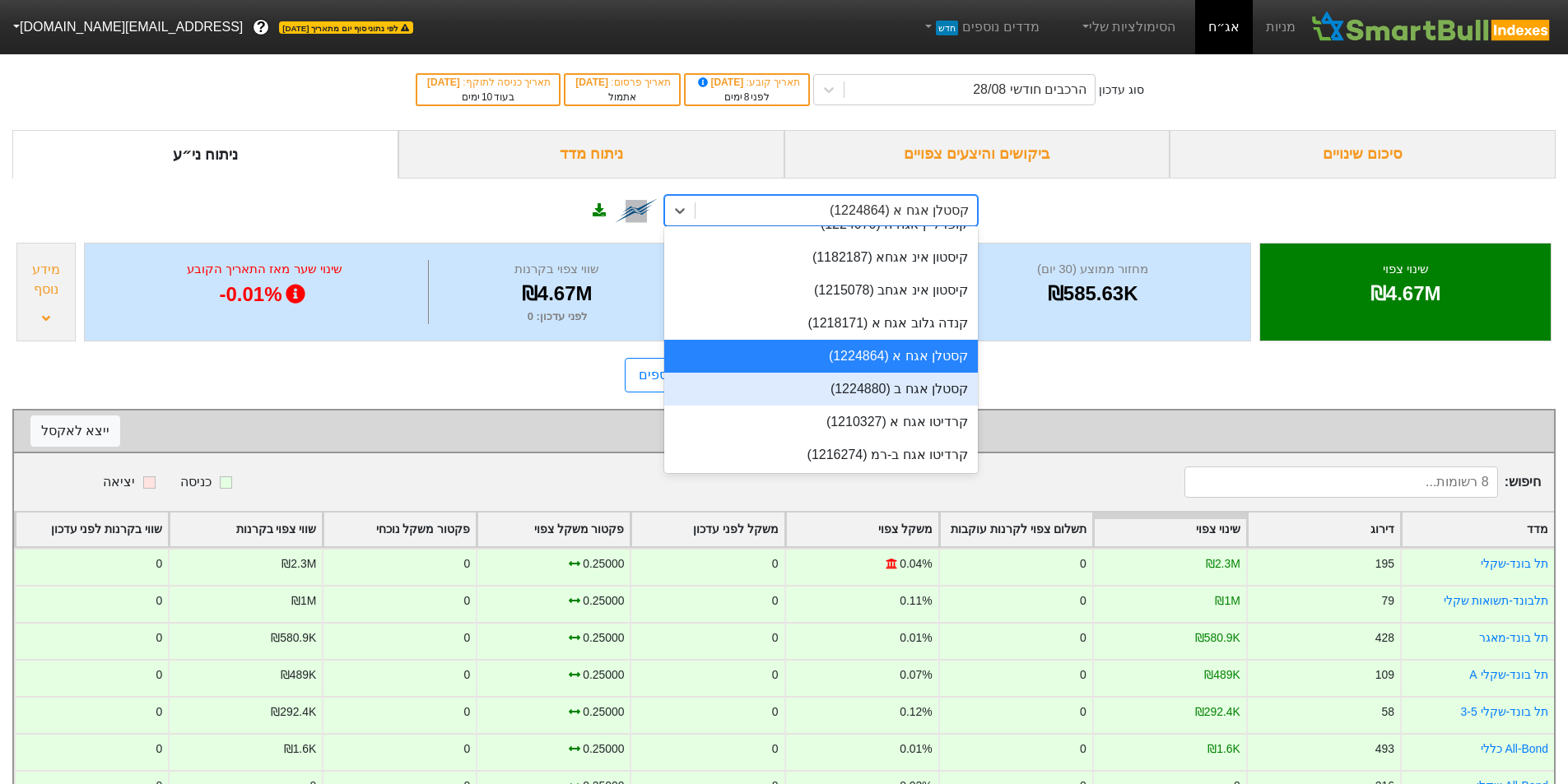
click at [928, 373] on div "קסטלן אגח ב (1224880)" at bounding box center [820, 389] width 313 height 33
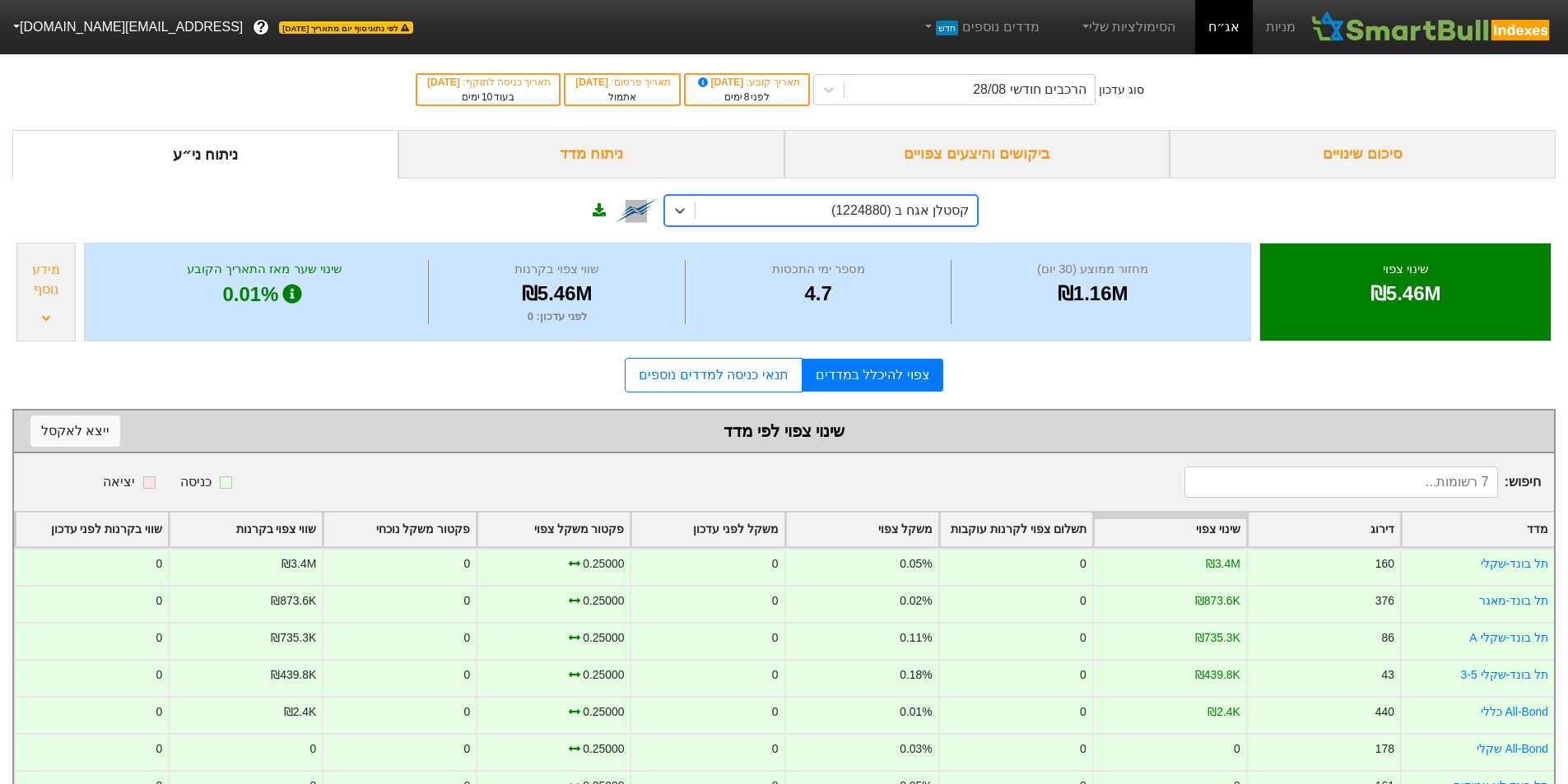
scroll to position [54, 0]
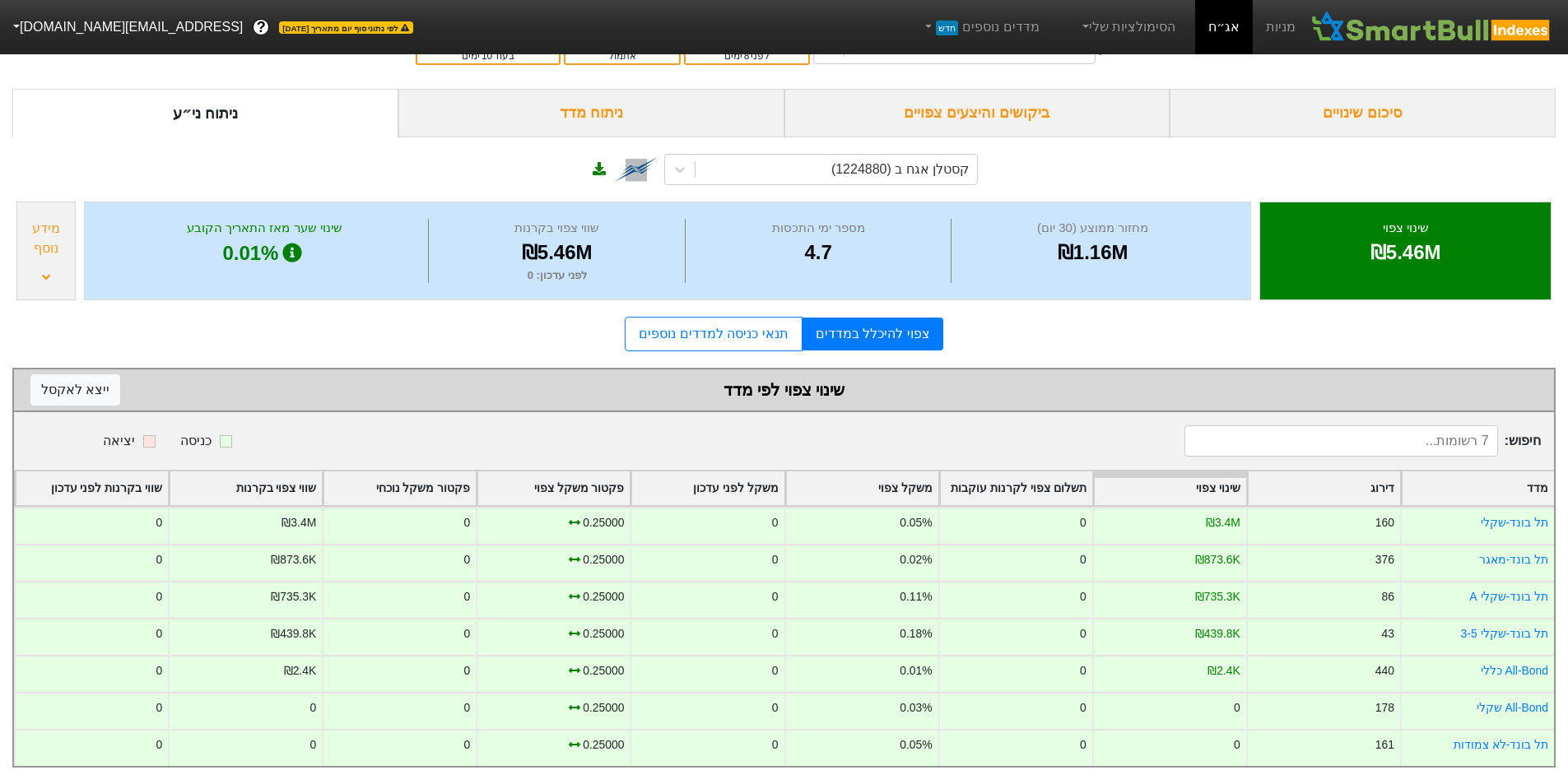
click at [1363, 317] on div "צפוי להיכלל במדדים תנאי כניסה למדדים נוספים" at bounding box center [784, 334] width 1543 height 35
click at [822, 156] on div "קסטלן אגח ב (1224880)" at bounding box center [835, 170] width 281 height 30
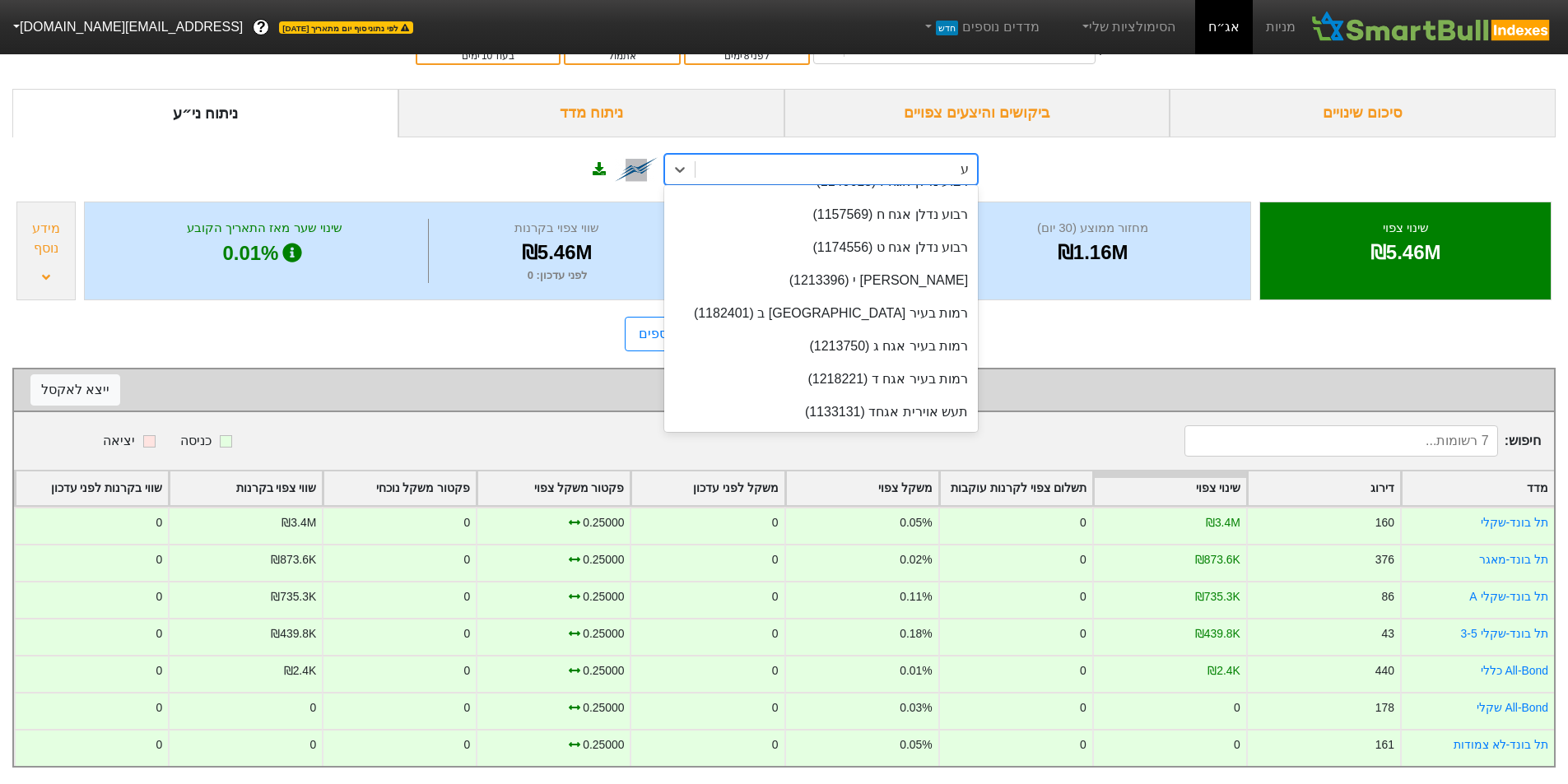
scroll to position [0, 0]
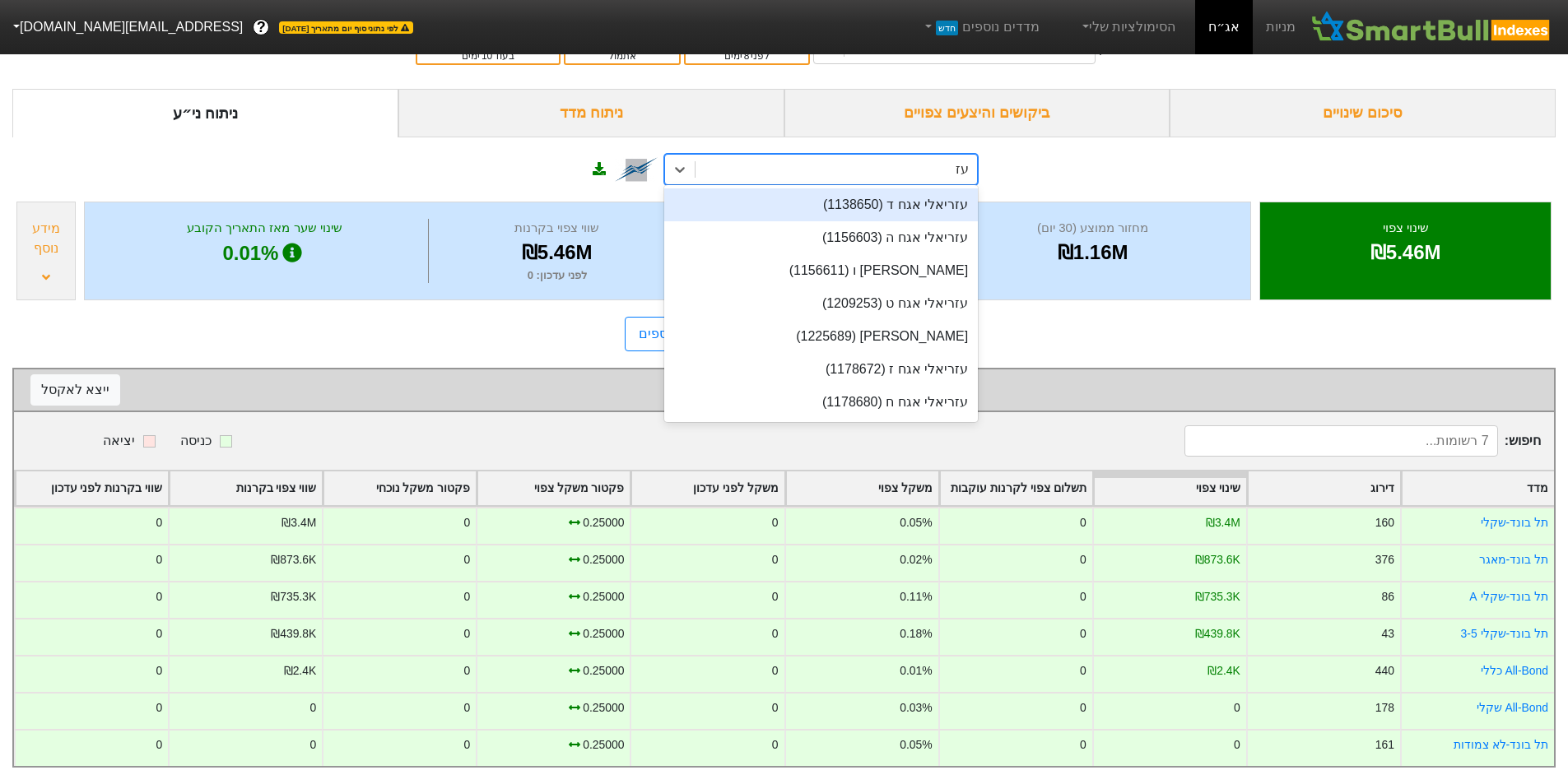
type input "עזר"
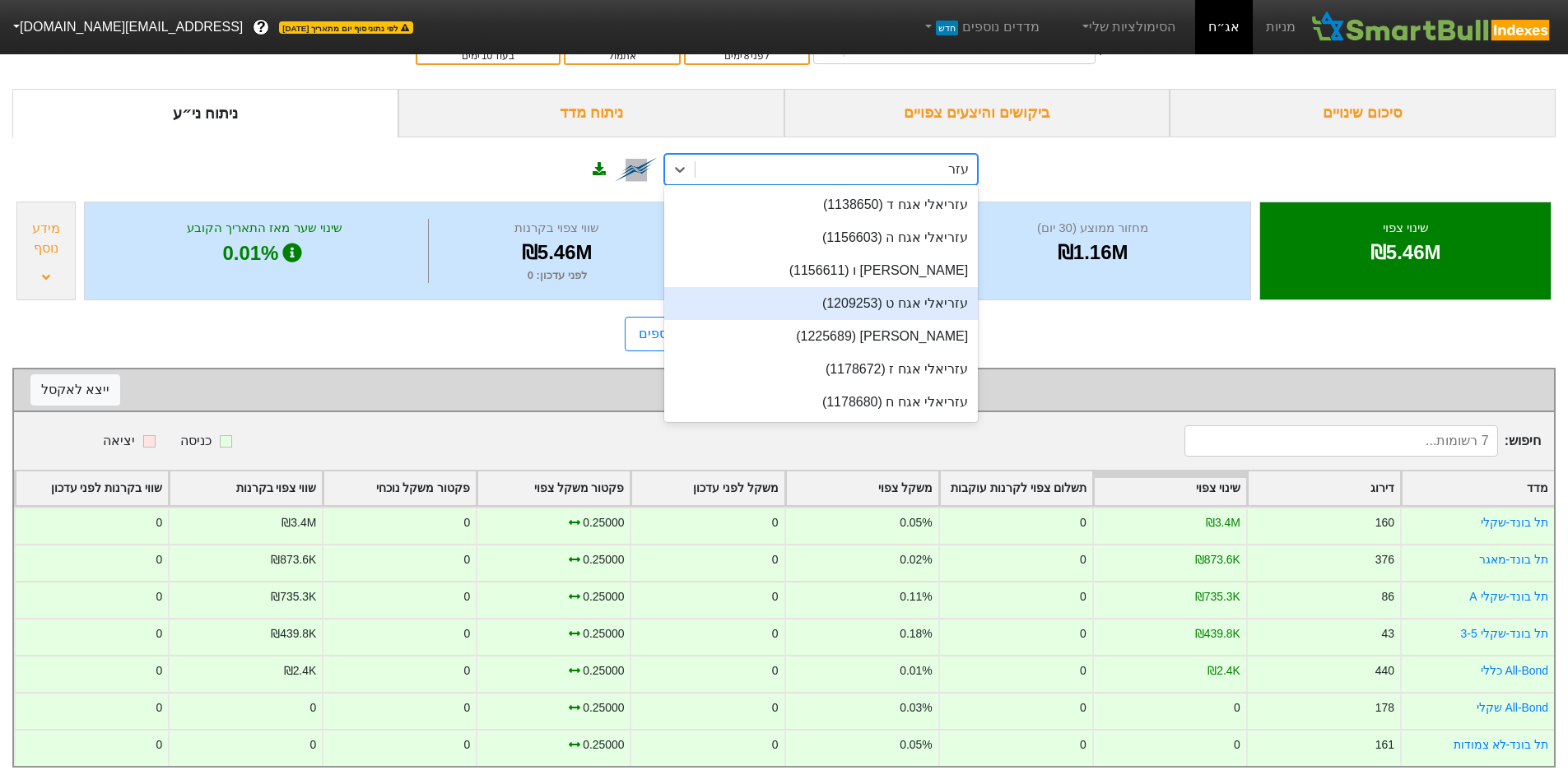
click at [881, 289] on div "עזריאלי אגח ט (1209253)" at bounding box center [820, 303] width 313 height 33
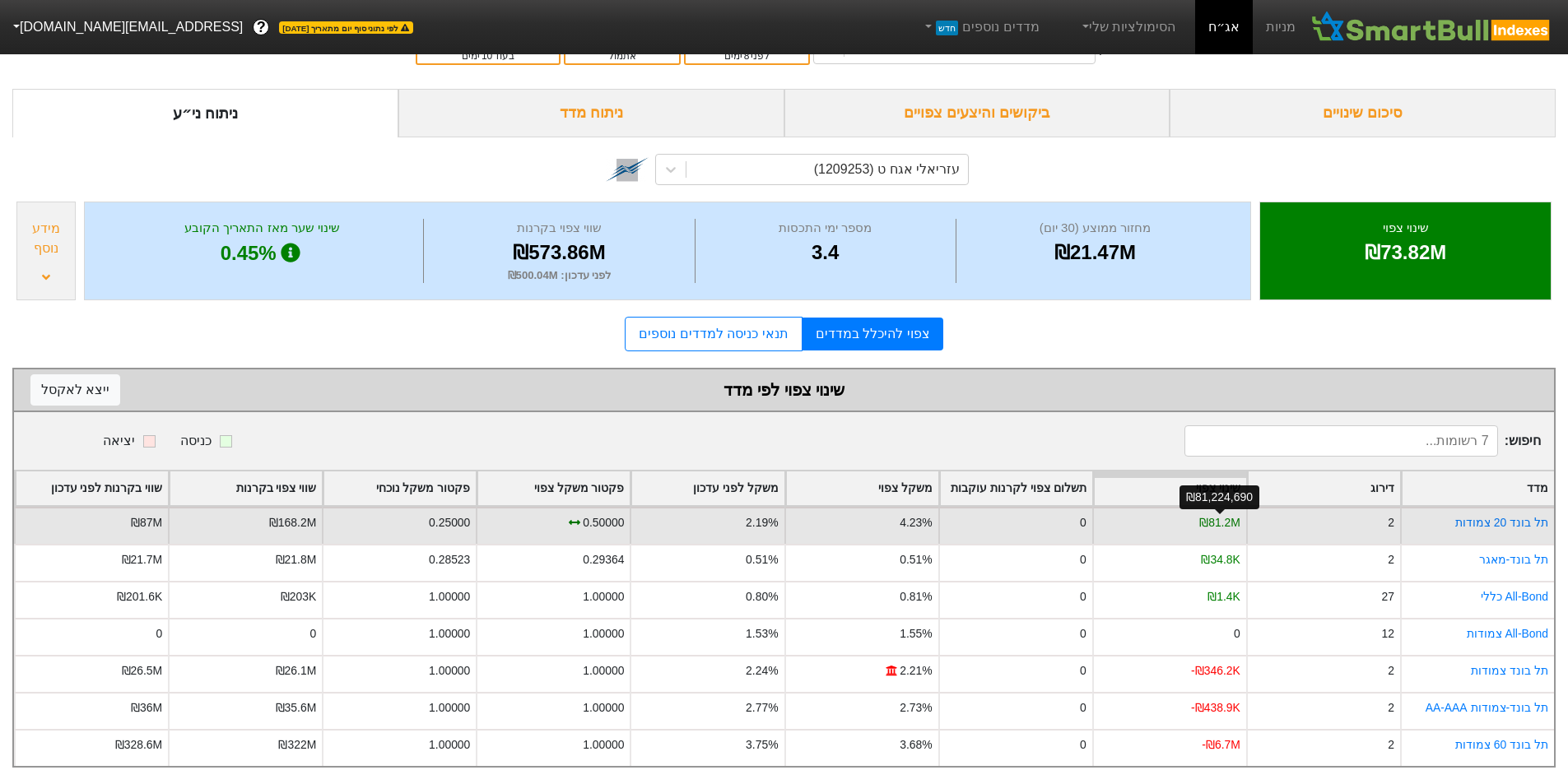
click at [1222, 516] on div "₪81.2M" at bounding box center [1219, 522] width 41 height 17
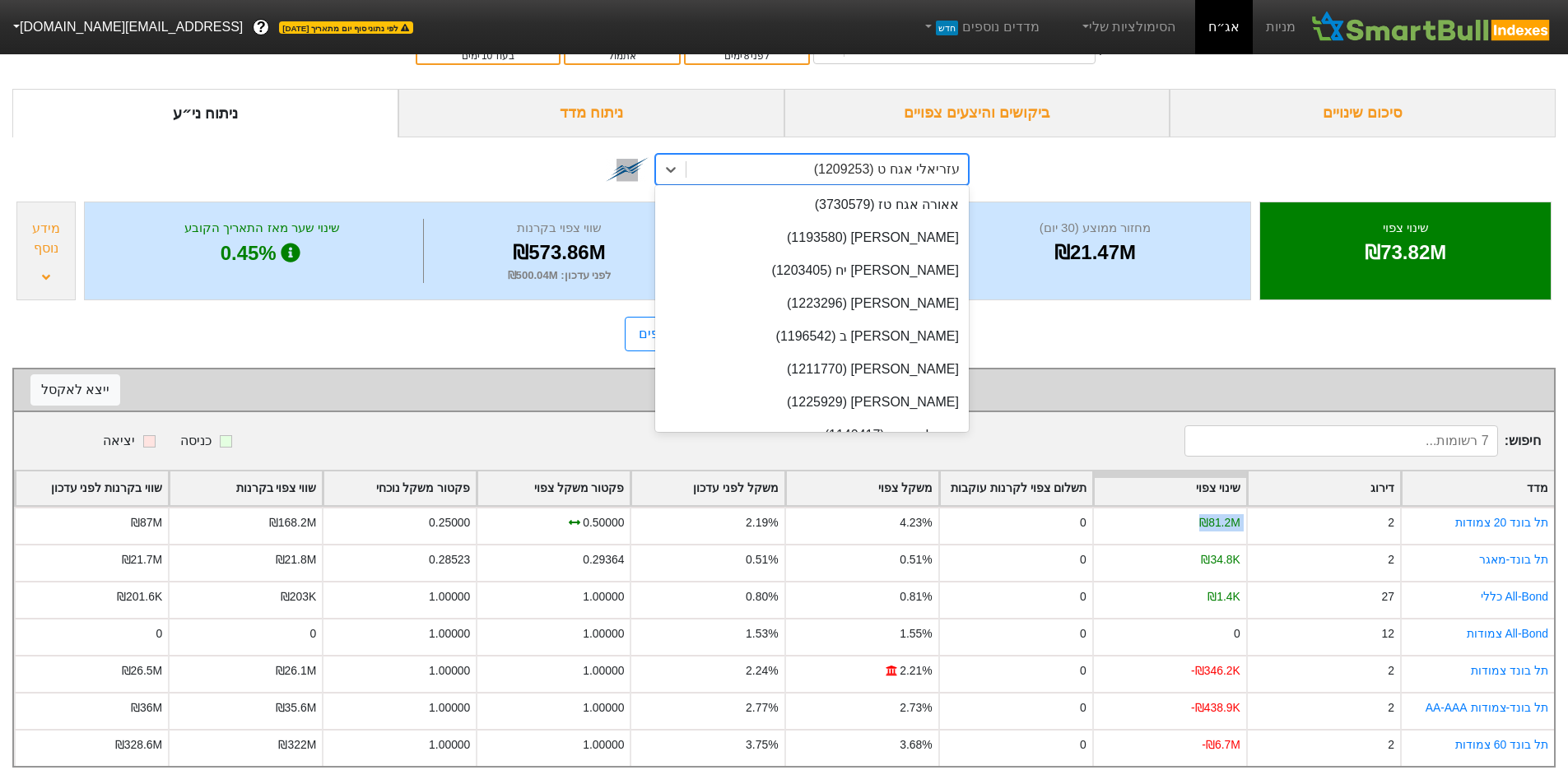
click at [817, 165] on div "עזריאלי אגח ט (1209253)" at bounding box center [826, 170] width 281 height 30
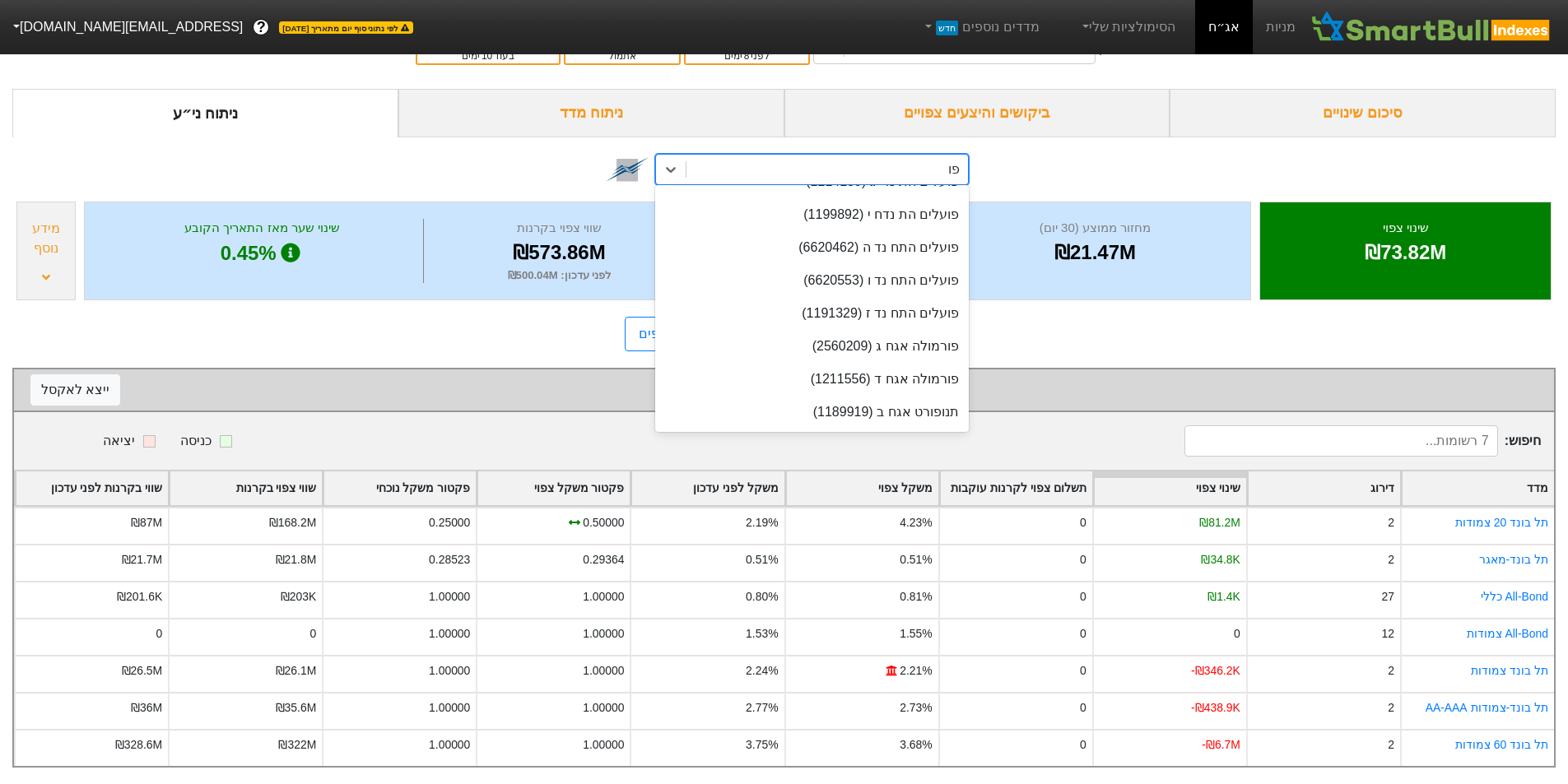
scroll to position [253, 0]
type input "פועל"
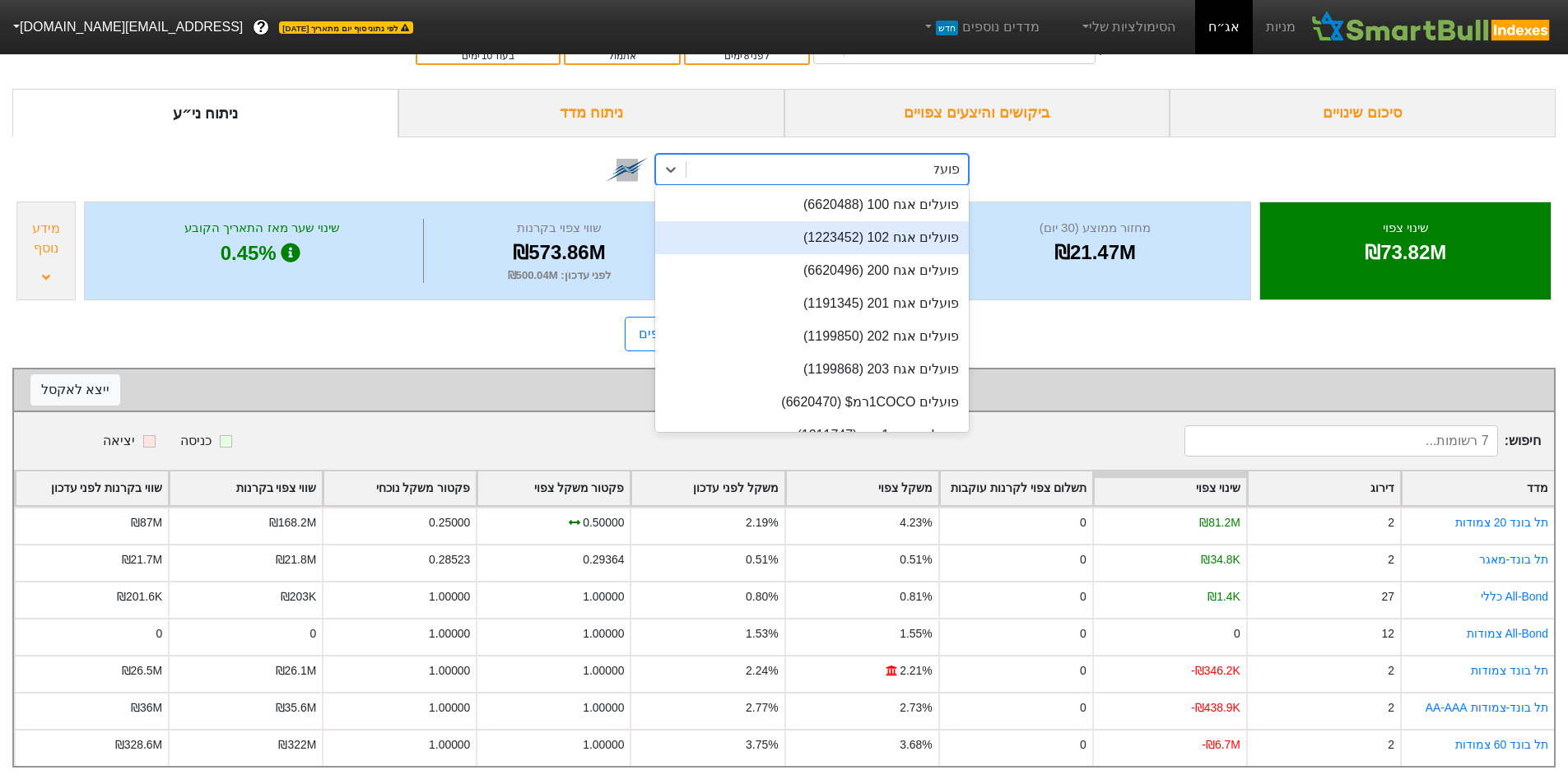
click at [915, 222] on div "פועלים אגח 102 (1223452)" at bounding box center [811, 237] width 313 height 33
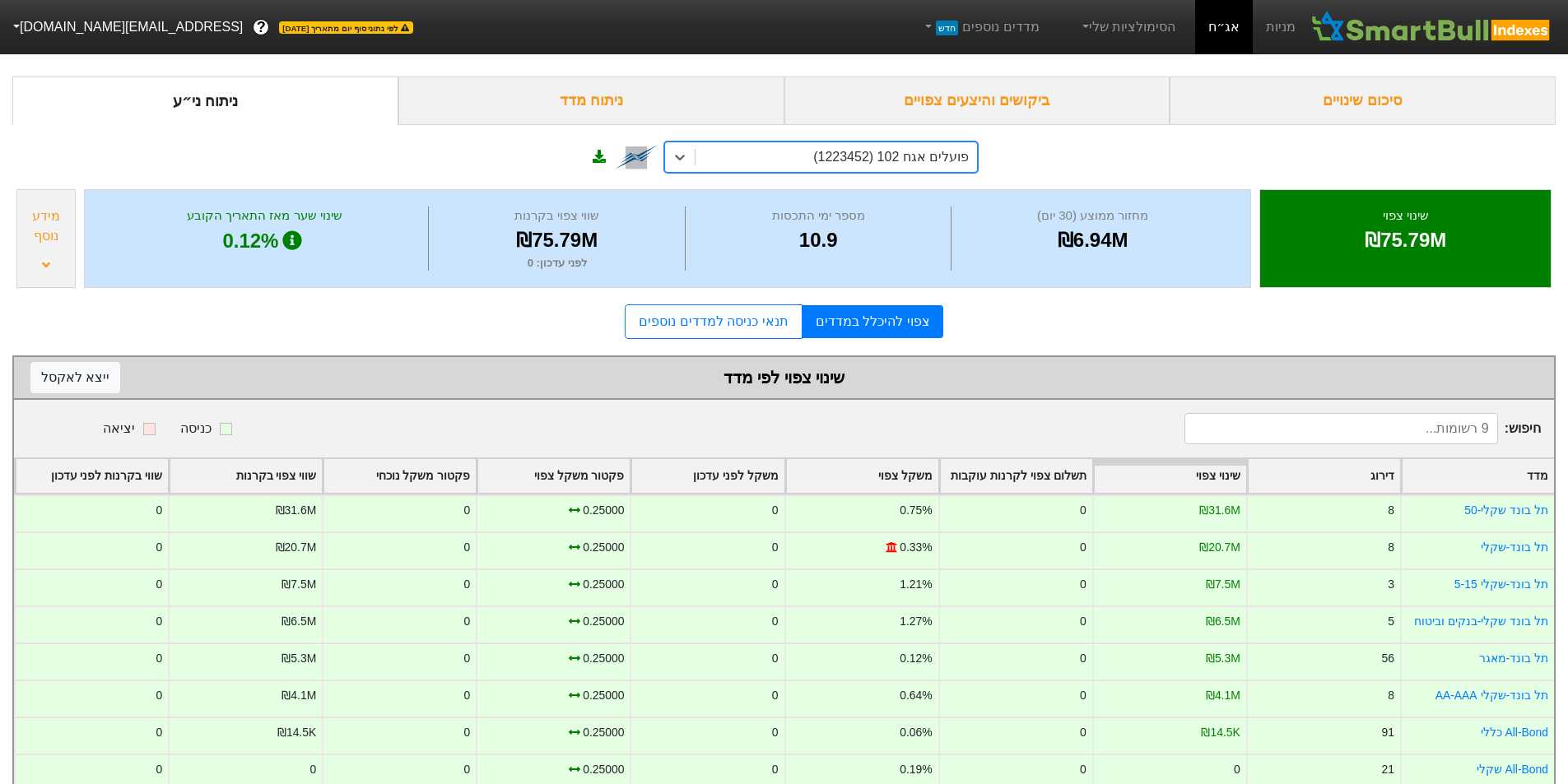
scroll to position [127, 0]
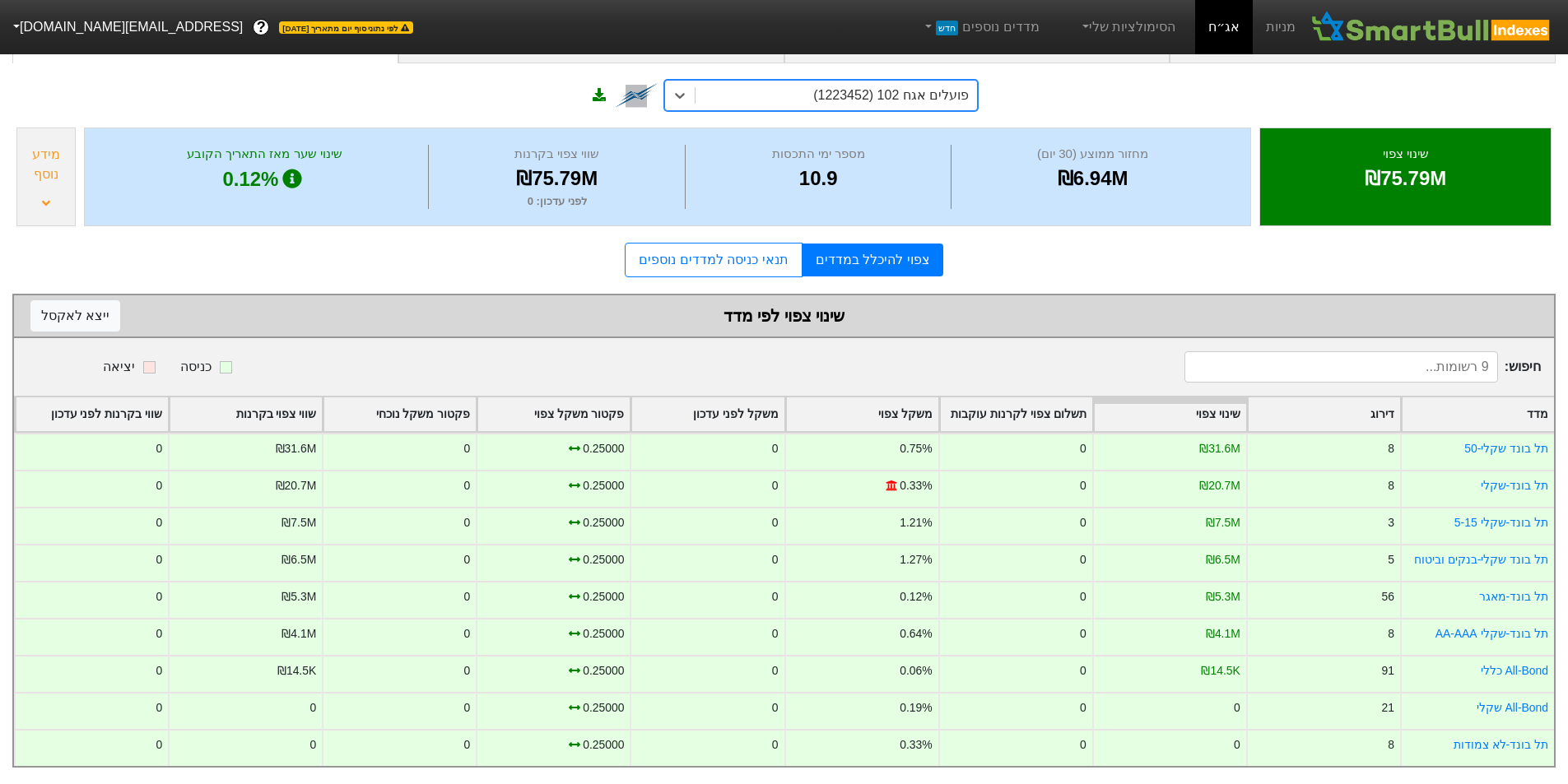
click at [1397, 167] on div "₪75.79M" at bounding box center [1405, 179] width 250 height 30
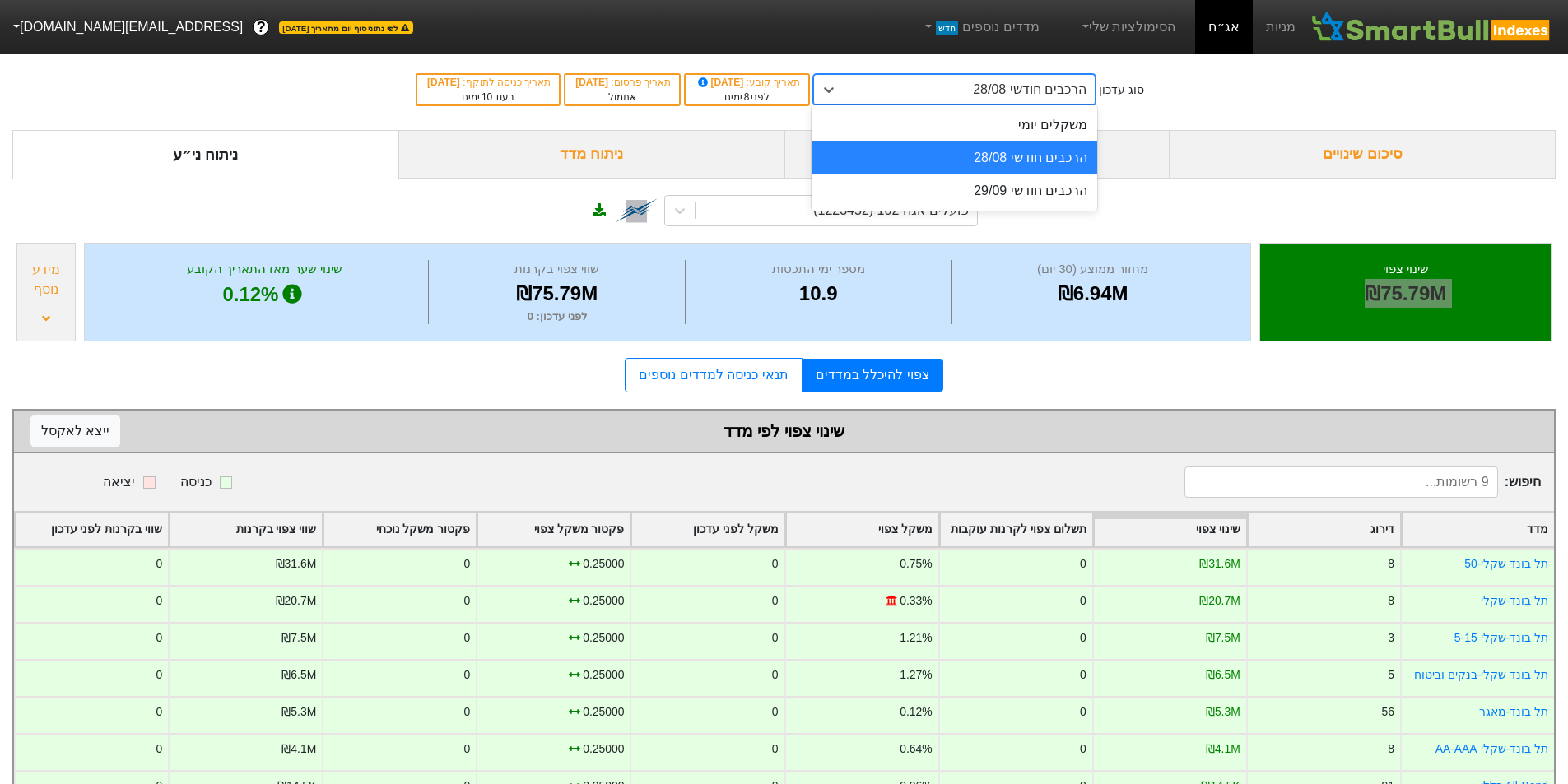
click at [970, 90] on div "הרכבים חודשי 28/08" at bounding box center [969, 89] width 251 height 30
click at [1002, 202] on div "הרכבים חודשי 29/09" at bounding box center [954, 190] width 285 height 33
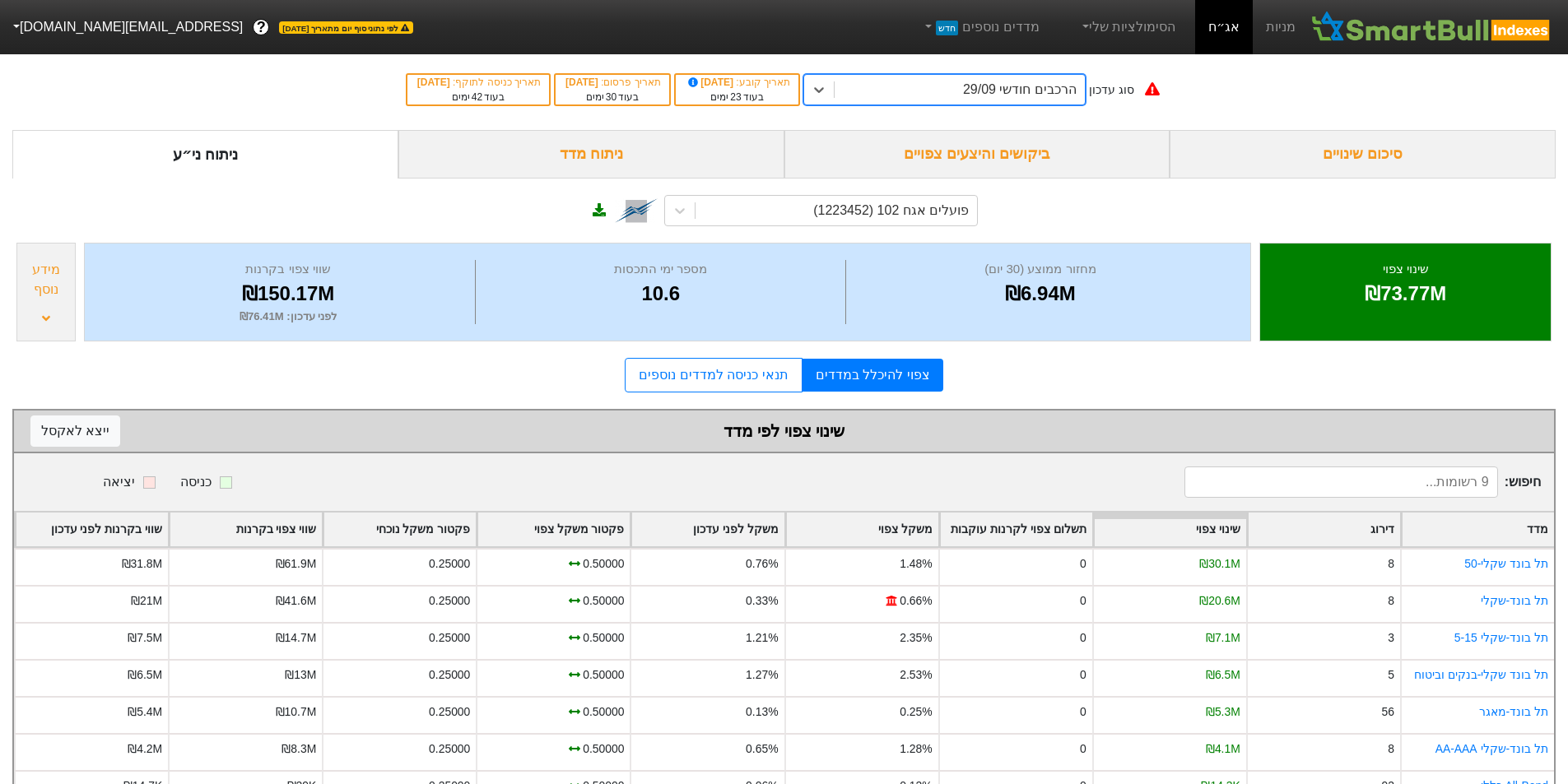
click at [956, 100] on div "הרכבים חודשי 29/09" at bounding box center [959, 89] width 251 height 30
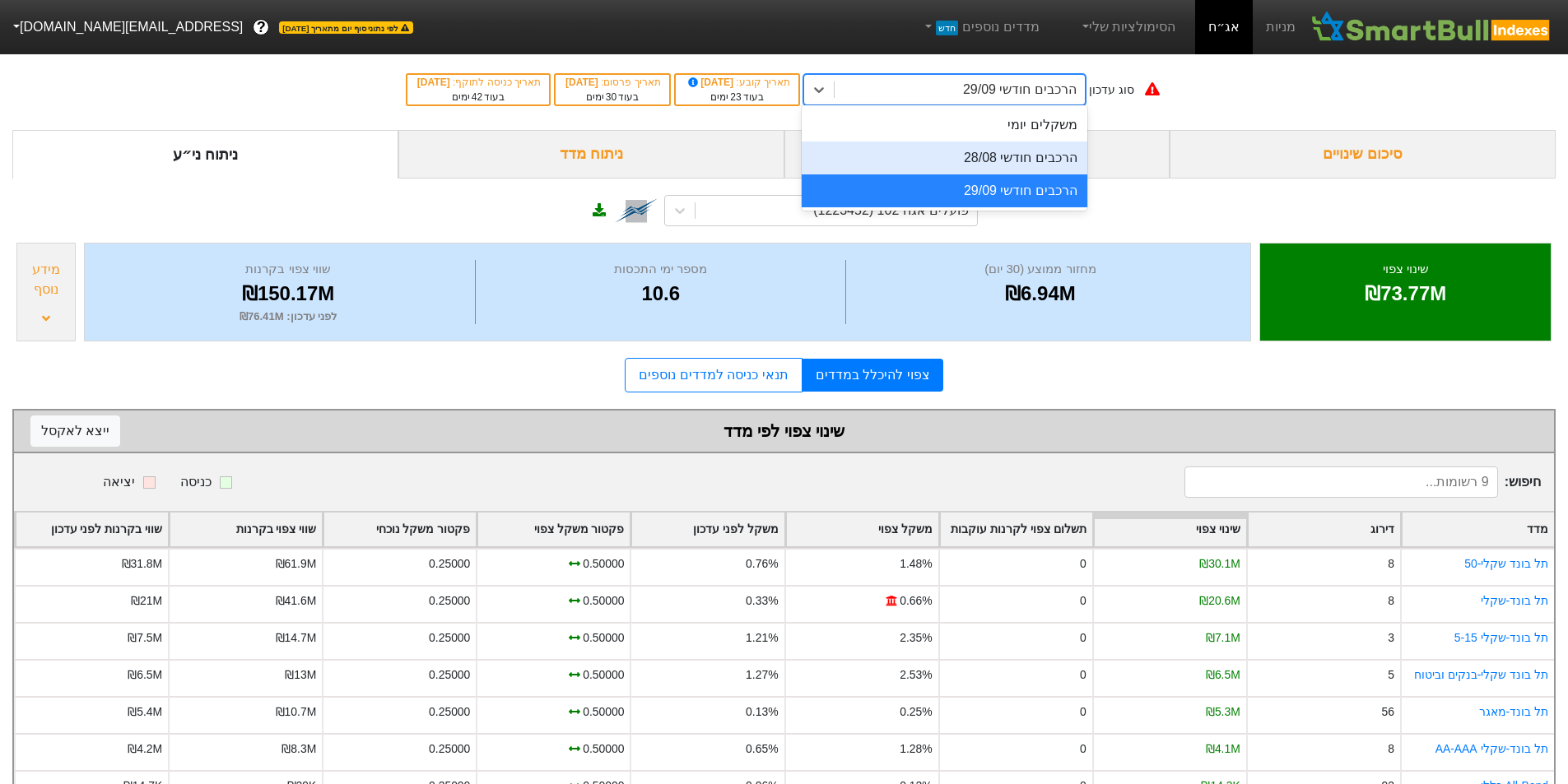
click at [992, 160] on div "הרכבים חודשי 28/08" at bounding box center [944, 157] width 285 height 33
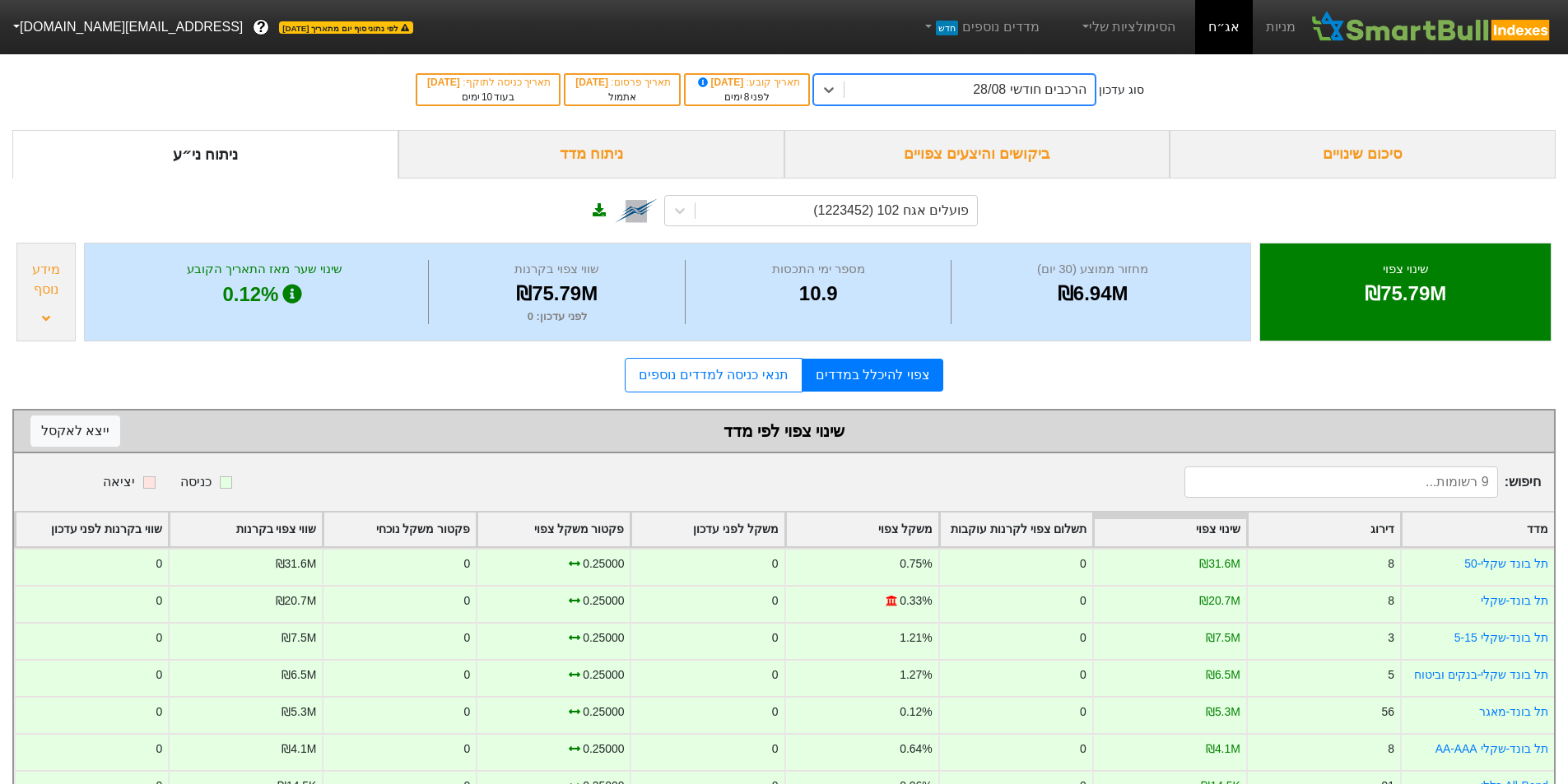
scroll to position [127, 0]
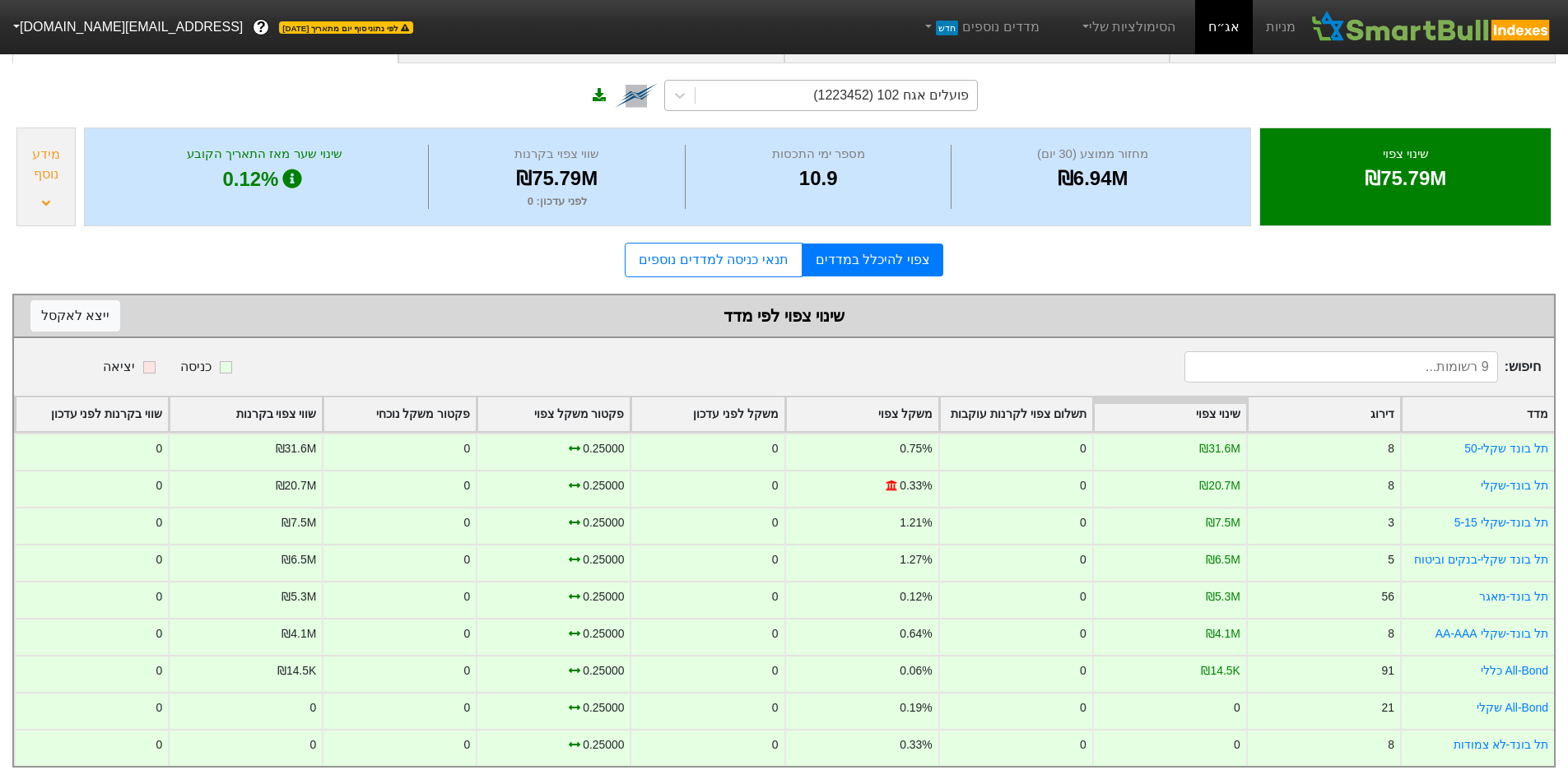
click at [962, 88] on div "פועלים אגח 102 (1223452)" at bounding box center [891, 95] width 155 height 20
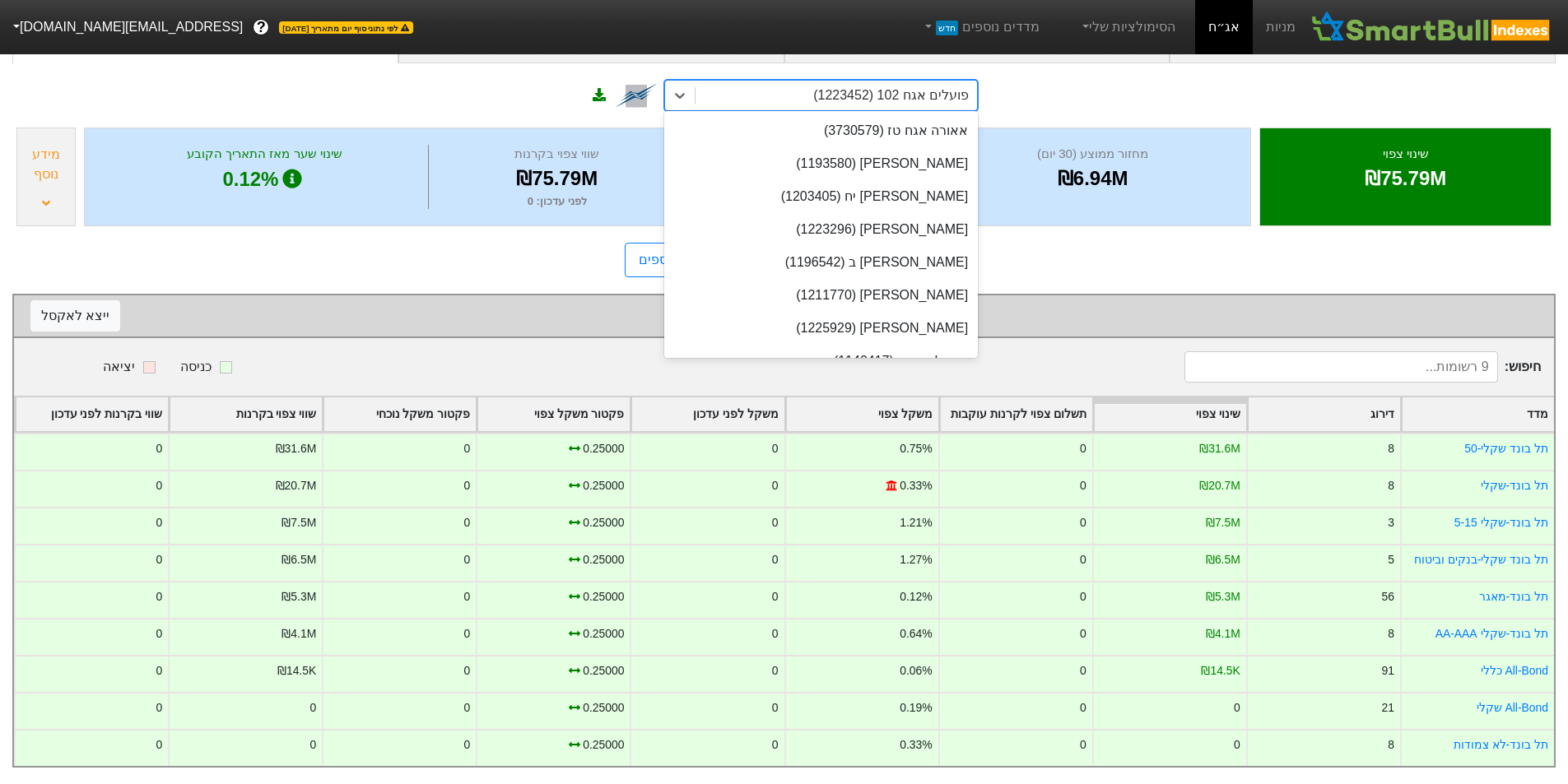
scroll to position [24377, 0]
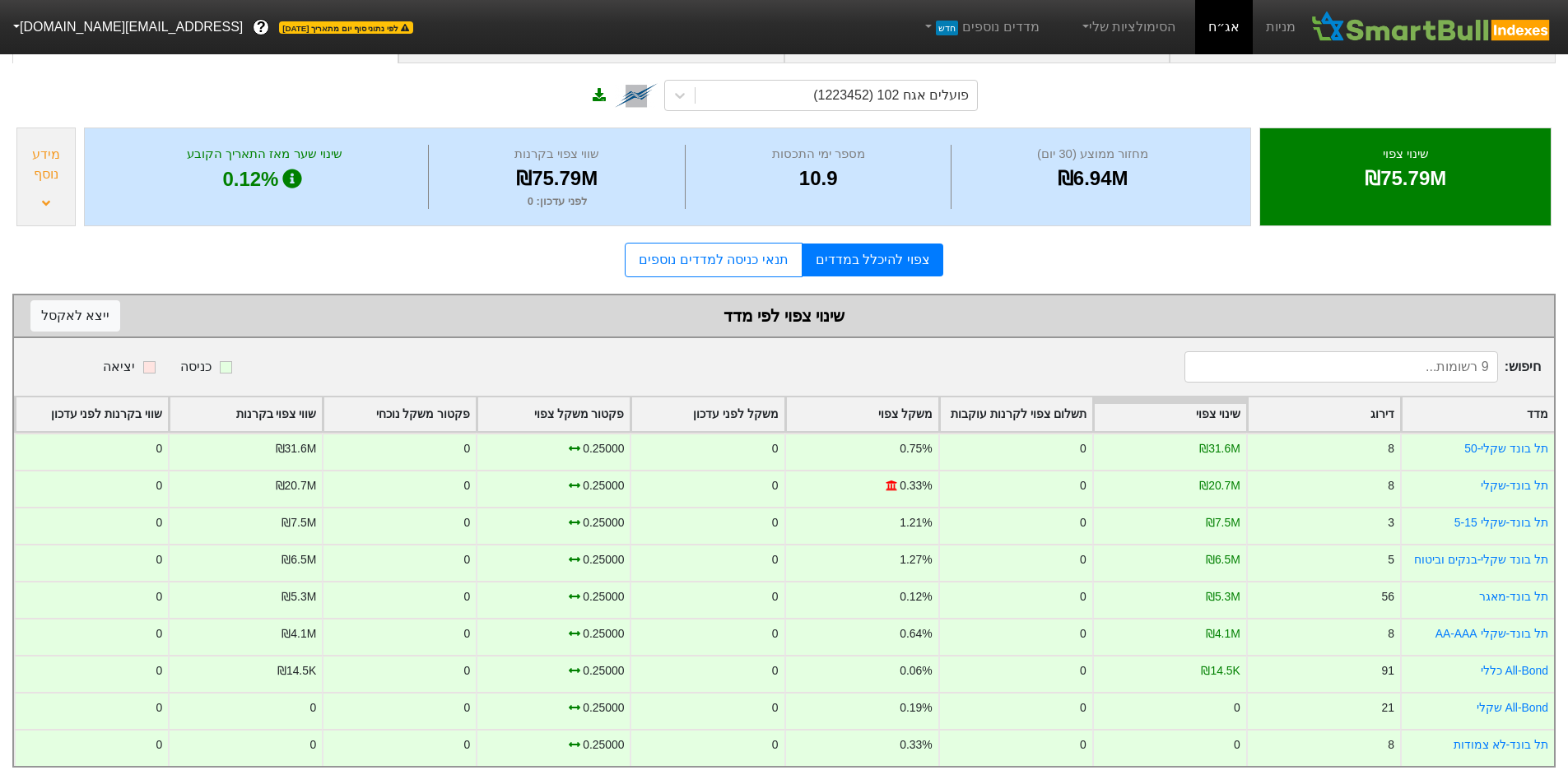
click at [1049, 102] on div "פועלים אגח 102 (1223452)" at bounding box center [784, 93] width 1543 height 60
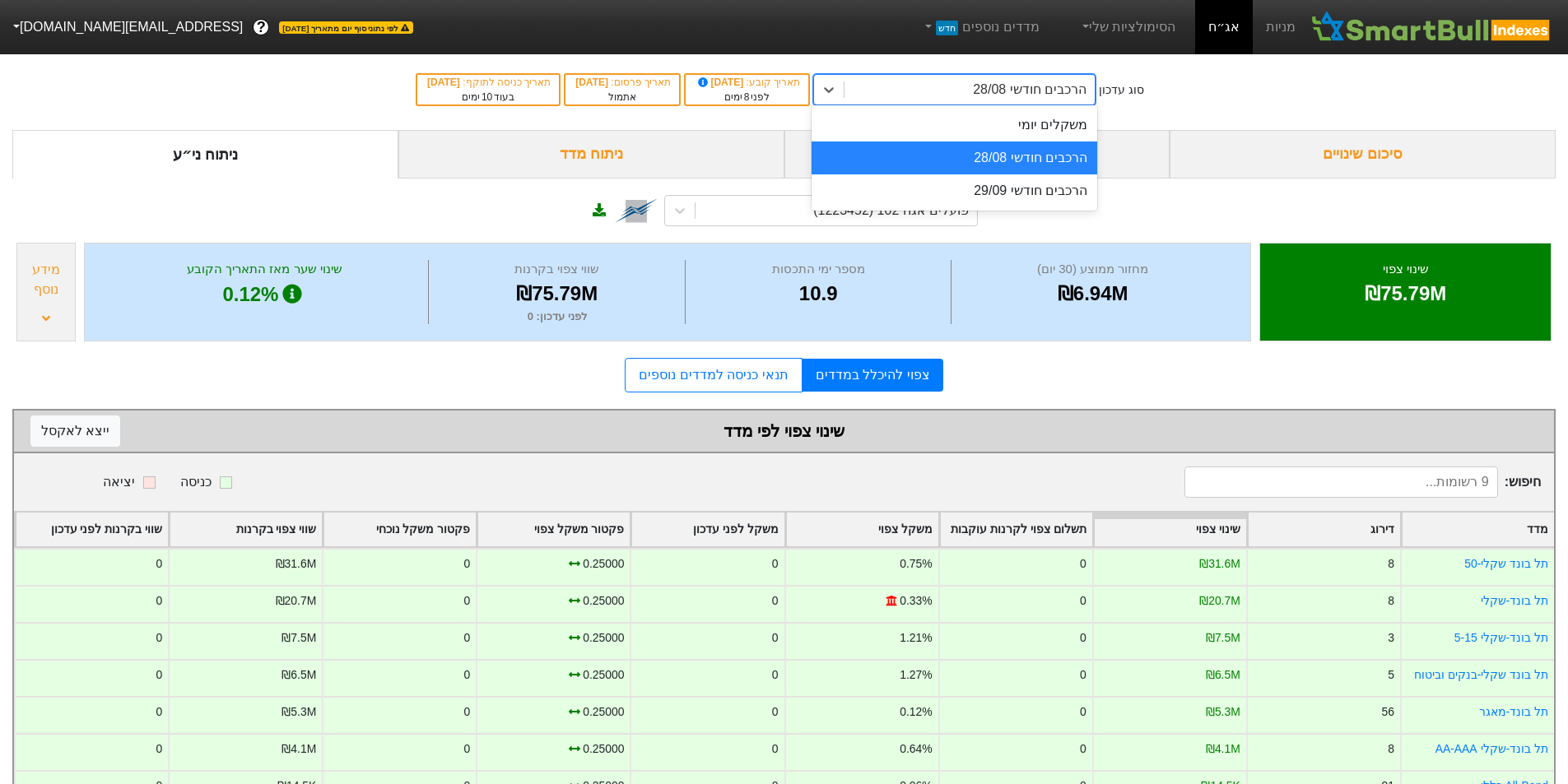
click at [1010, 83] on div "הרכבים חודשי 28/08" at bounding box center [1029, 89] width 113 height 20
click at [1025, 183] on div "הרכבים חודשי 29/09" at bounding box center [954, 190] width 285 height 33
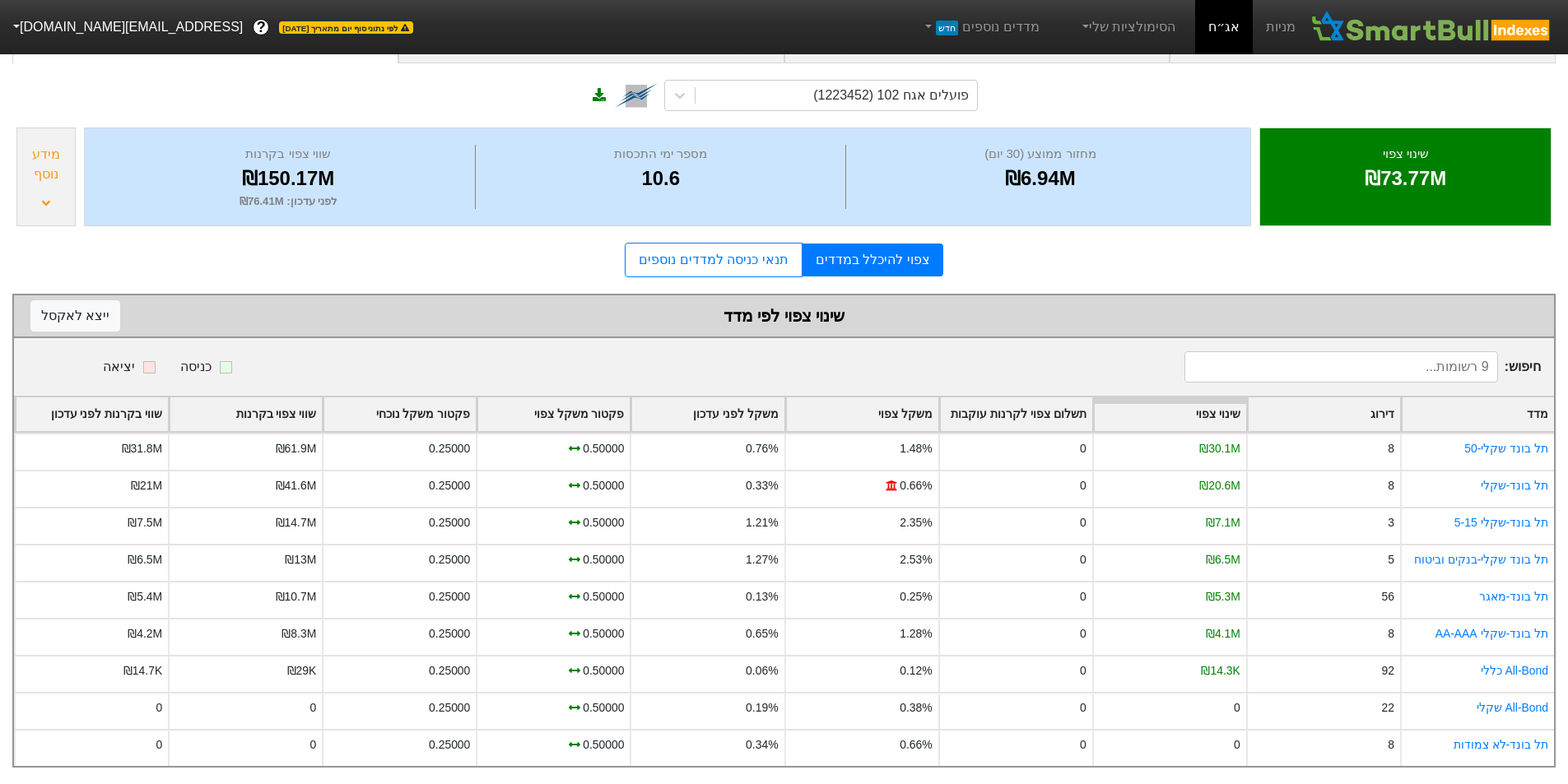
scroll to position [127, 0]
click at [682, 87] on icon at bounding box center [679, 95] width 17 height 17
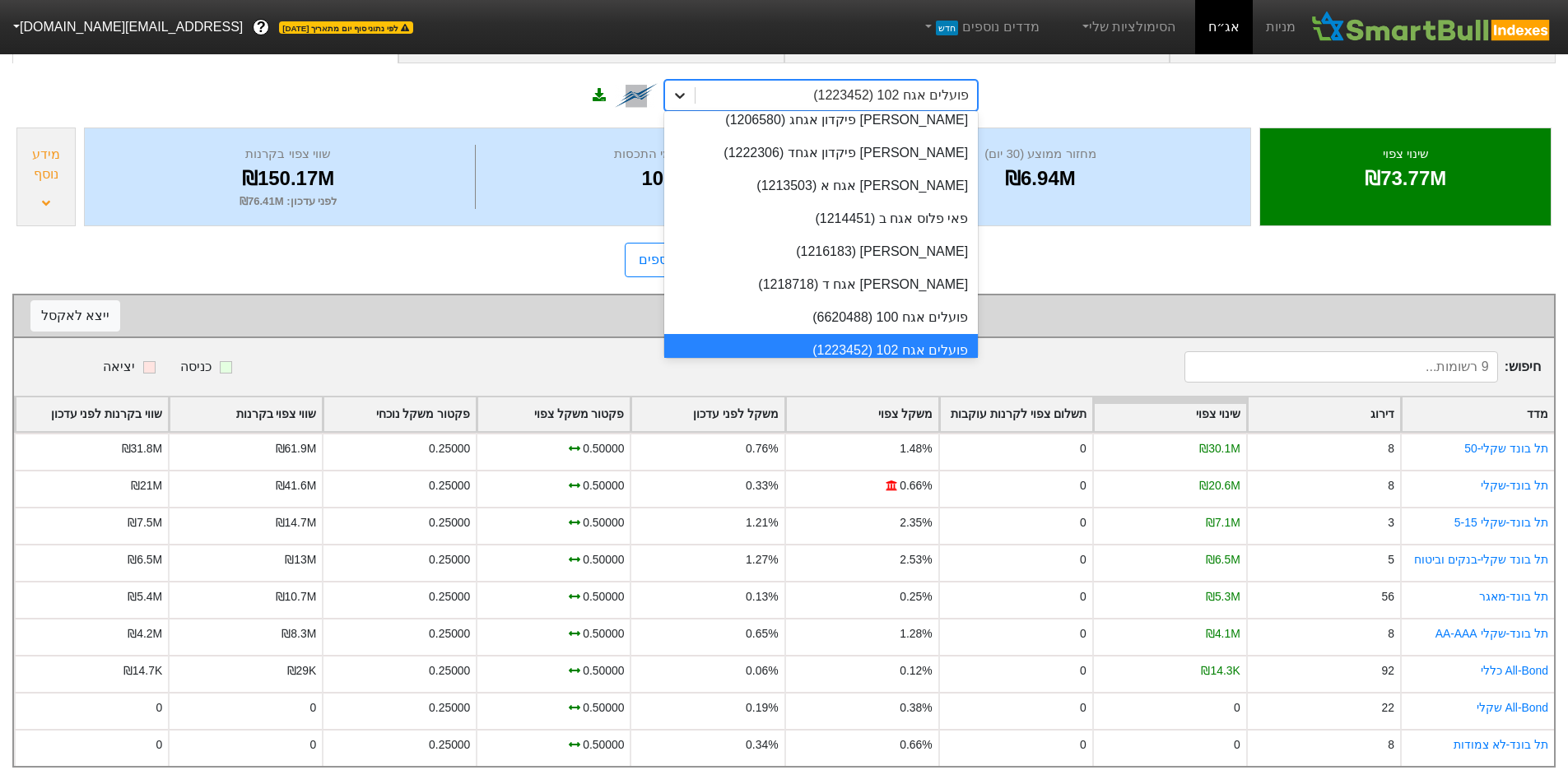
type input "פ"
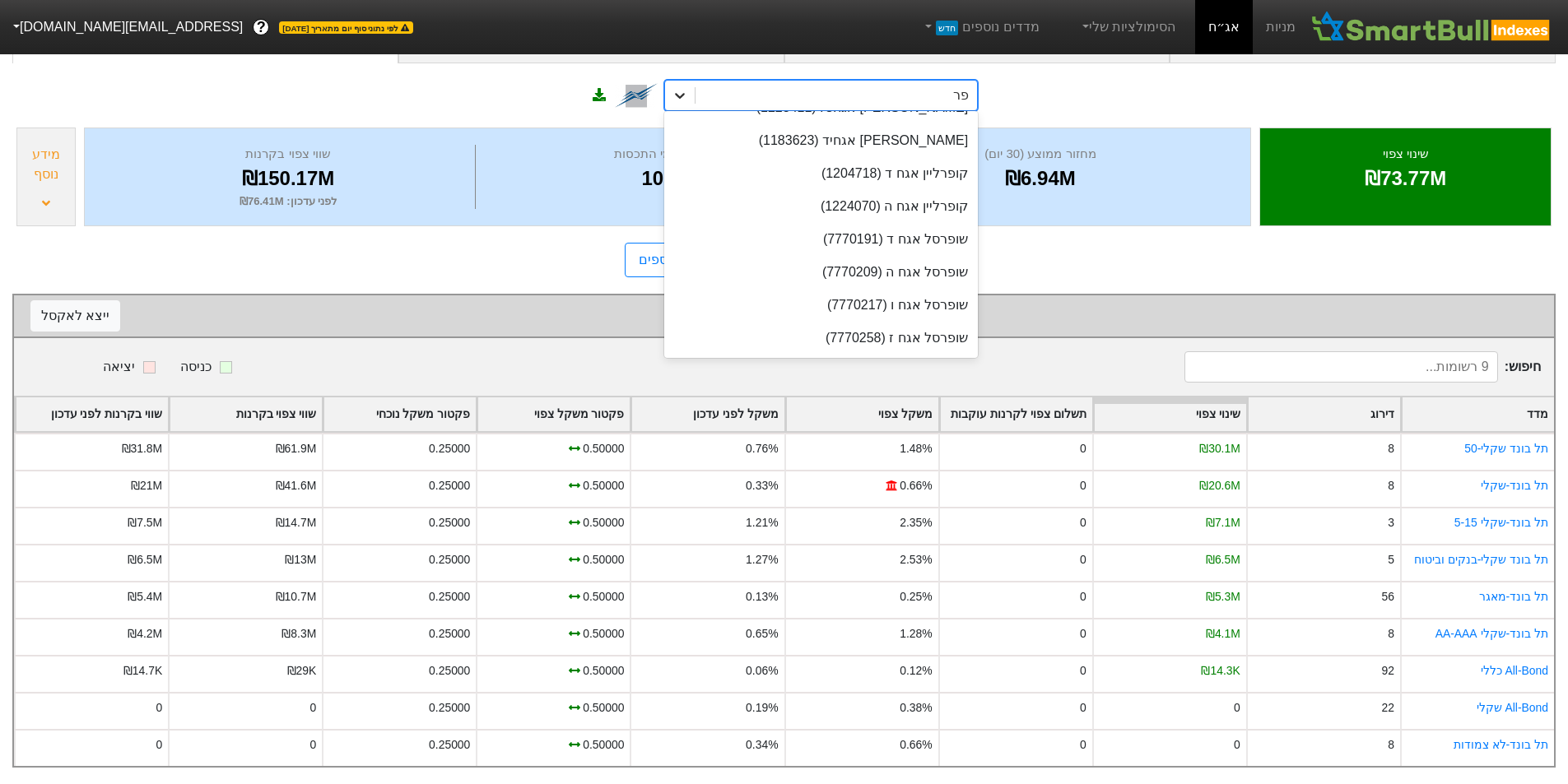
scroll to position [0, 0]
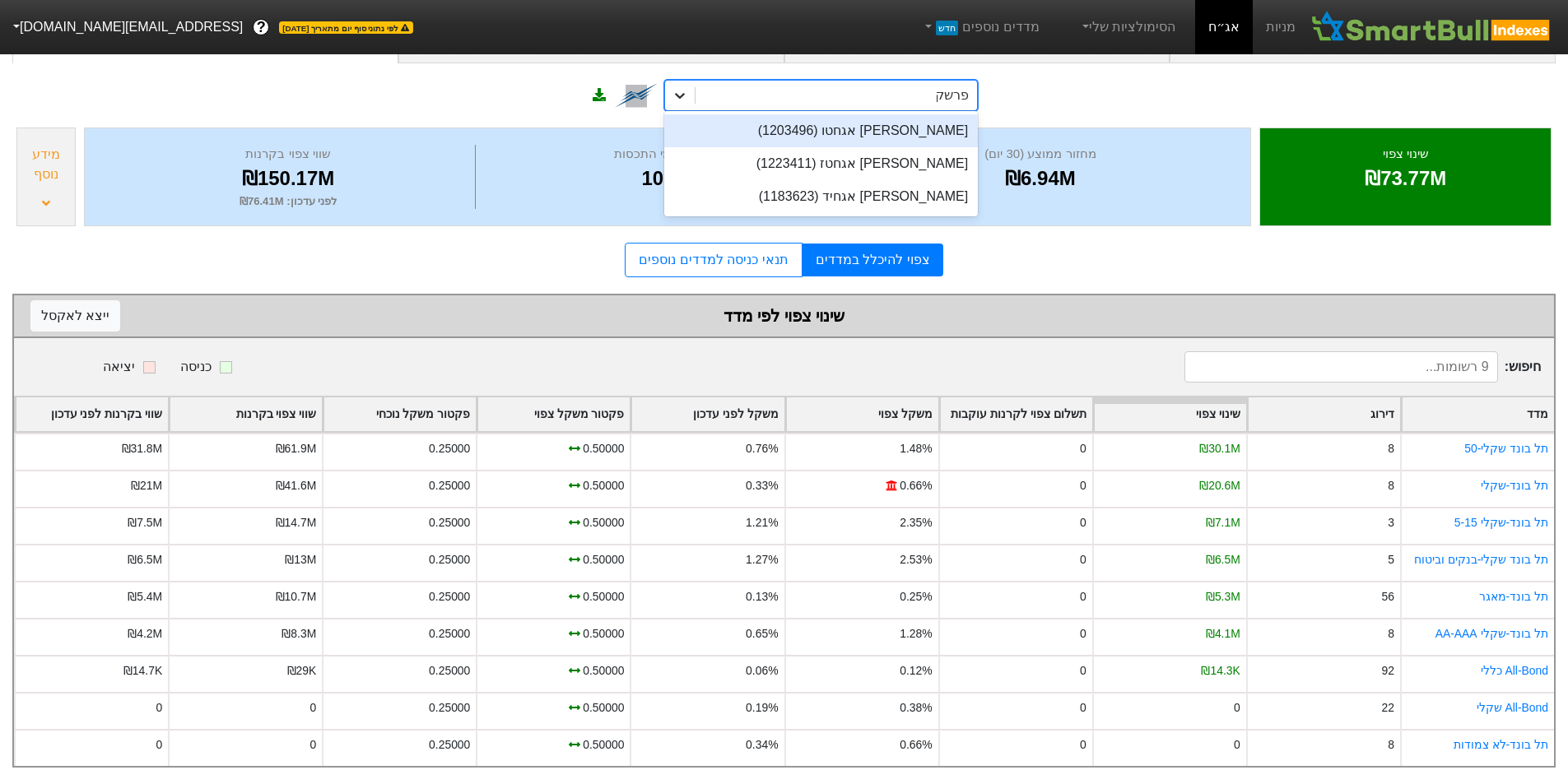
type input "פרשקו"
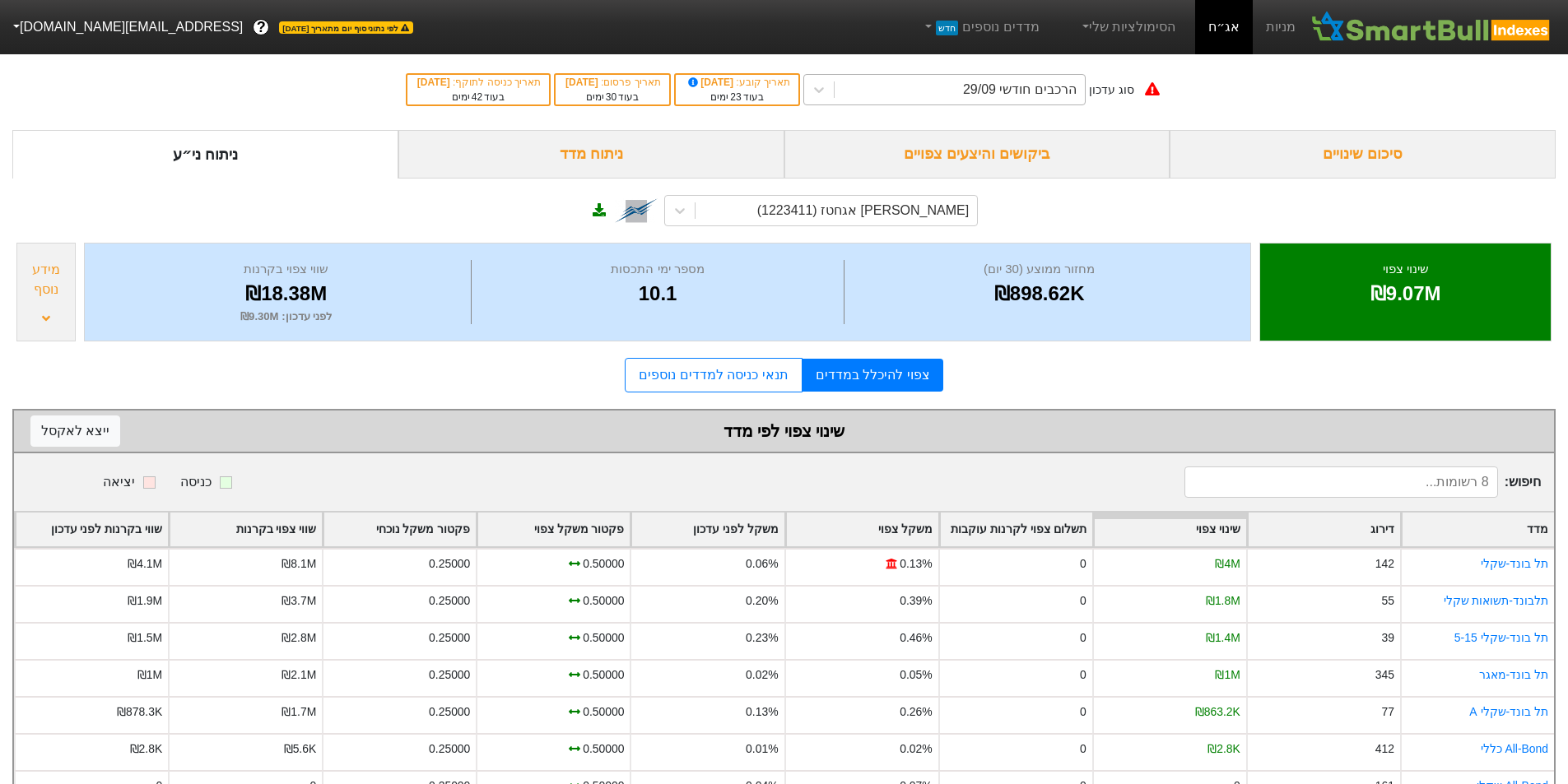
click at [910, 78] on div "הרכבים חודשי 29/09" at bounding box center [959, 89] width 251 height 30
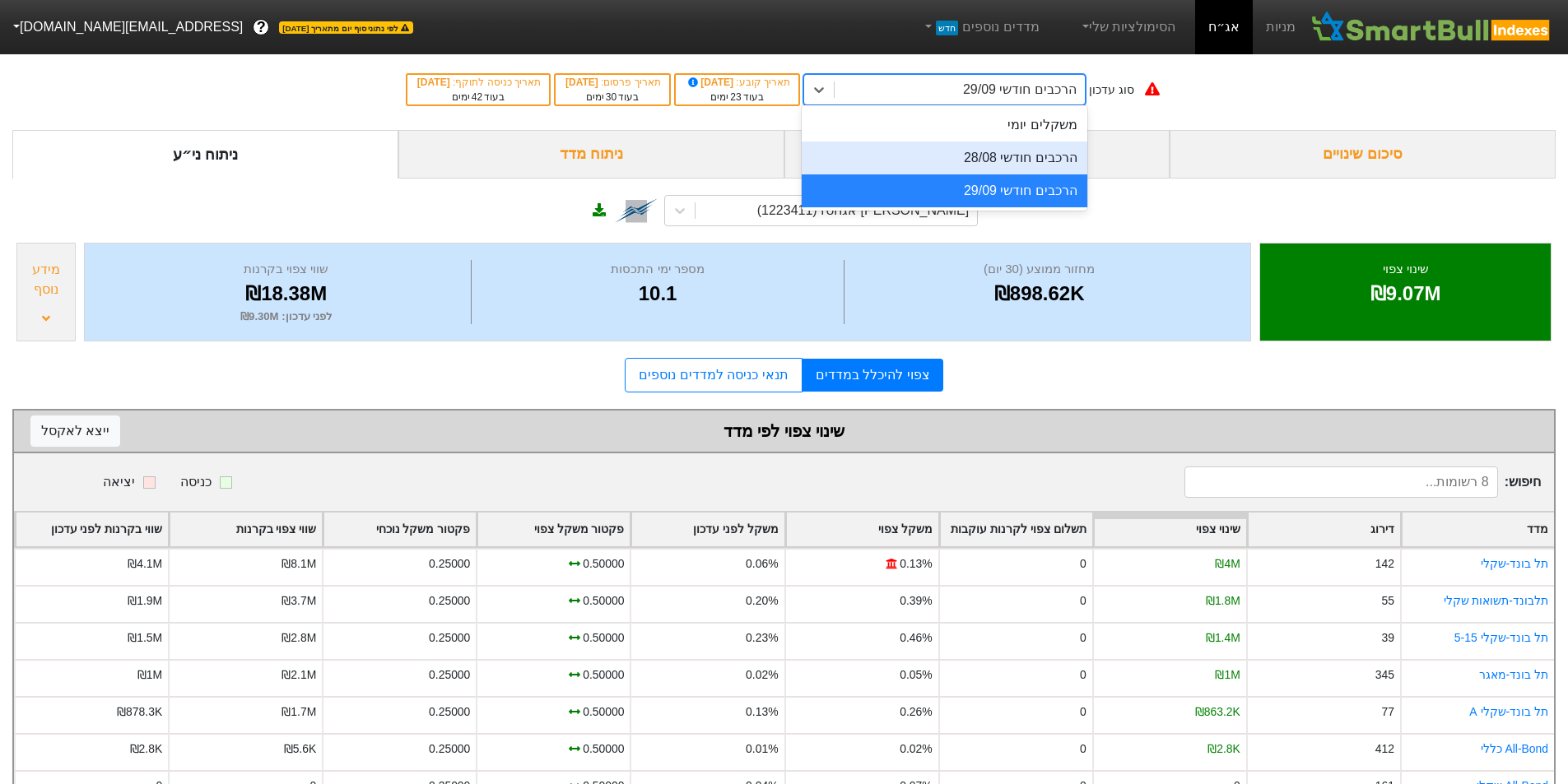
click at [958, 159] on div "הרכבים חודשי 28/08" at bounding box center [944, 157] width 285 height 33
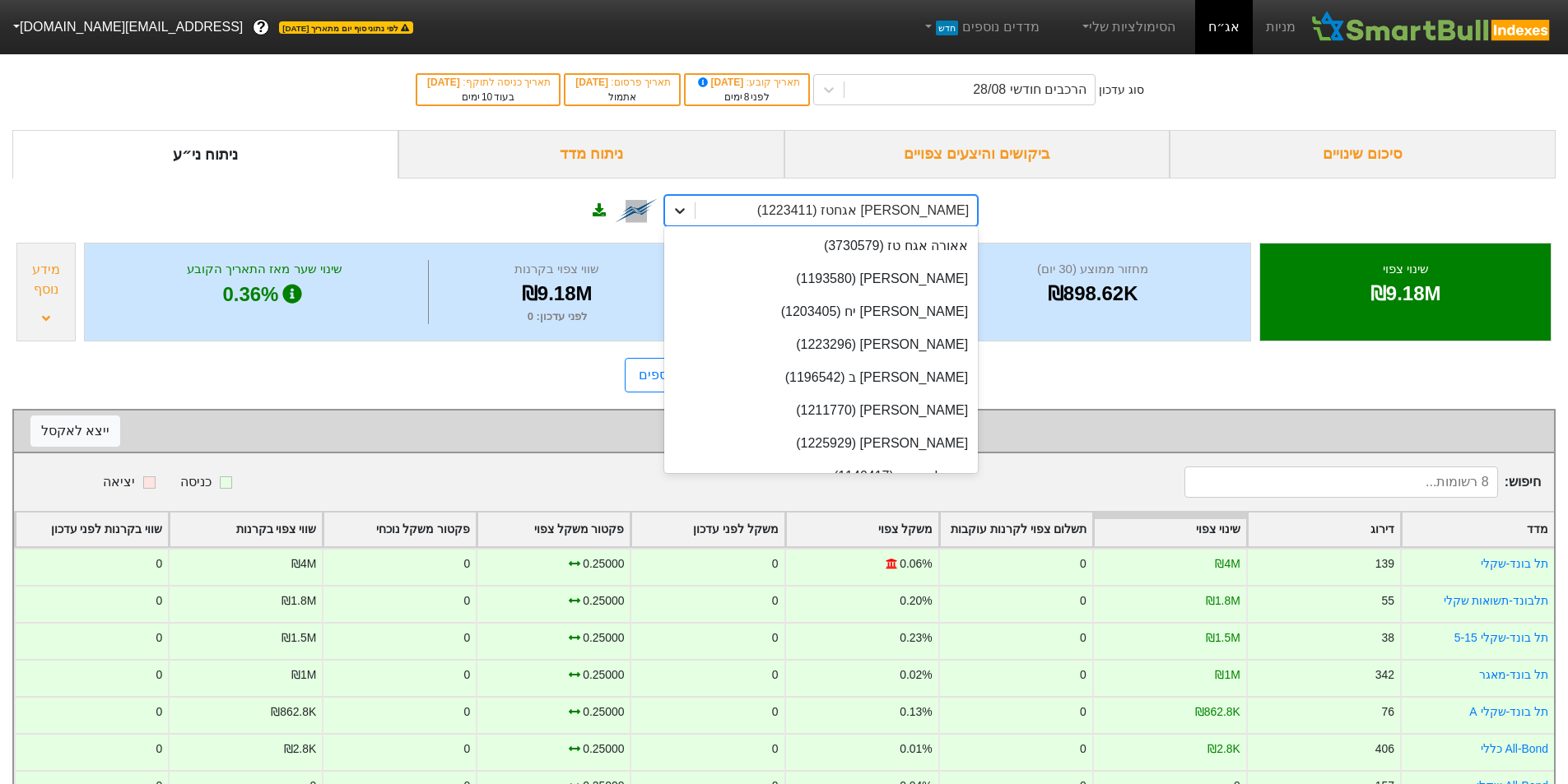
click at [687, 202] on div at bounding box center [680, 211] width 30 height 30
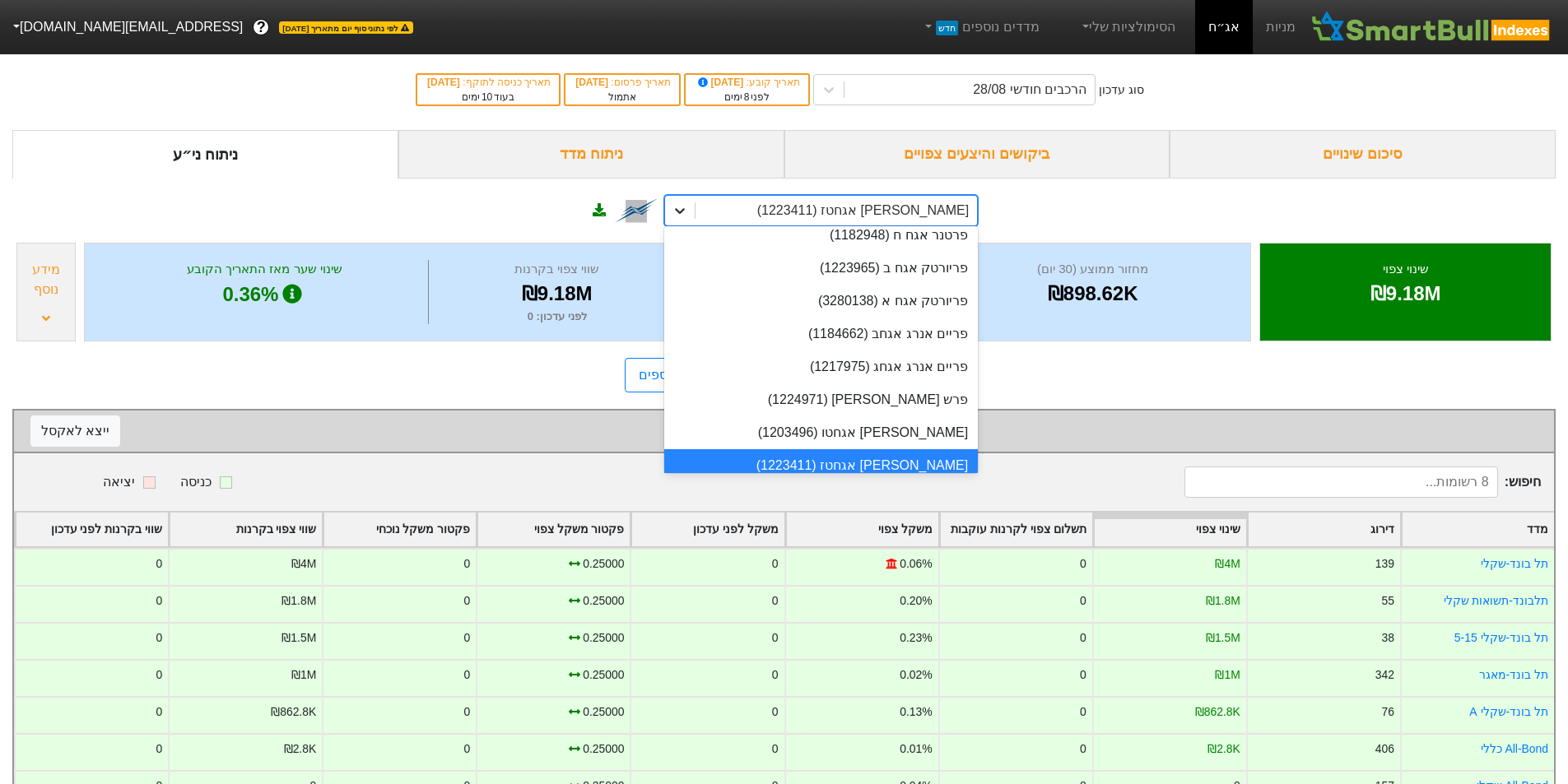
scroll to position [1536, 0]
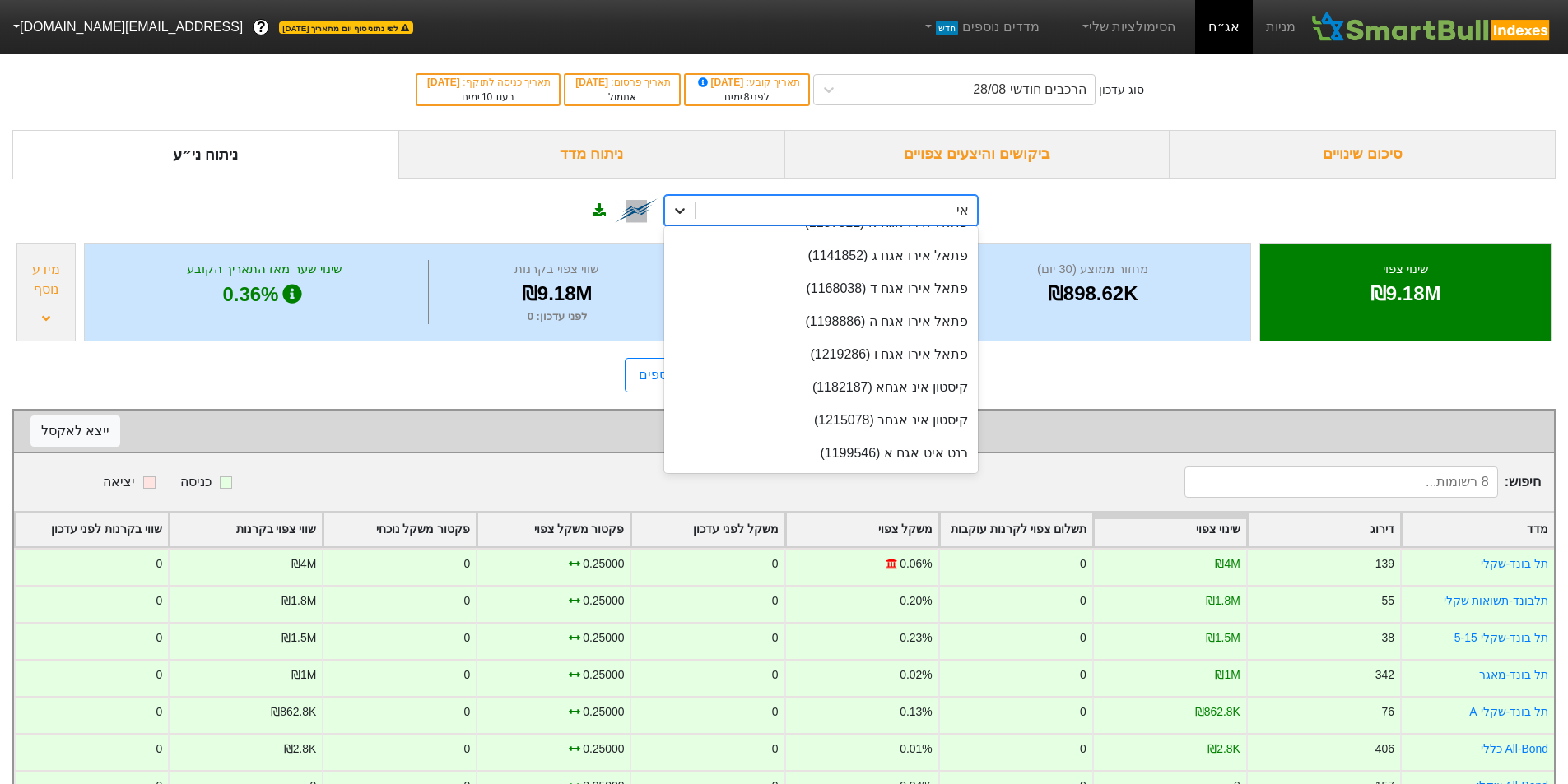
type input "איב"
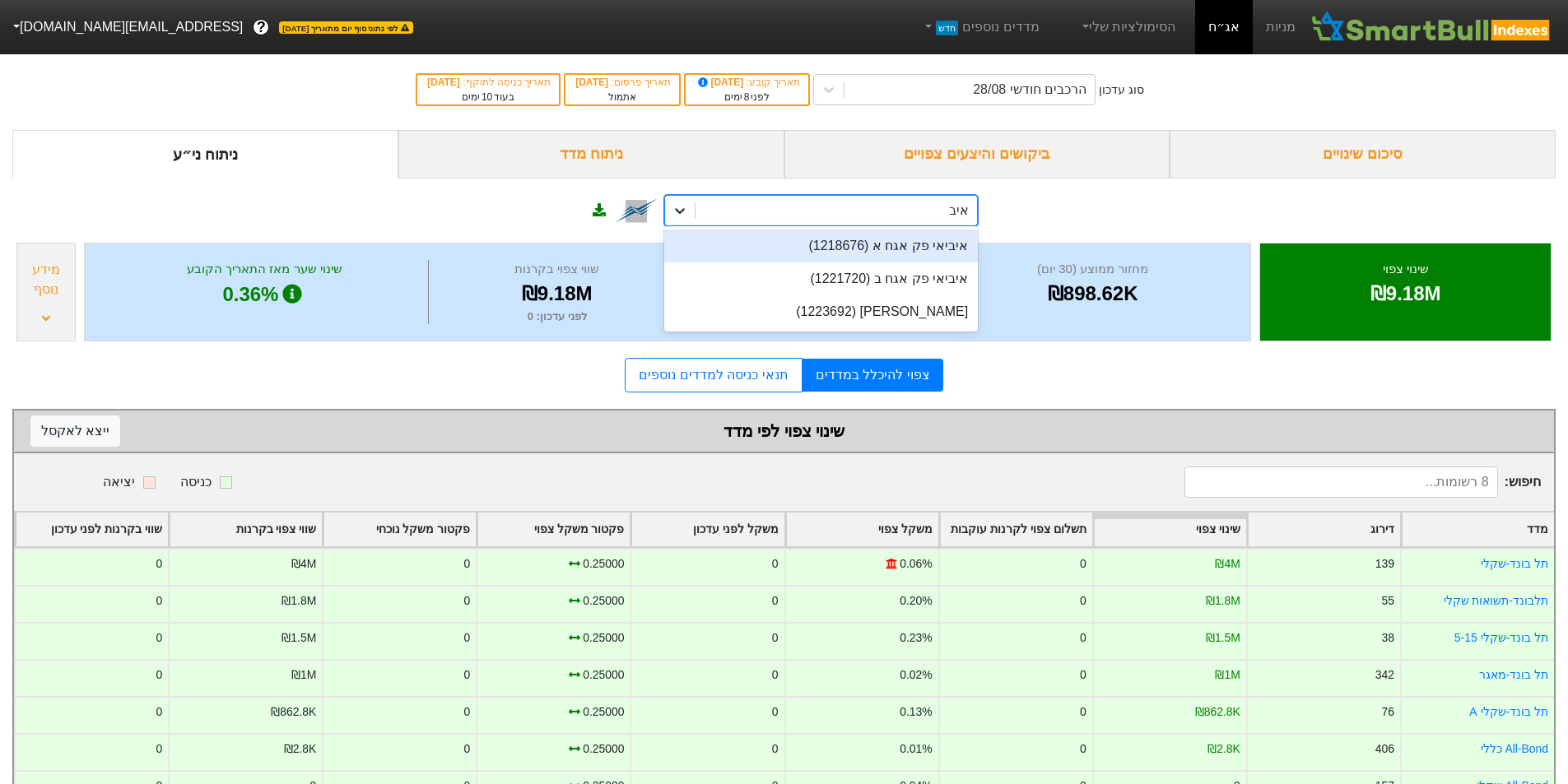
scroll to position [0, 0]
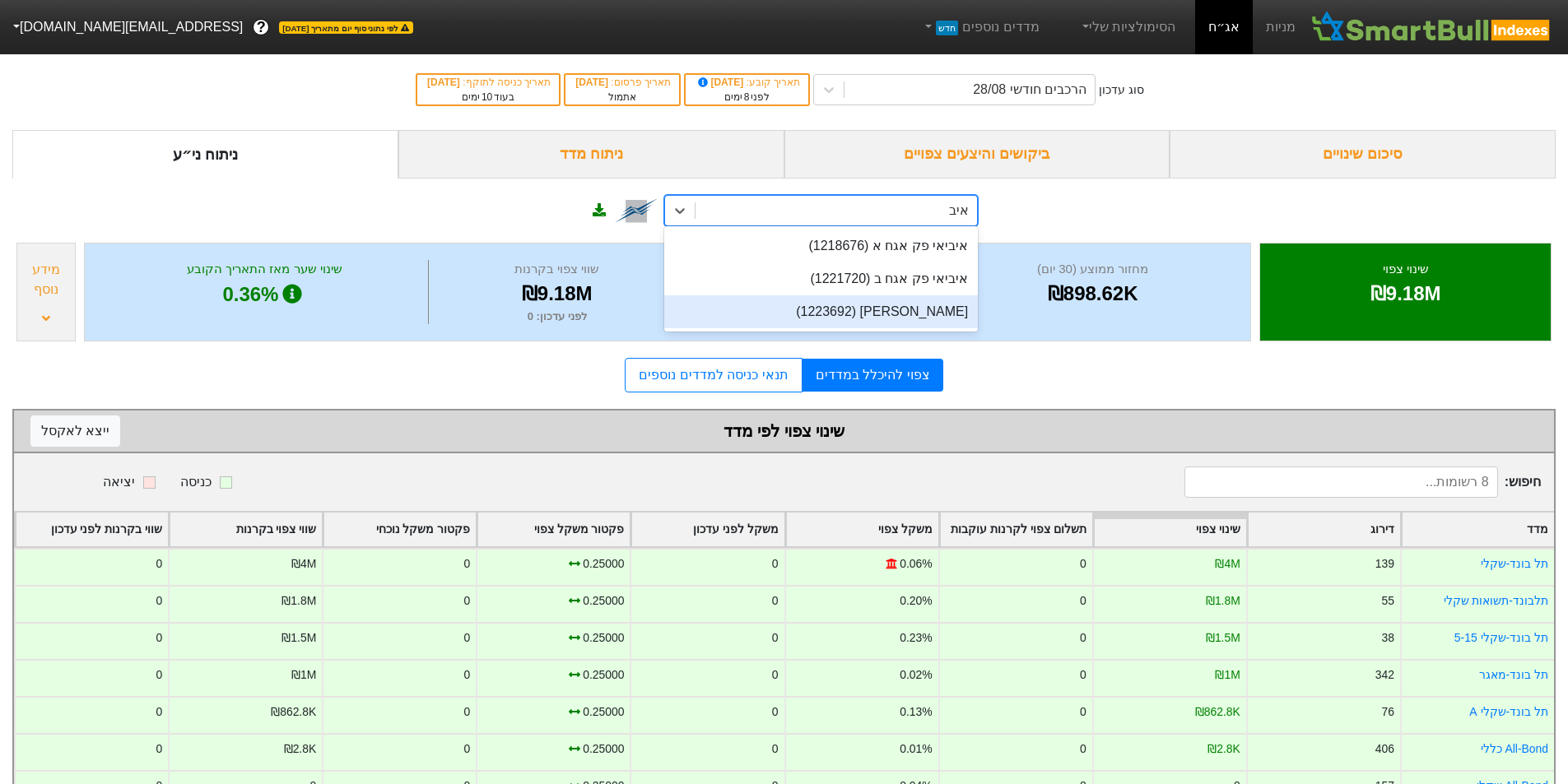
click at [891, 307] on div "[PERSON_NAME] (1223692)" at bounding box center [820, 311] width 313 height 33
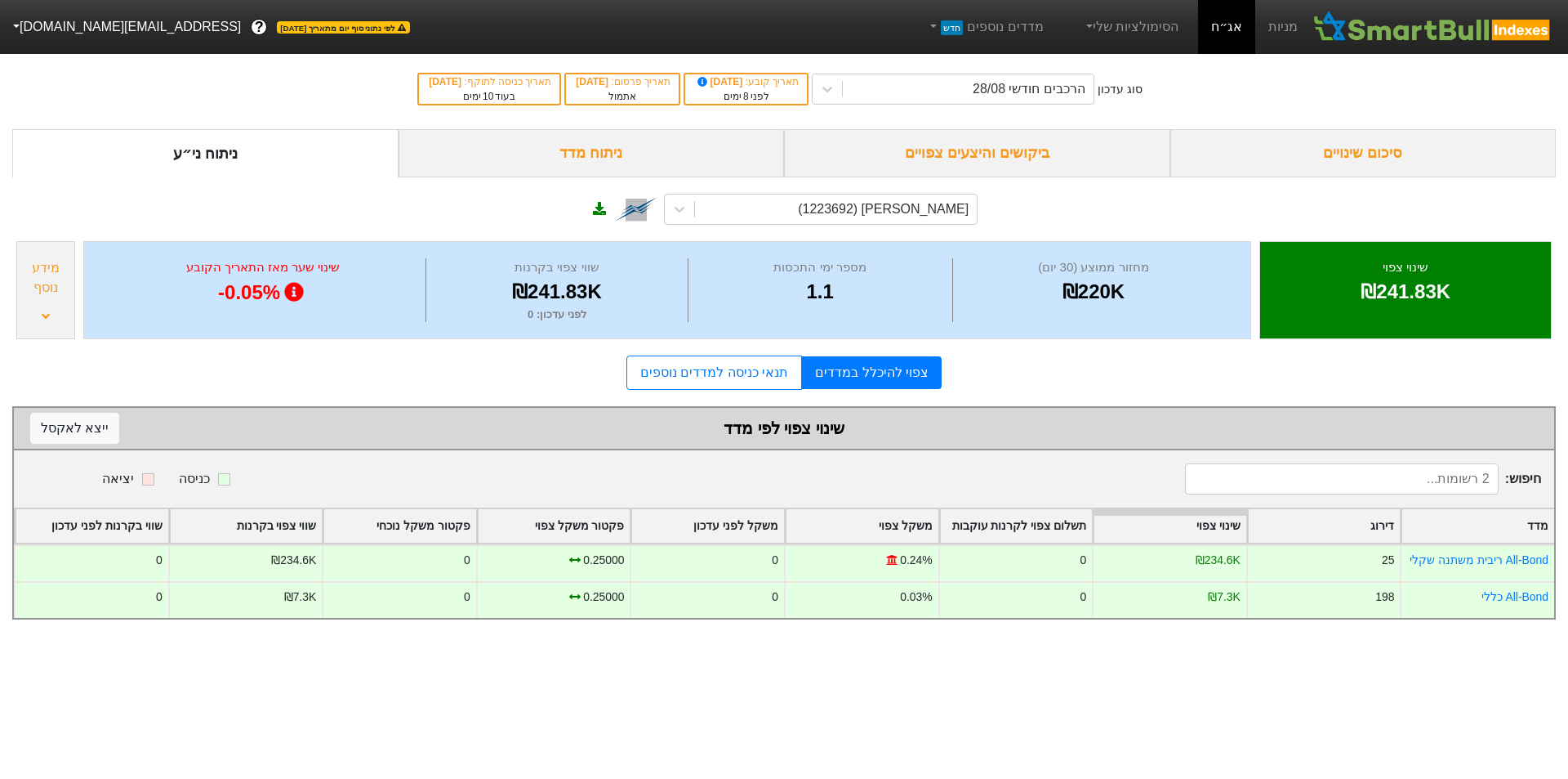
click at [1065, 157] on div "ביקושים והיצעים צפויים" at bounding box center [978, 153] width 387 height 48
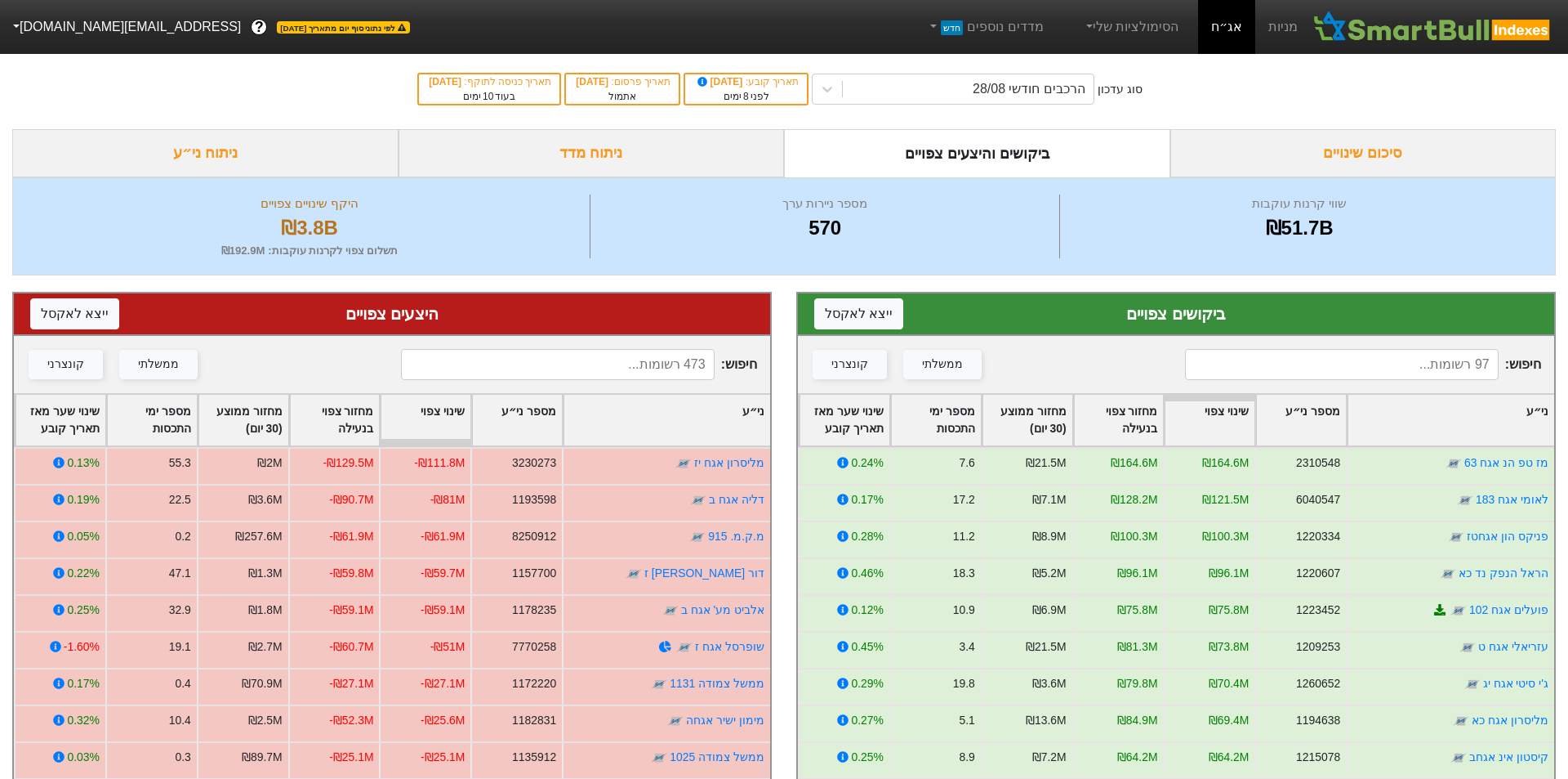
click at [1291, 354] on input at bounding box center [1342, 363] width 314 height 31
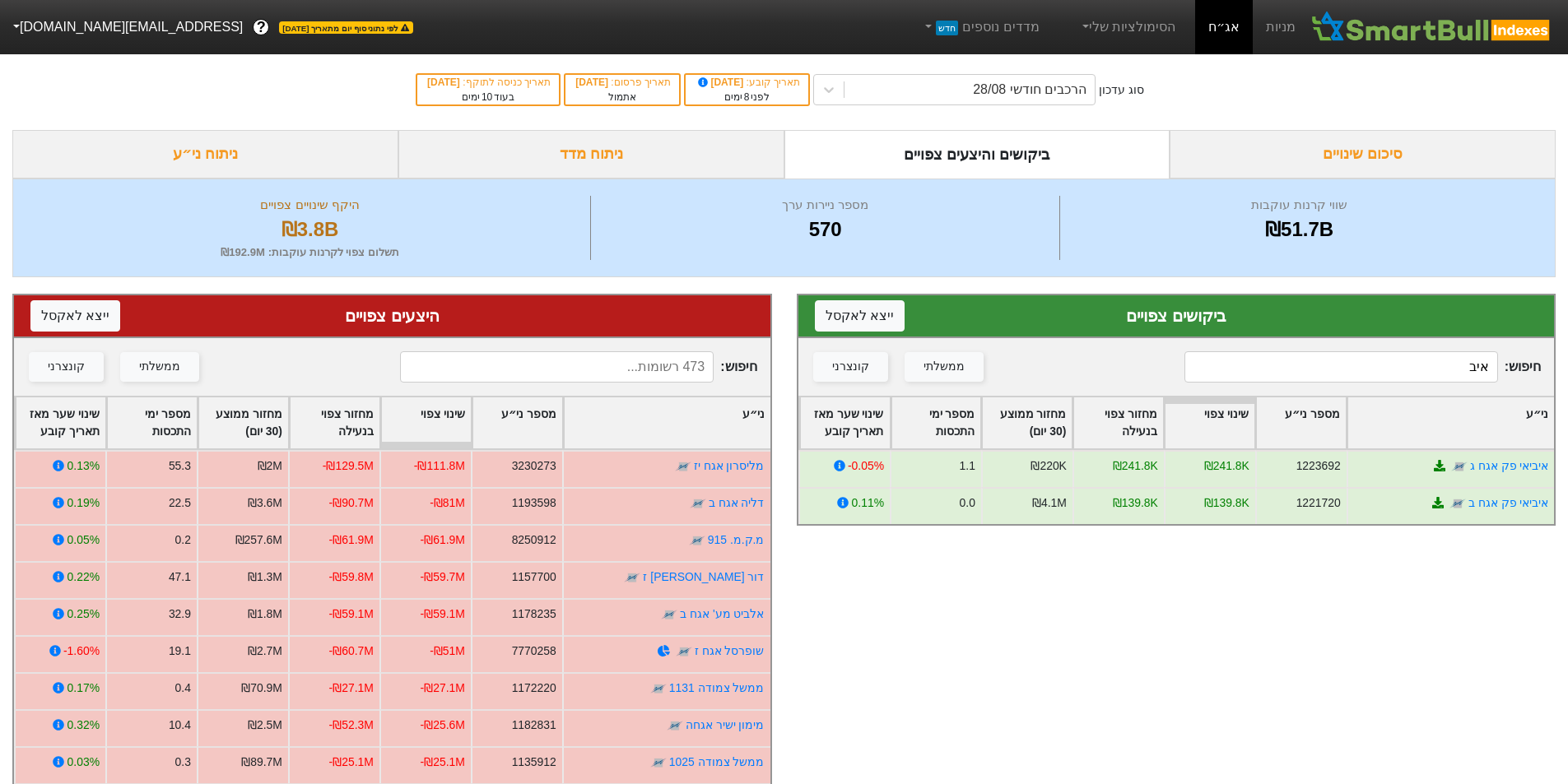
click at [1347, 359] on input "איב" at bounding box center [1340, 366] width 313 height 31
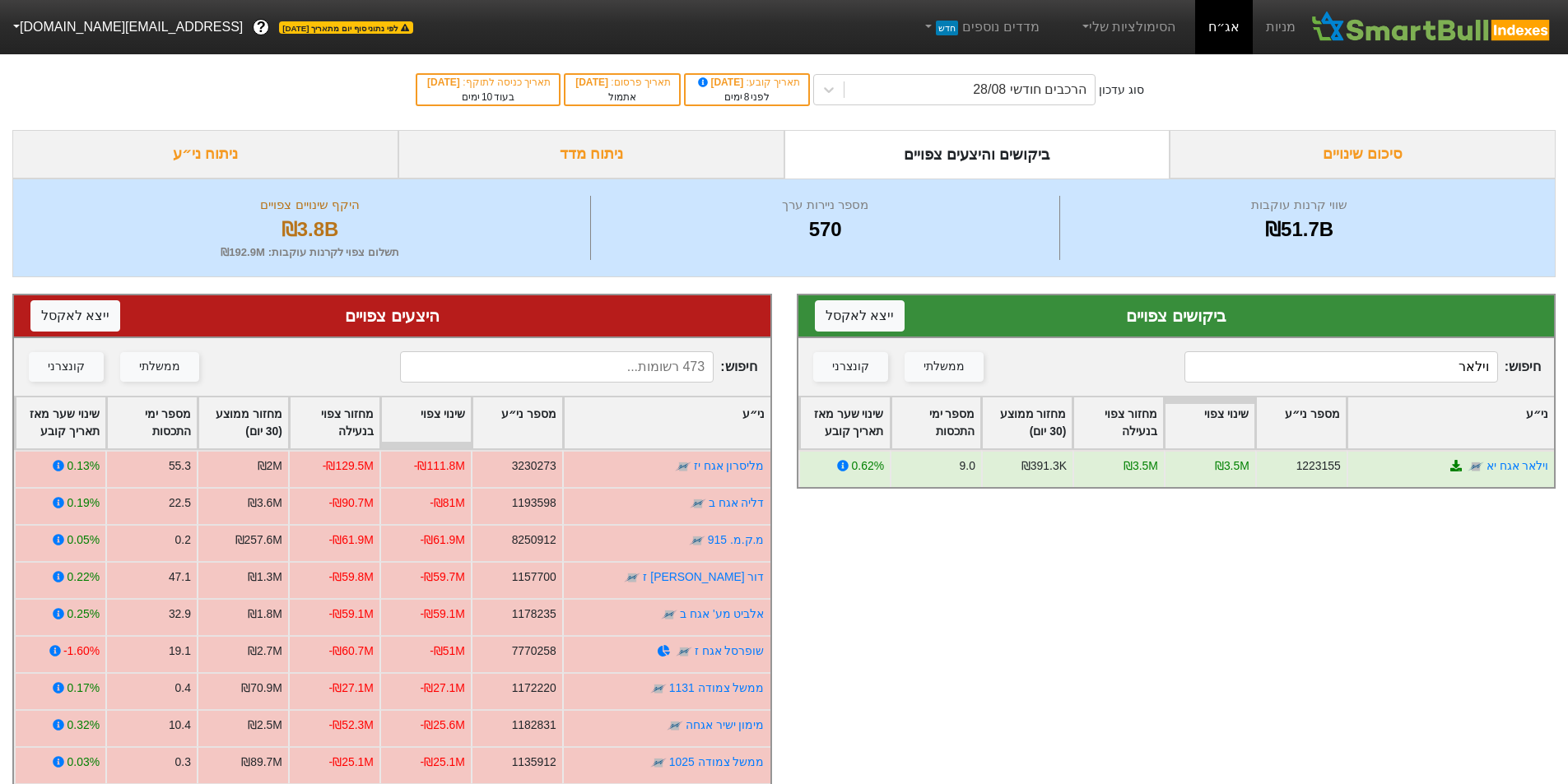
click at [1300, 350] on div "חיפוש : וילאר ממשלתי קונצרני" at bounding box center [1176, 367] width 757 height 58
click at [1307, 354] on input "וילאר" at bounding box center [1340, 366] width 313 height 31
click at [1307, 355] on input "וילאר" at bounding box center [1340, 366] width 313 height 31
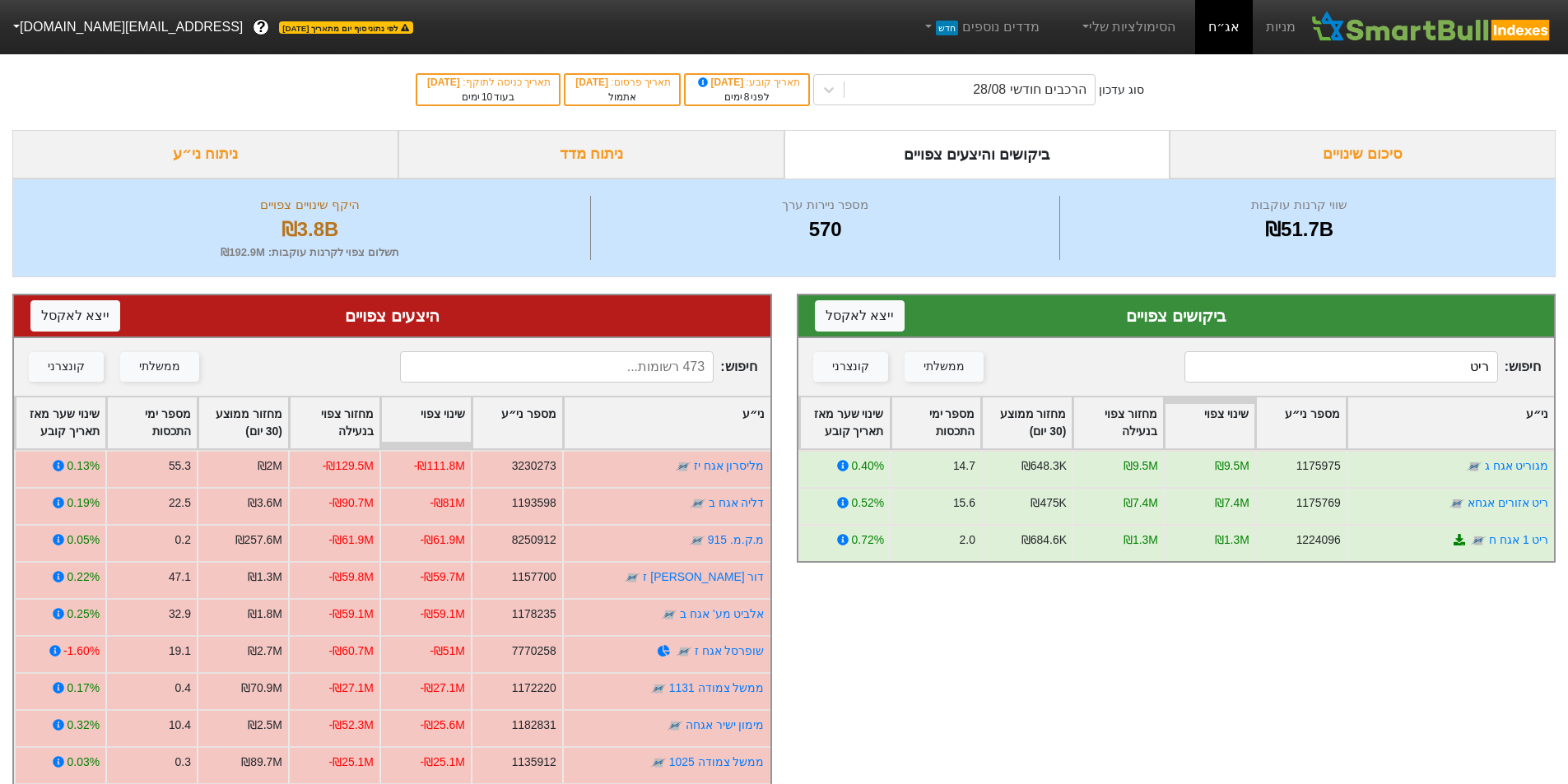
click at [1473, 365] on input "ריט" at bounding box center [1340, 366] width 313 height 31
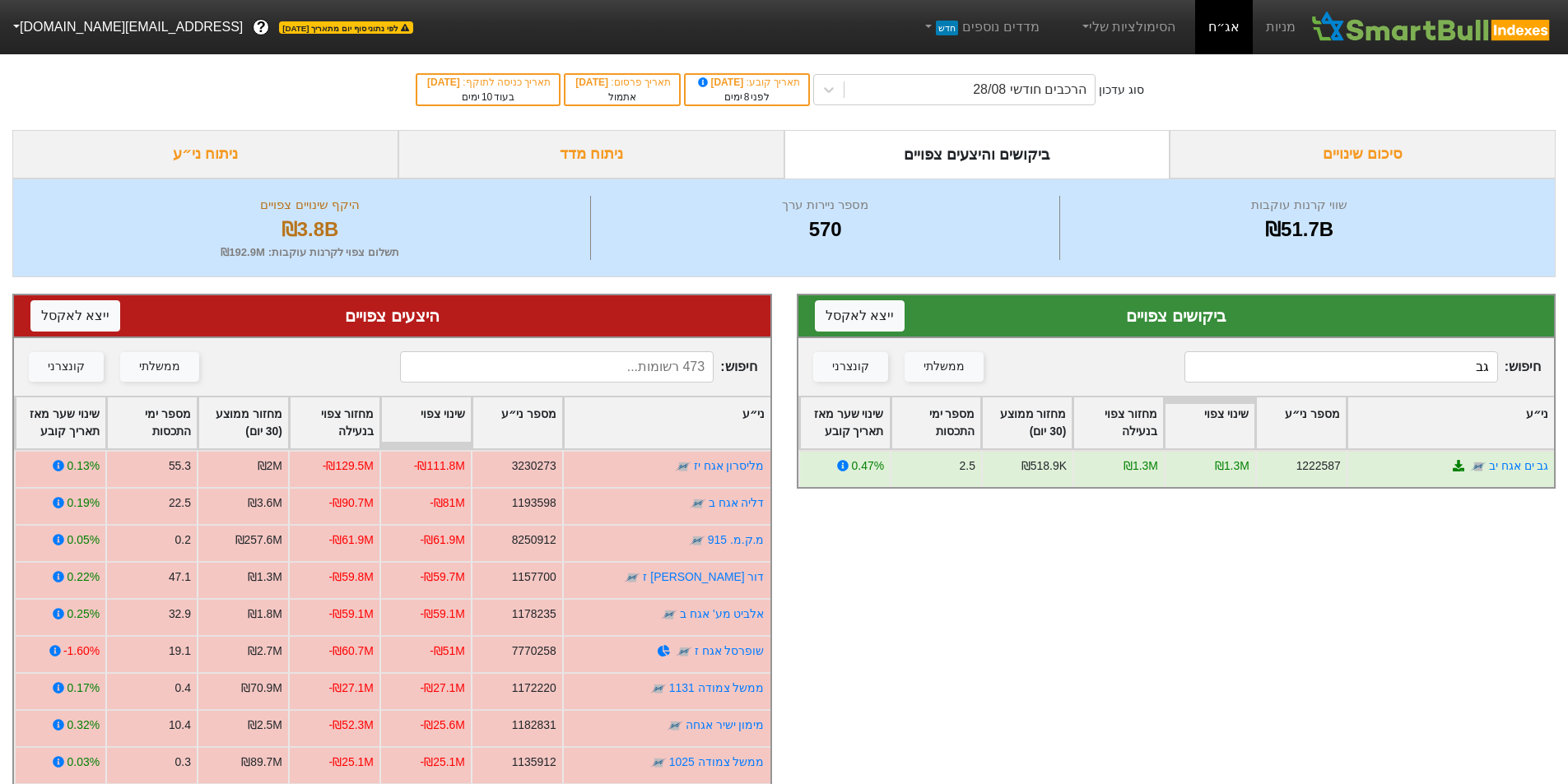
type input "גב"
